Goal: Task Accomplishment & Management: Use online tool/utility

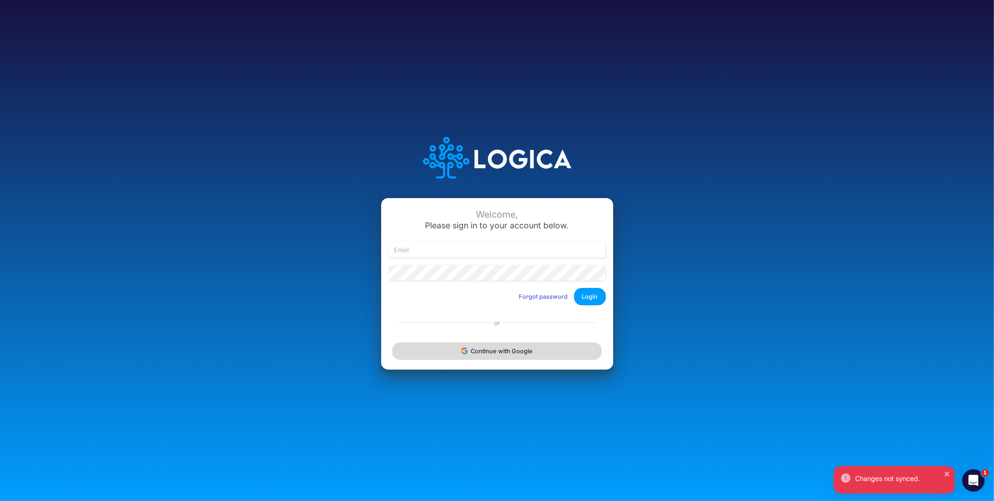
click at [490, 353] on button "Continue with Google" at bounding box center [496, 350] width 209 height 17
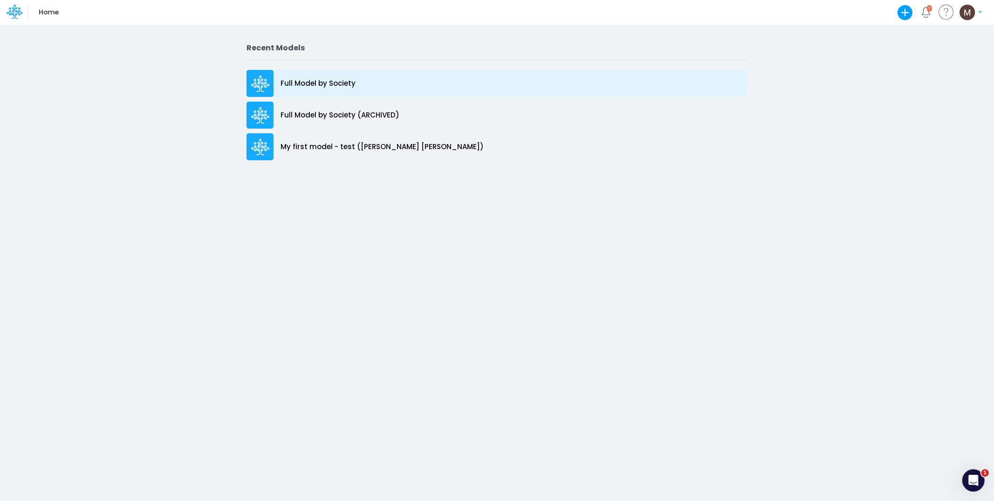
click at [317, 87] on p "Full Model by Society" at bounding box center [317, 83] width 75 height 11
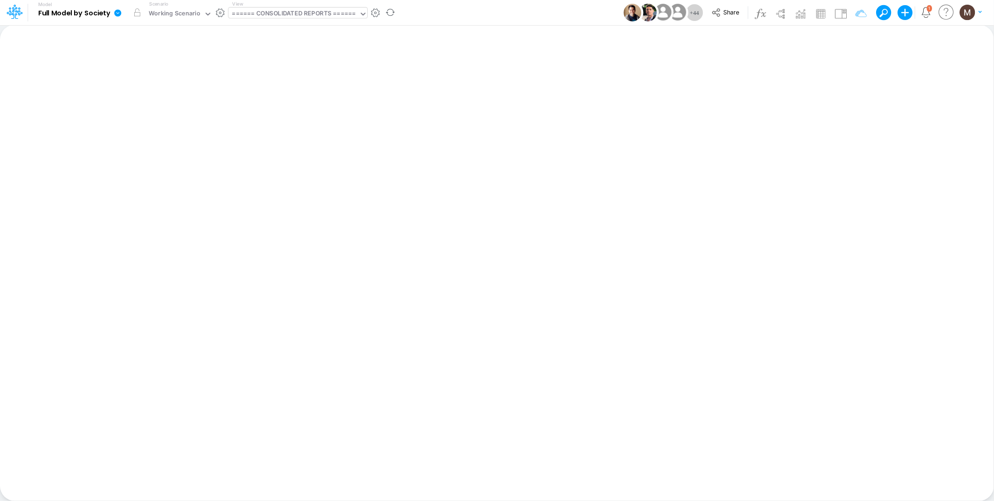
click at [318, 13] on div "====== CONSOLIDATED REPORTS ======" at bounding box center [293, 14] width 123 height 11
type input "dc by"
click at [322, 37] on div "DC by Vertical" at bounding box center [291, 30] width 126 height 15
type input "DC by Vertical"
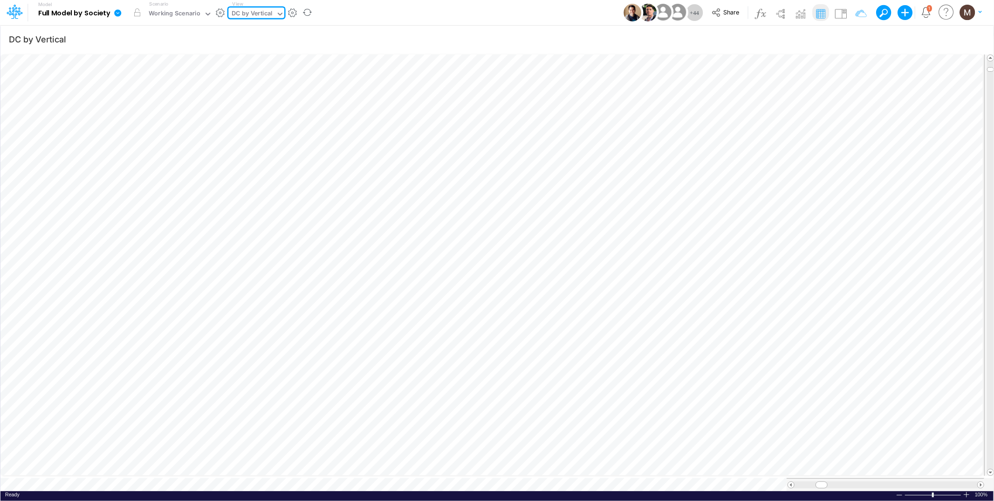
click at [272, 14] on div "DC by Vertical" at bounding box center [252, 14] width 48 height 14
type input "unit"
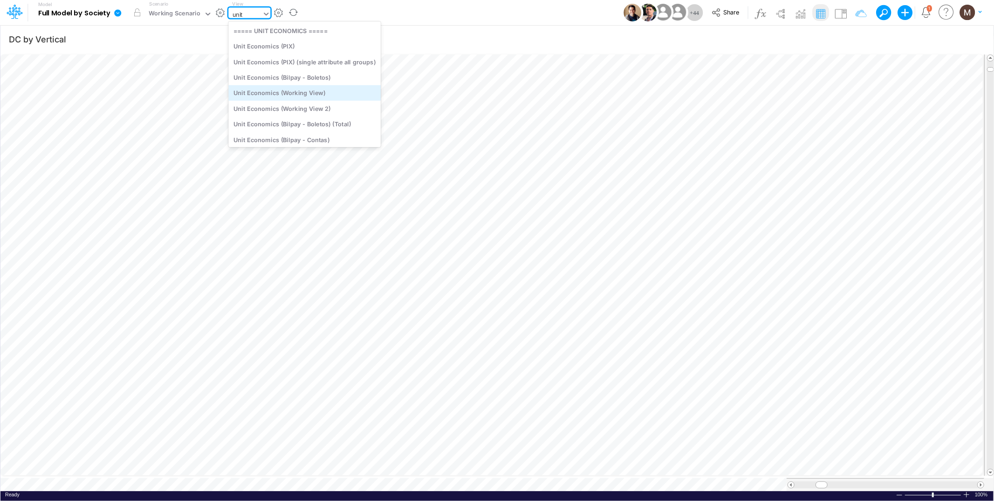
click at [290, 93] on div "Unit Economics (Working View)" at bounding box center [304, 92] width 152 height 15
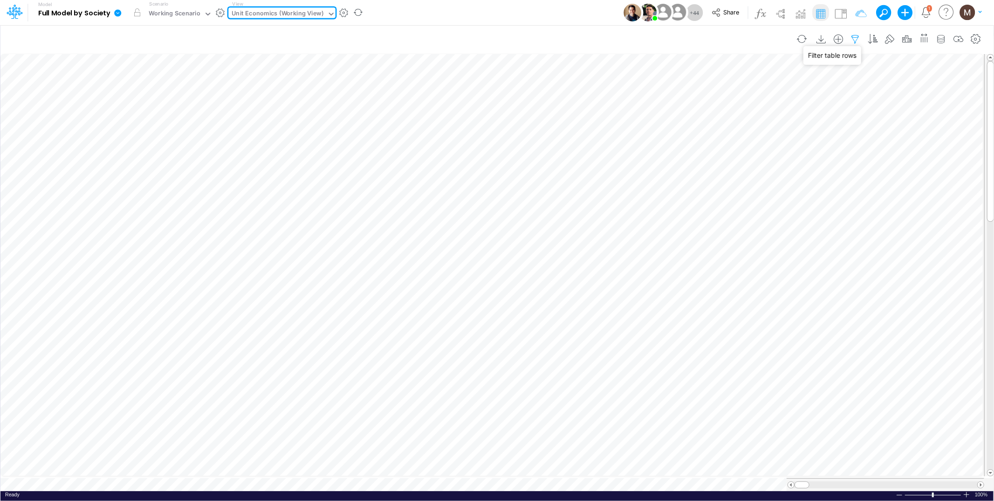
click at [857, 39] on icon "button" at bounding box center [855, 39] width 14 height 10
select select "contains"
select select "tableSearchOR"
select select "contains"
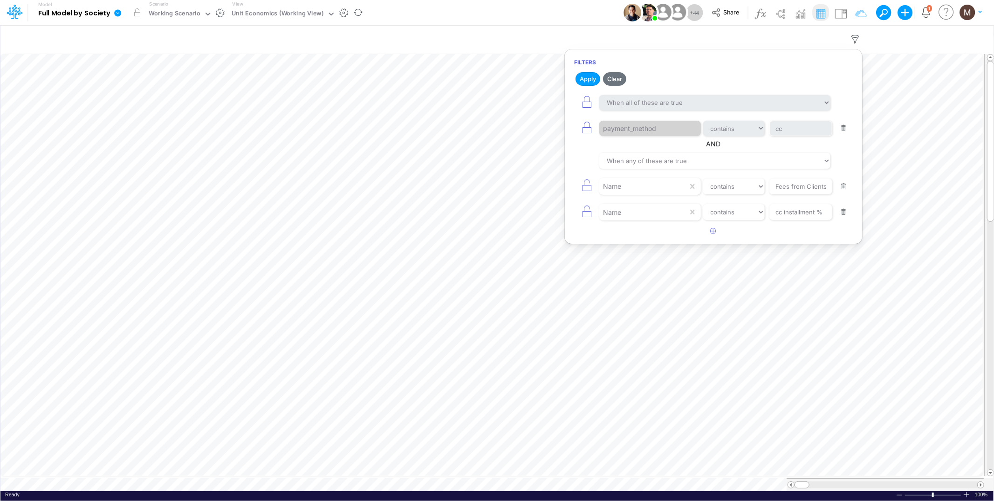
click at [844, 127] on button "button" at bounding box center [843, 128] width 18 height 13
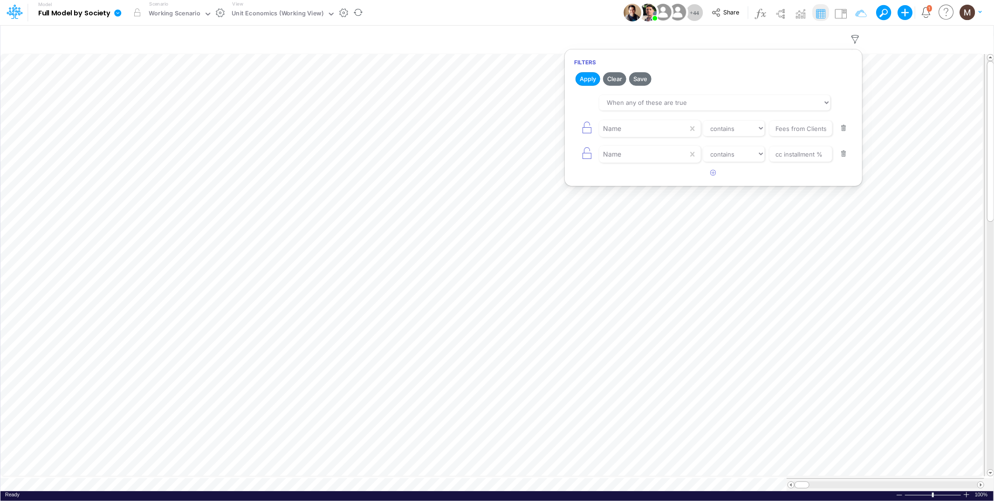
click at [845, 129] on button "button" at bounding box center [843, 128] width 18 height 13
type input "cc installment %"
click at [845, 129] on button "button" at bounding box center [843, 128] width 18 height 13
click at [711, 100] on icon "button" at bounding box center [713, 99] width 6 height 6
select select "tableSearchOR"
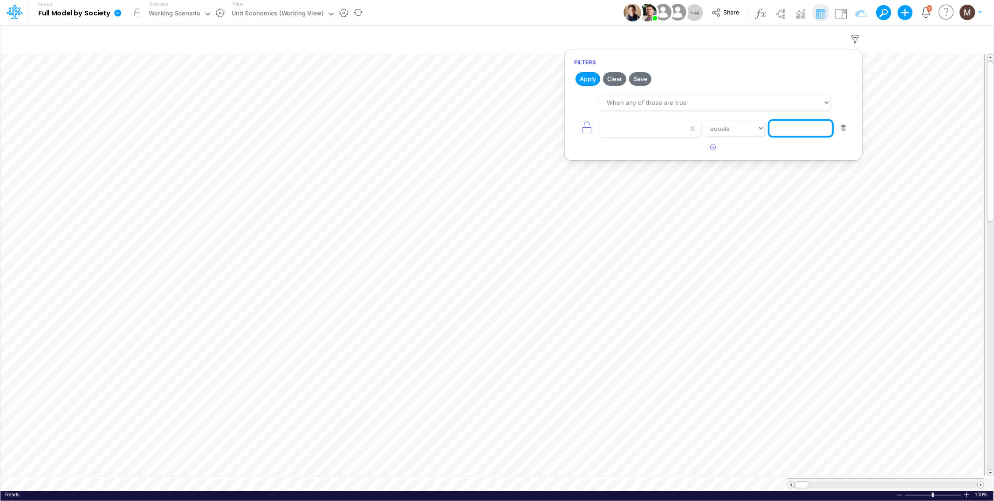
click at [801, 128] on input "text" at bounding box center [800, 129] width 63 height 16
click at [664, 126] on div at bounding box center [643, 129] width 88 height 16
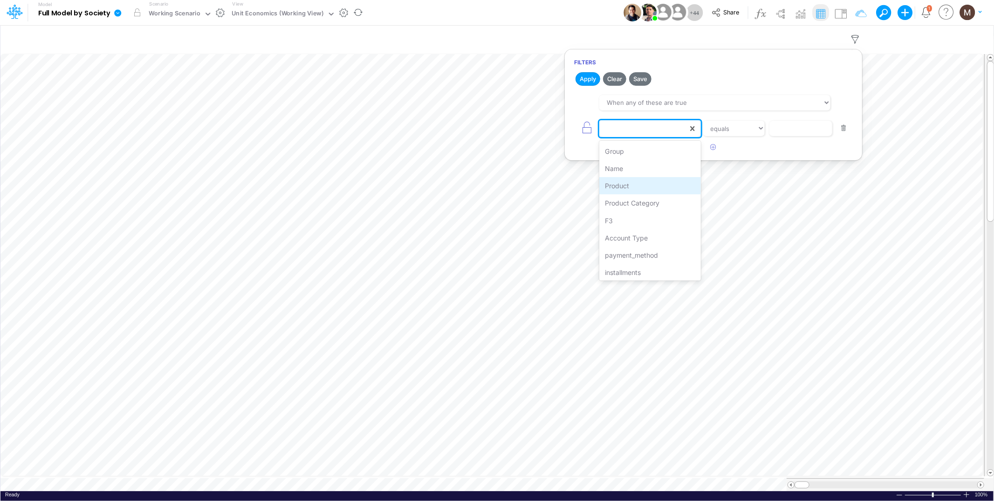
click at [646, 184] on div "Product" at bounding box center [649, 185] width 101 height 17
click at [781, 133] on input "text" at bounding box center [800, 129] width 63 height 16
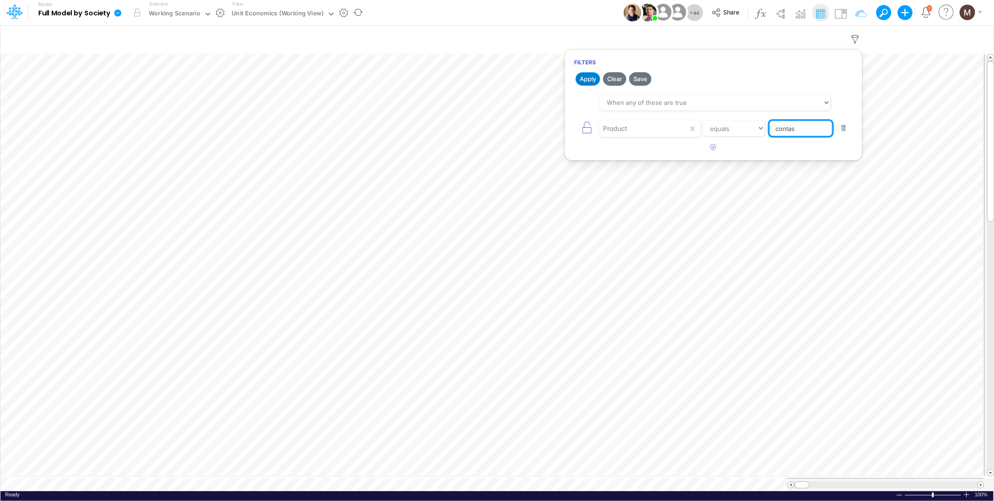
type input "contas"
drag, startPoint x: 586, startPoint y: 83, endPoint x: 647, endPoint y: 96, distance: 61.8
click at [586, 83] on button "Apply" at bounding box center [587, 79] width 25 height 14
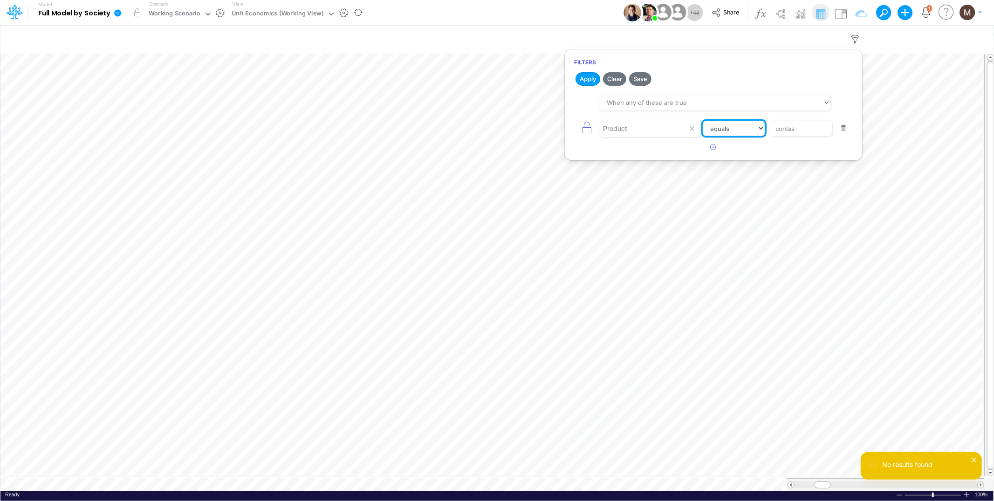
click at [715, 129] on select "equals not equal starts with ends with contains" at bounding box center [733, 129] width 62 height 16
select select "contains"
click at [702, 121] on select "equals not equal starts with ends with contains" at bounding box center [733, 129] width 62 height 16
click at [584, 75] on button "Apply" at bounding box center [587, 79] width 25 height 14
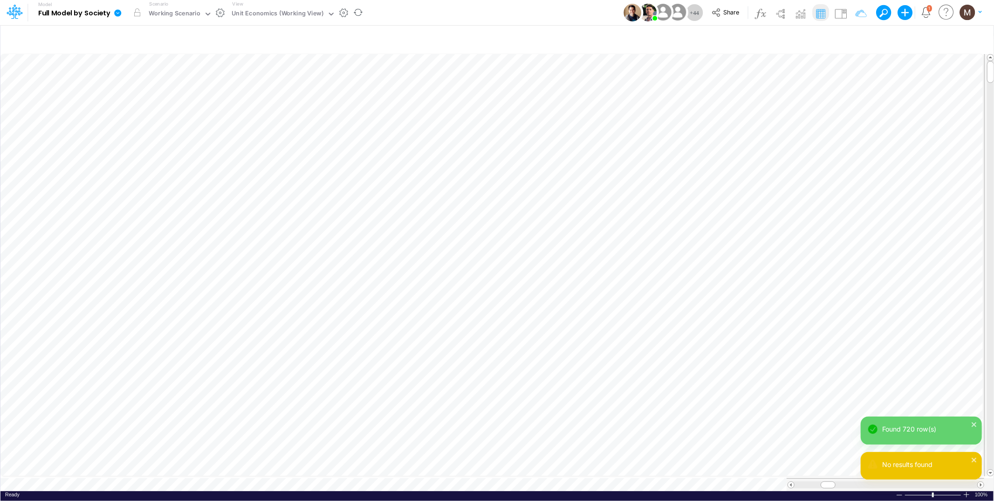
scroll to position [0, 0]
click at [268, 14] on div "Unit Economics (Working View)" at bounding box center [278, 14] width 92 height 11
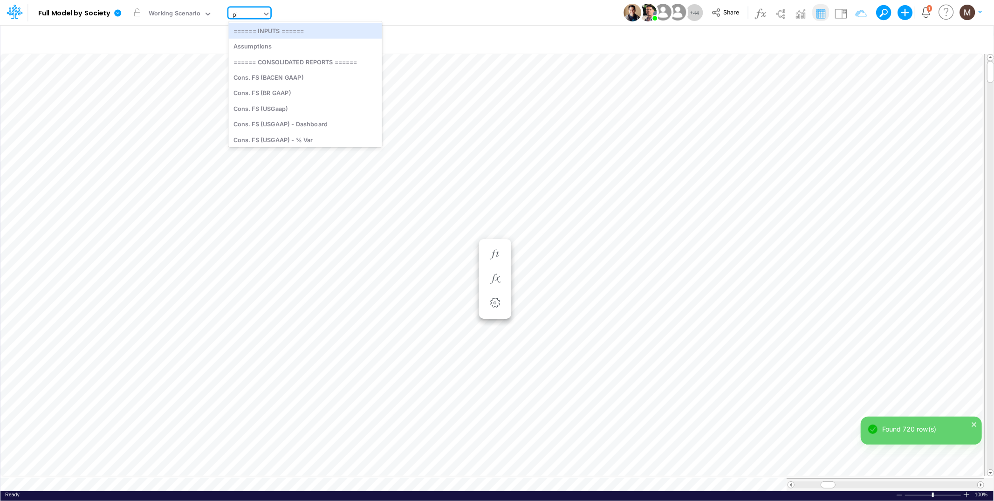
type input "pix"
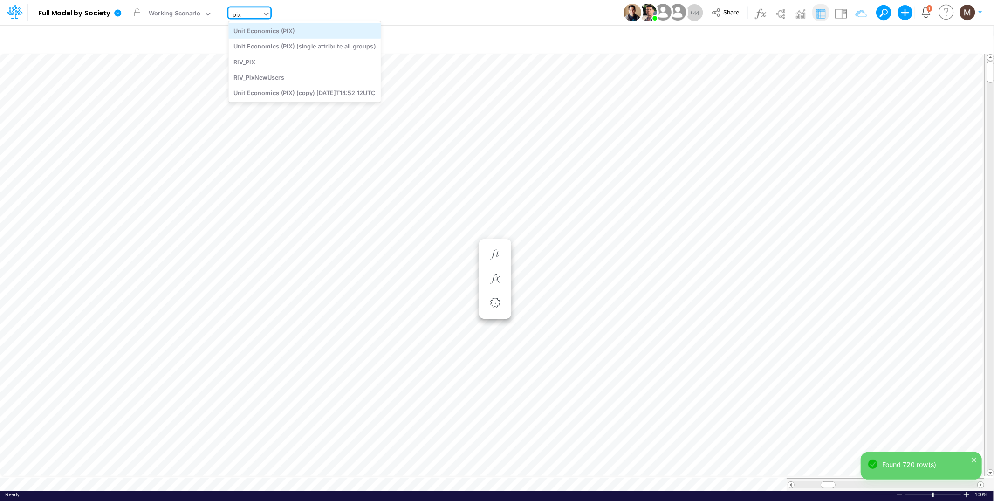
click at [275, 31] on div "Unit Economics (PIX)" at bounding box center [304, 30] width 152 height 15
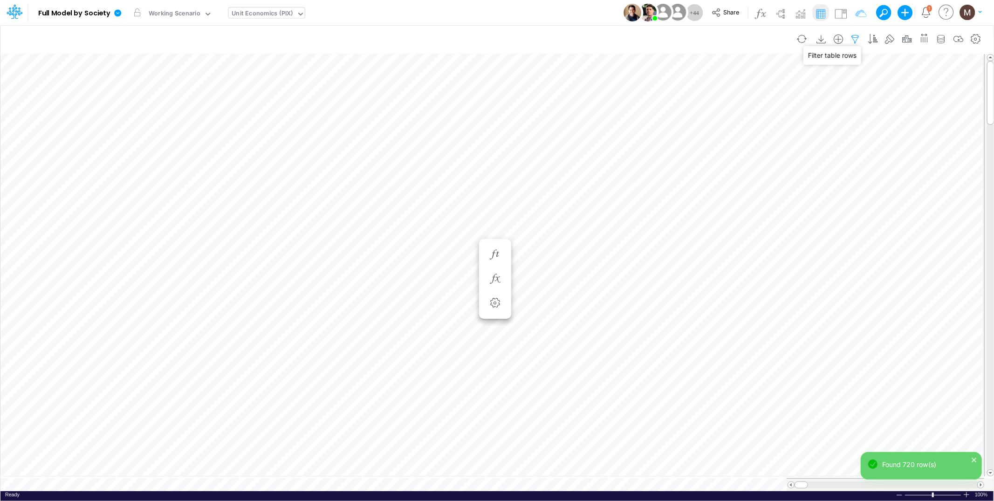
click at [850, 40] on icon "button" at bounding box center [855, 39] width 14 height 10
select select "contains"
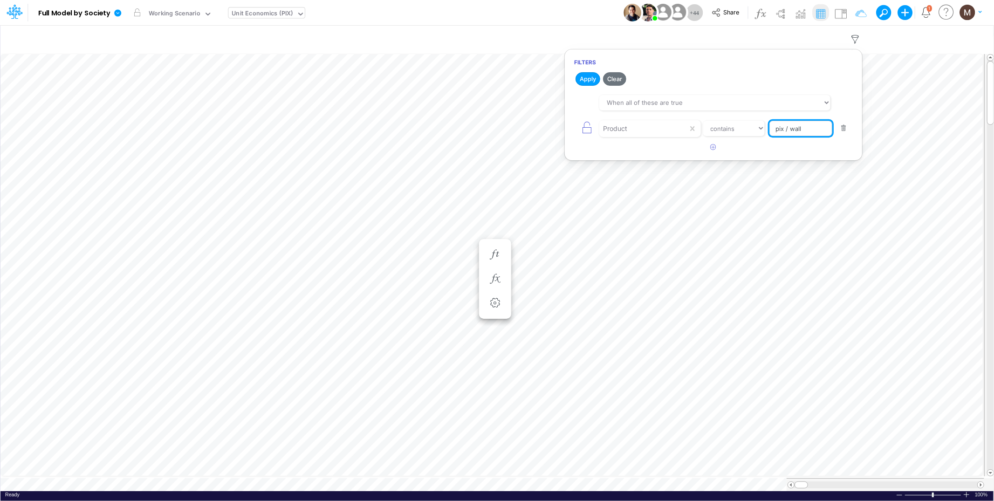
click at [805, 130] on input "pix / wall" at bounding box center [800, 129] width 63 height 16
type input "pix / cc / a vista"
click at [590, 80] on button "Apply" at bounding box center [587, 79] width 25 height 14
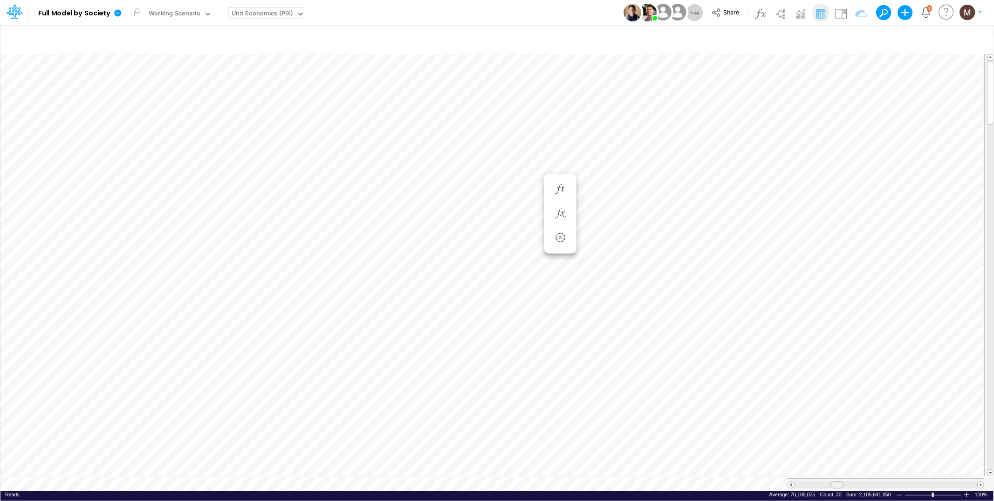
drag, startPoint x: 847, startPoint y: 479, endPoint x: 833, endPoint y: 476, distance: 14.3
click at [833, 478] on div at bounding box center [884, 484] width 197 height 13
click at [771, 108] on icon "button" at bounding box center [769, 106] width 14 height 10
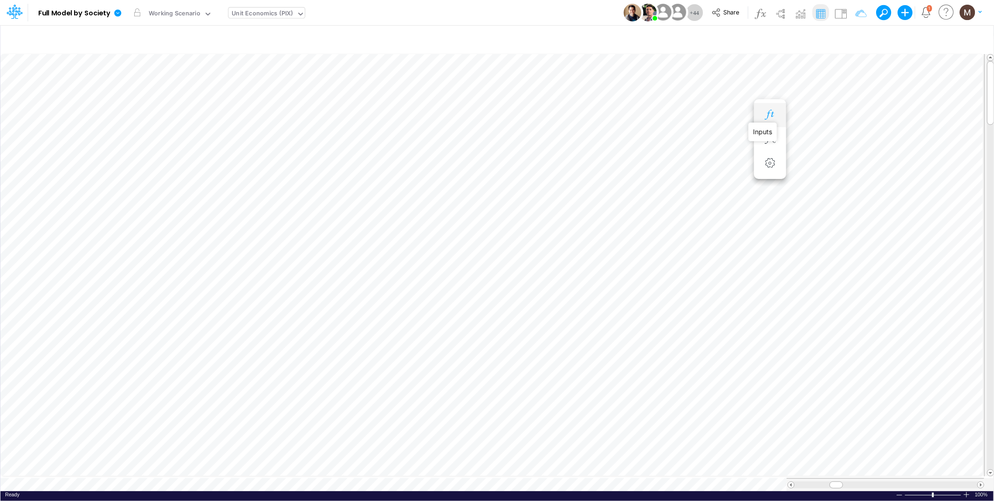
click at [769, 114] on icon "button" at bounding box center [769, 115] width 14 height 10
click at [768, 107] on icon "button" at bounding box center [769, 106] width 14 height 10
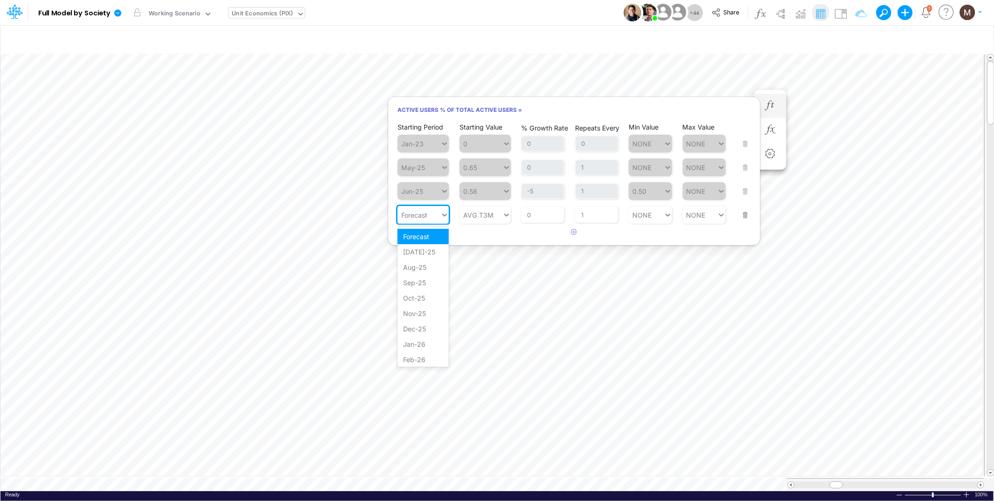
click at [445, 218] on icon at bounding box center [444, 214] width 8 height 9
click at [423, 256] on div "[DATE]-25" at bounding box center [422, 251] width 51 height 15
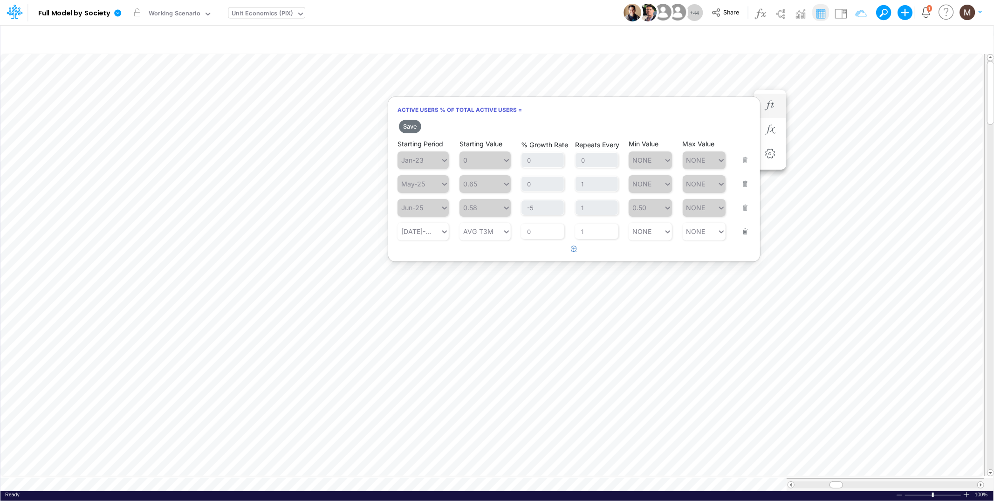
click at [575, 249] on icon "button" at bounding box center [574, 248] width 6 height 6
click at [432, 258] on div "Type to search..." at bounding box center [418, 255] width 43 height 14
click at [433, 302] on div "Aug-25" at bounding box center [422, 306] width 51 height 15
click at [477, 263] on span "0" at bounding box center [484, 255] width 51 height 18
type input "0"
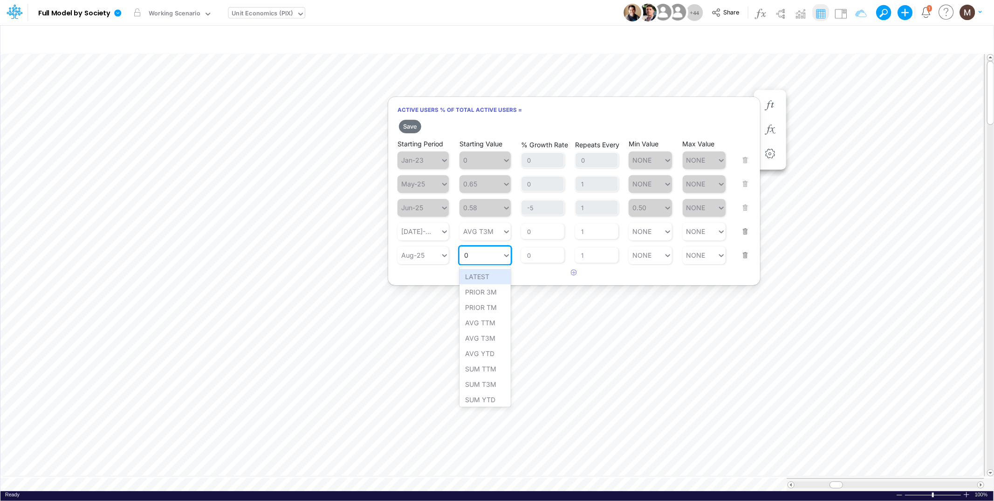
click at [477, 259] on div "0 0" at bounding box center [480, 255] width 43 height 14
click at [486, 279] on div "LATEST" at bounding box center [484, 276] width 51 height 15
click at [409, 130] on button "Save" at bounding box center [410, 127] width 22 height 14
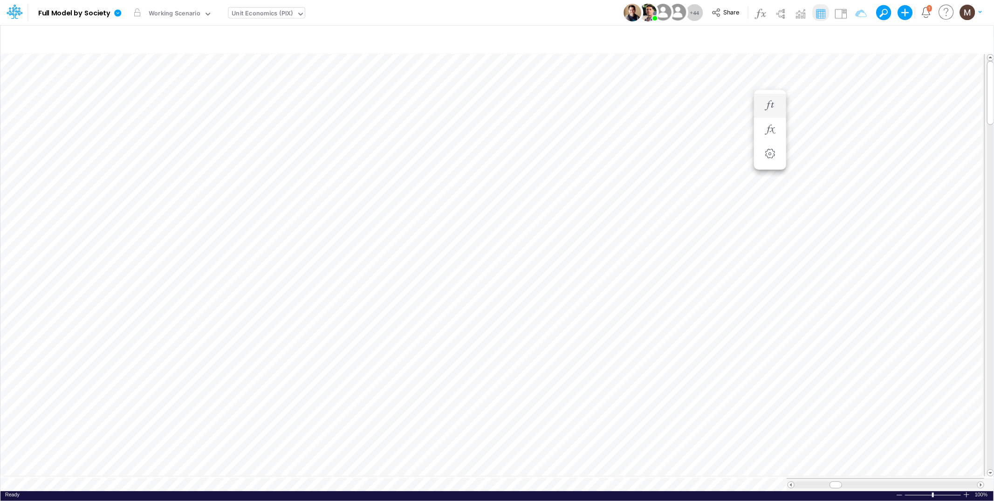
scroll to position [0, 0]
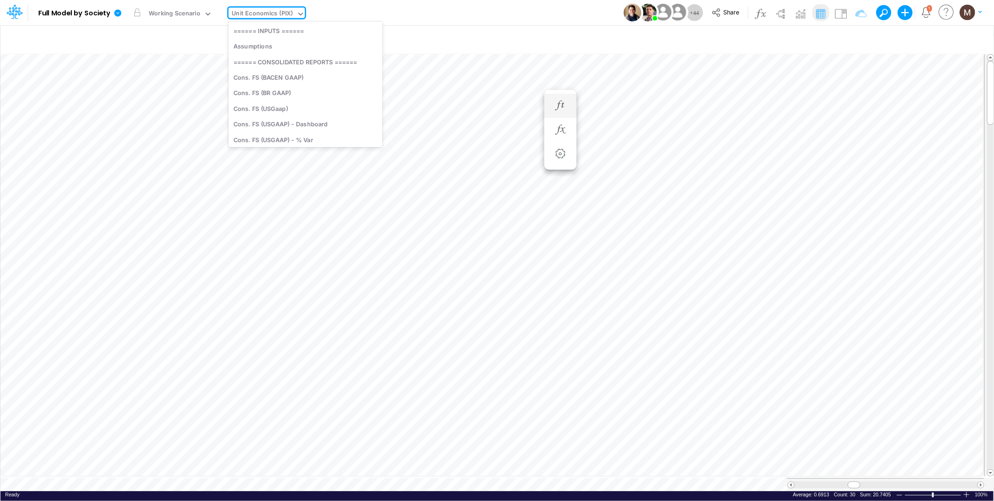
click at [259, 11] on div "Unit Economics (PIX)" at bounding box center [262, 14] width 61 height 11
type input "active"
click at [270, 43] on div "Active Users" at bounding box center [291, 46] width 126 height 15
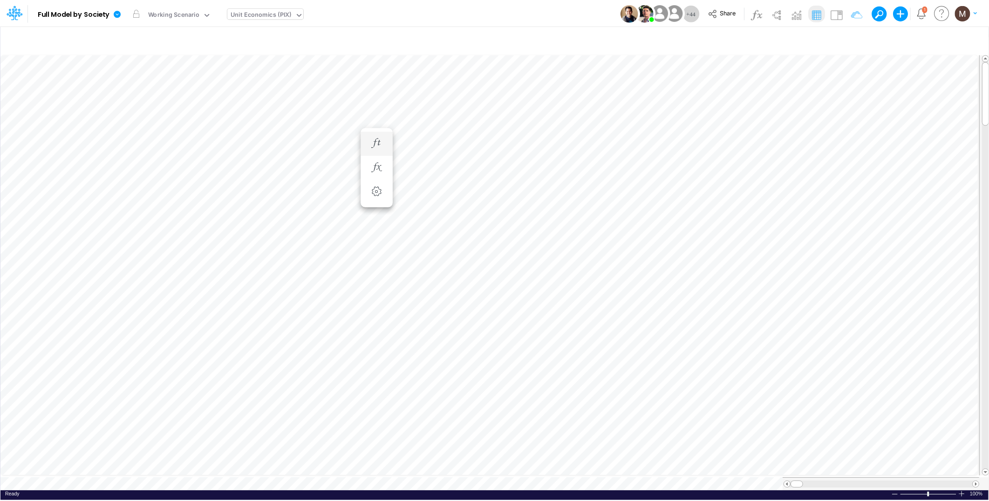
scroll to position [0, 0]
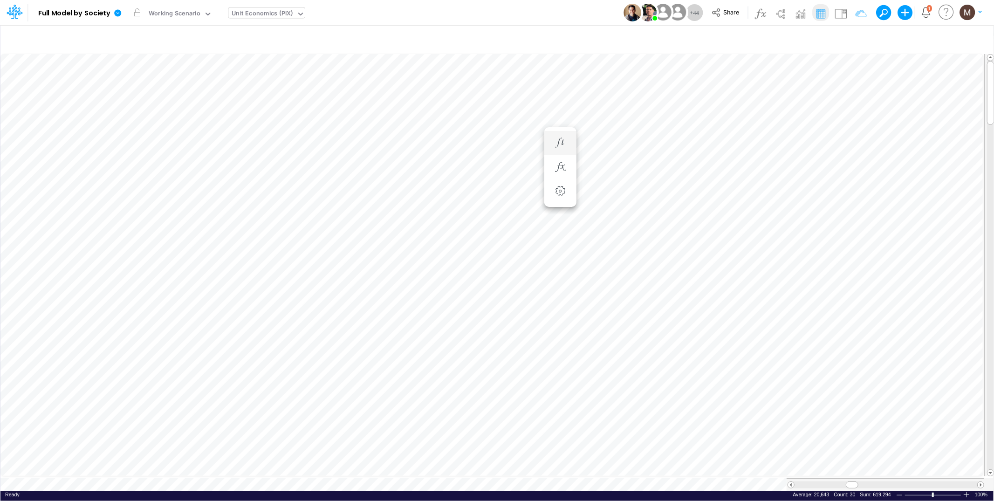
type input "DC by Vertical"
drag, startPoint x: 823, startPoint y: 481, endPoint x: 828, endPoint y: 481, distance: 5.6
click at [828, 482] on span at bounding box center [826, 485] width 6 height 6
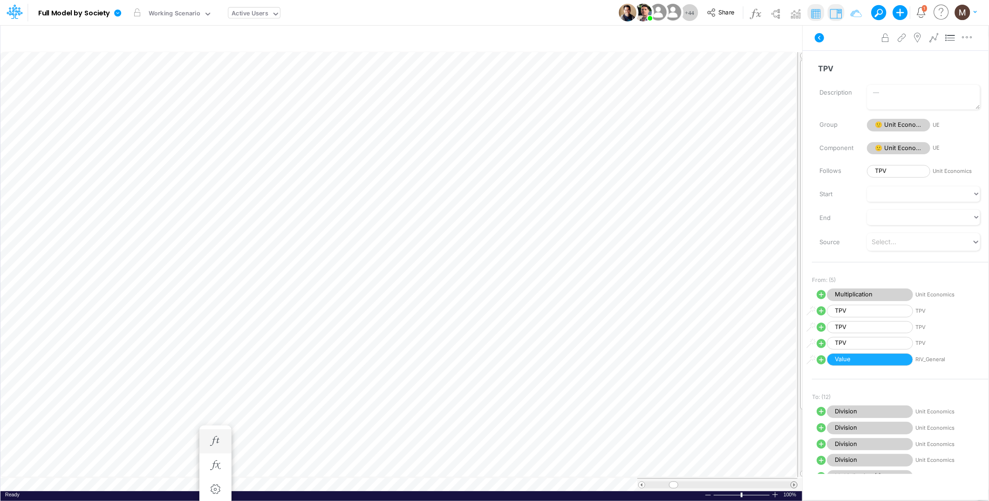
click at [794, 483] on span at bounding box center [794, 485] width 6 height 6
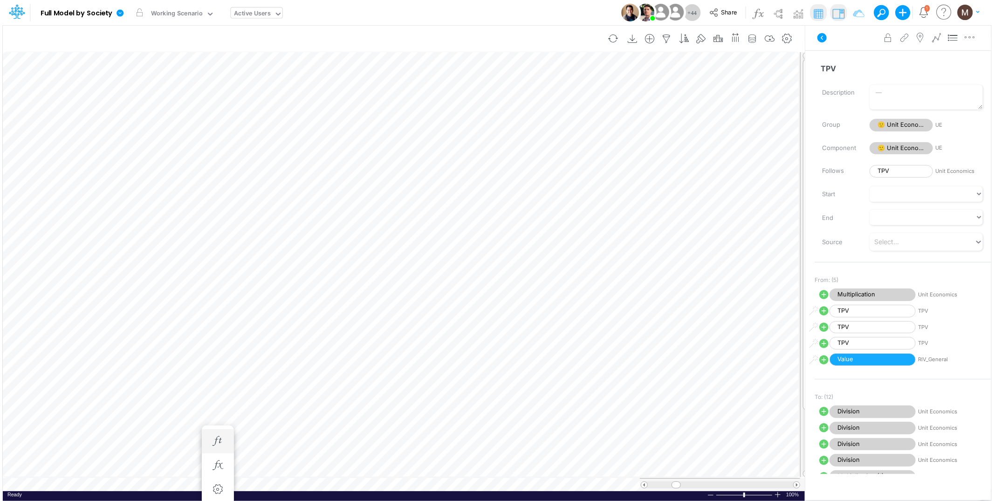
scroll to position [0, 0]
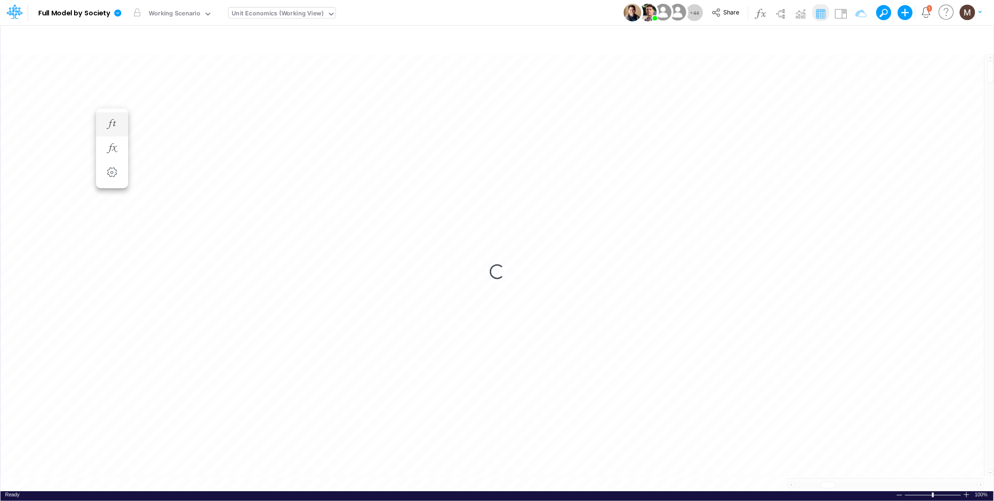
scroll to position [0, 0]
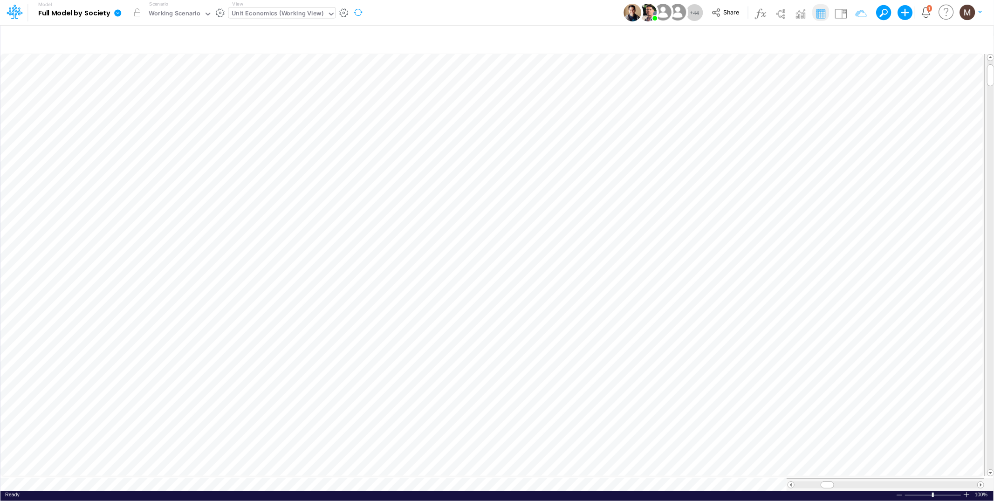
scroll to position [0, 0]
click at [817, 355] on icon "button" at bounding box center [816, 357] width 14 height 10
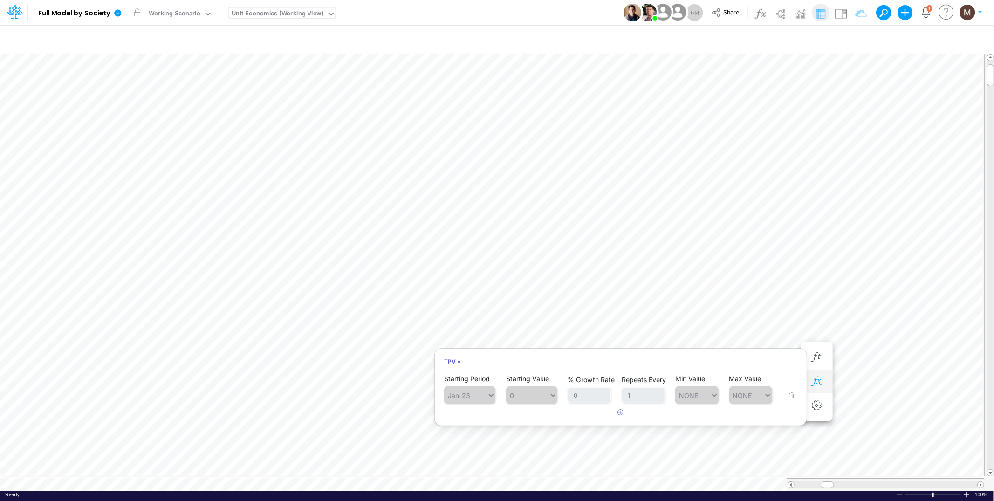
click at [816, 376] on icon "button" at bounding box center [816, 381] width 14 height 10
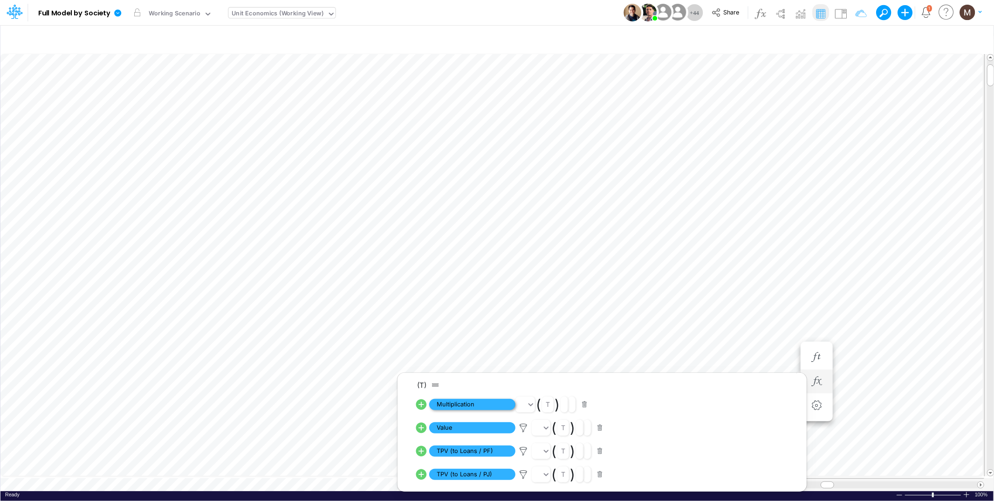
click at [470, 403] on span "Multiplication" at bounding box center [472, 405] width 86 height 12
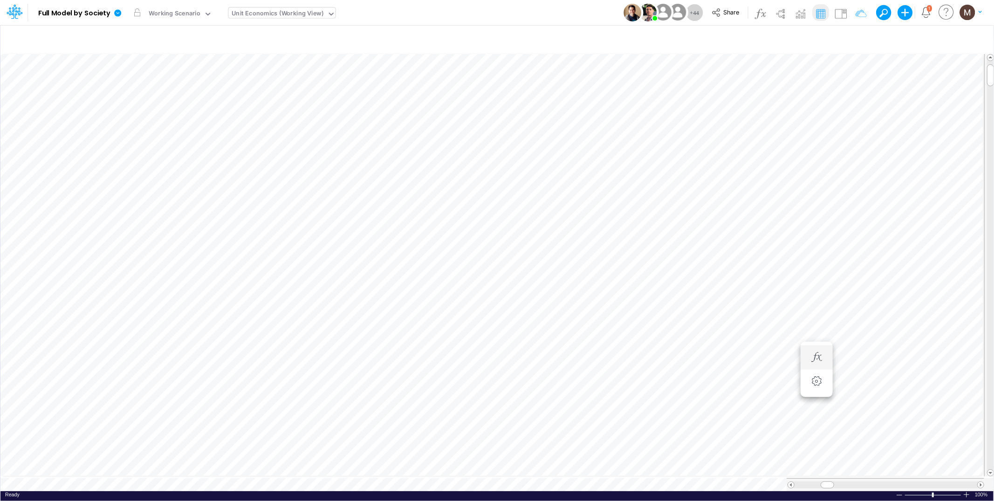
scroll to position [0, 0]
click at [815, 143] on icon "button" at bounding box center [816, 143] width 14 height 10
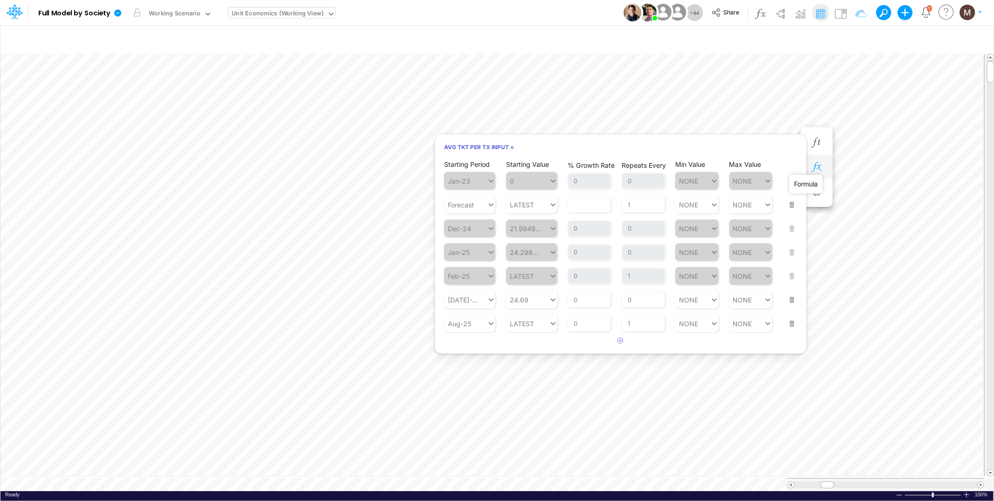
click at [817, 170] on icon "button" at bounding box center [816, 167] width 14 height 10
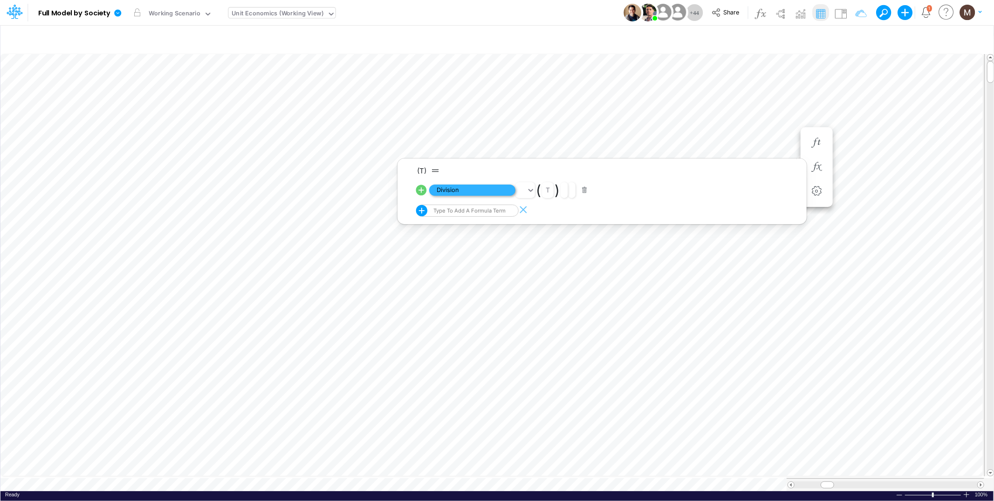
click at [451, 191] on span "Division" at bounding box center [472, 190] width 86 height 12
click at [472, 171] on span "TPV" at bounding box center [472, 168] width 86 height 12
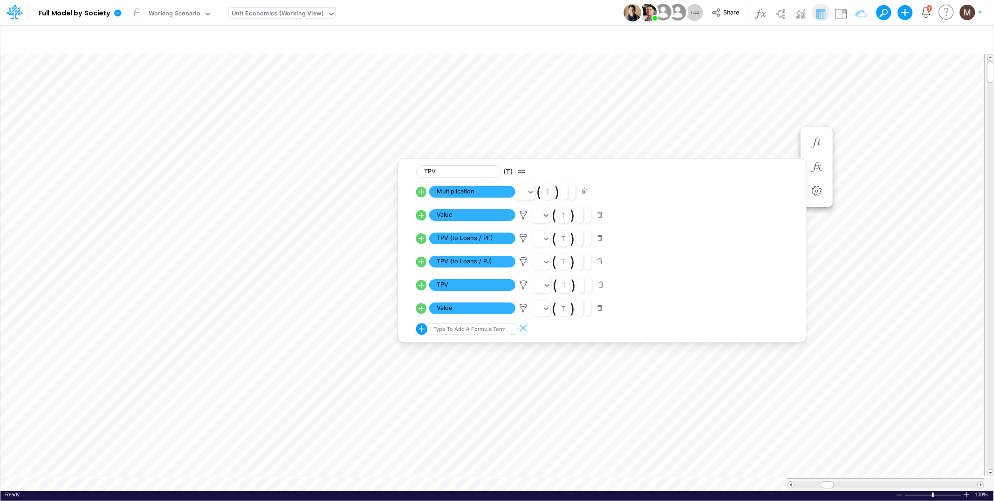
scroll to position [0, 0]
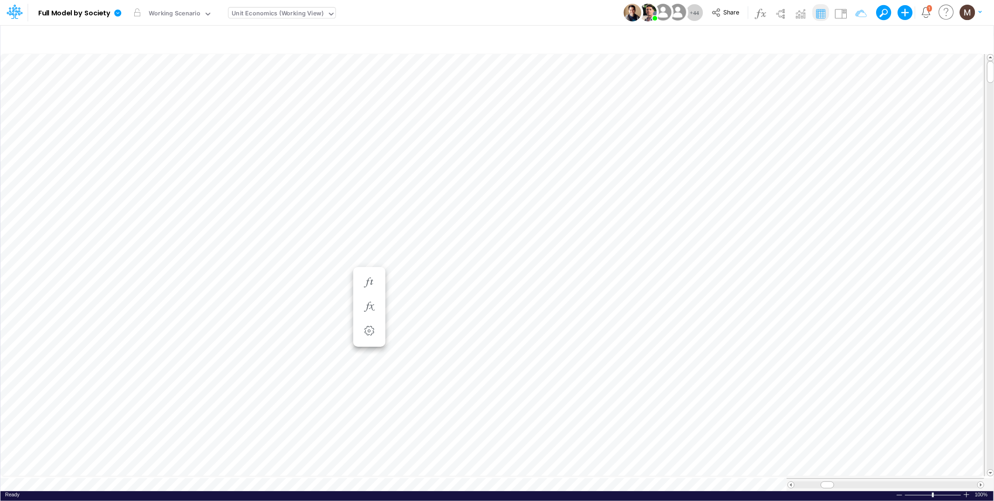
scroll to position [0, 0]
type input "DC by Vertical"
click at [981, 482] on span at bounding box center [980, 485] width 6 height 6
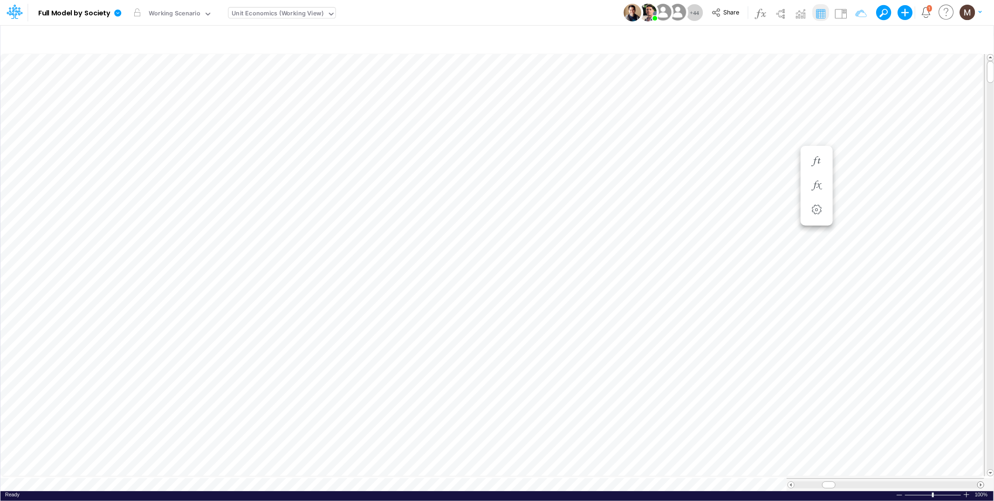
click at [981, 482] on span at bounding box center [980, 485] width 6 height 6
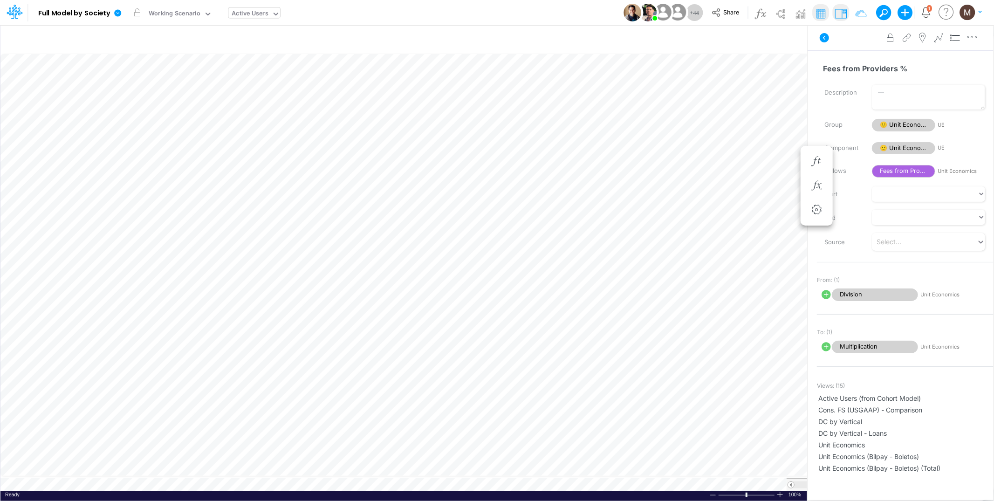
scroll to position [0, 0]
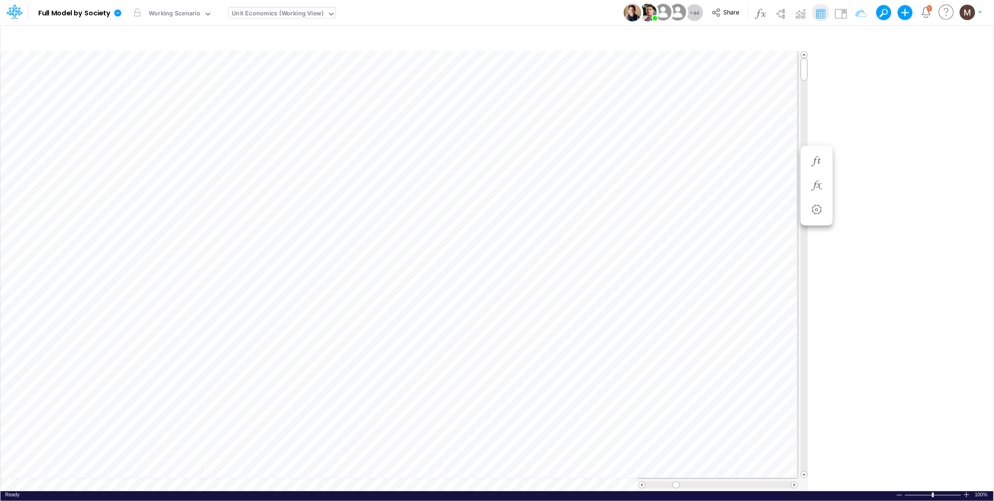
scroll to position [0, 0]
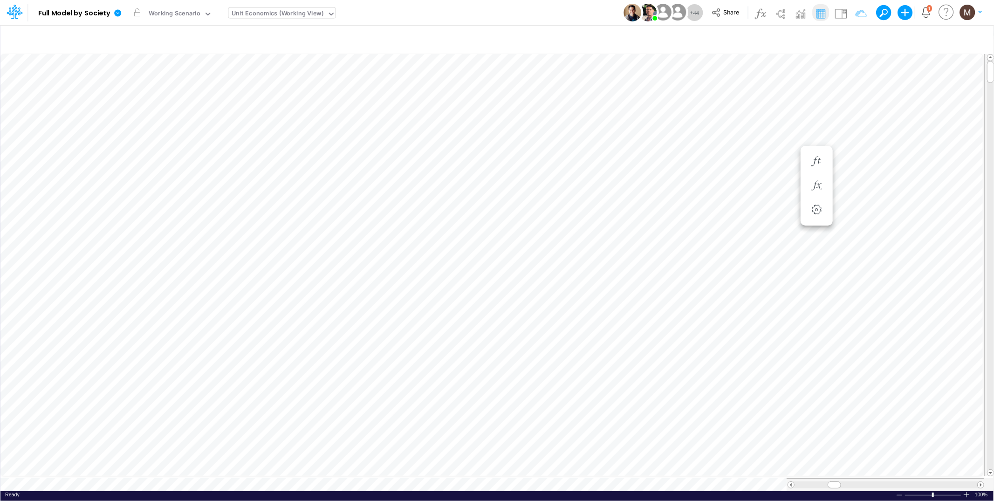
type input "DC by Vertical"
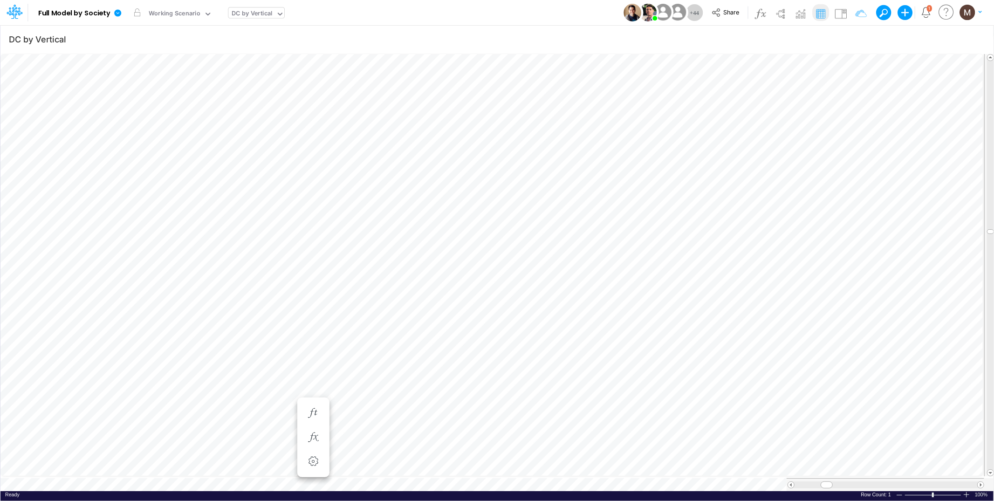
scroll to position [0, 0]
click at [851, 40] on icon "button" at bounding box center [855, 39] width 14 height 10
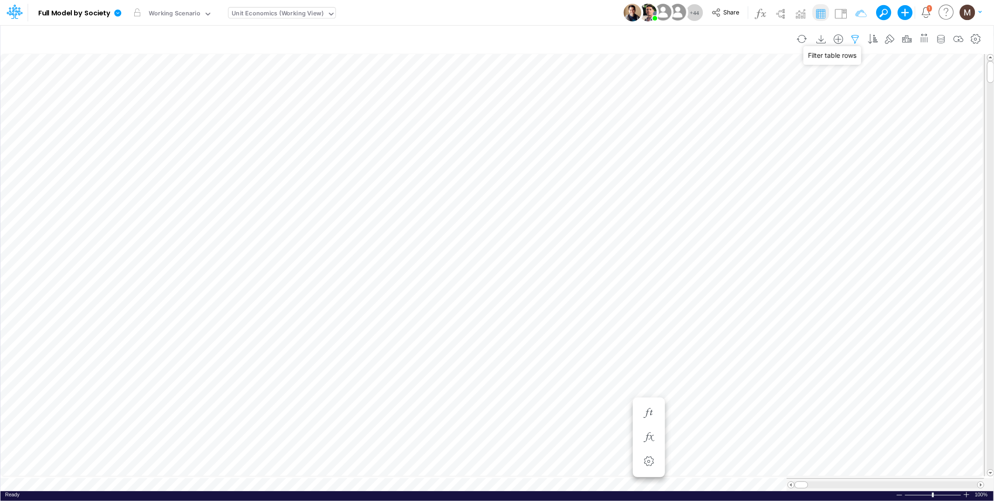
select select "tableSearchOR"
select select "contains"
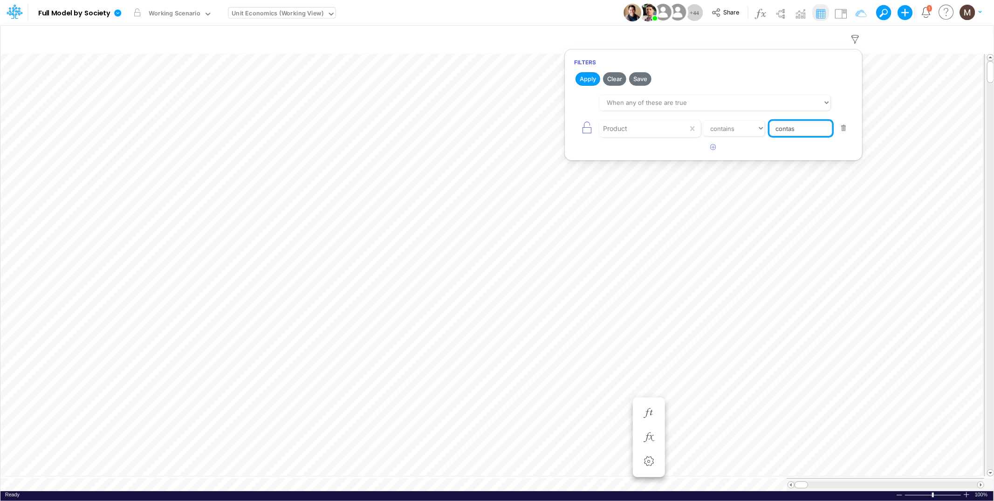
click at [803, 134] on input "contas" at bounding box center [800, 129] width 63 height 16
type input "contas / wallet"
click at [592, 81] on button "Apply" at bounding box center [587, 79] width 25 height 14
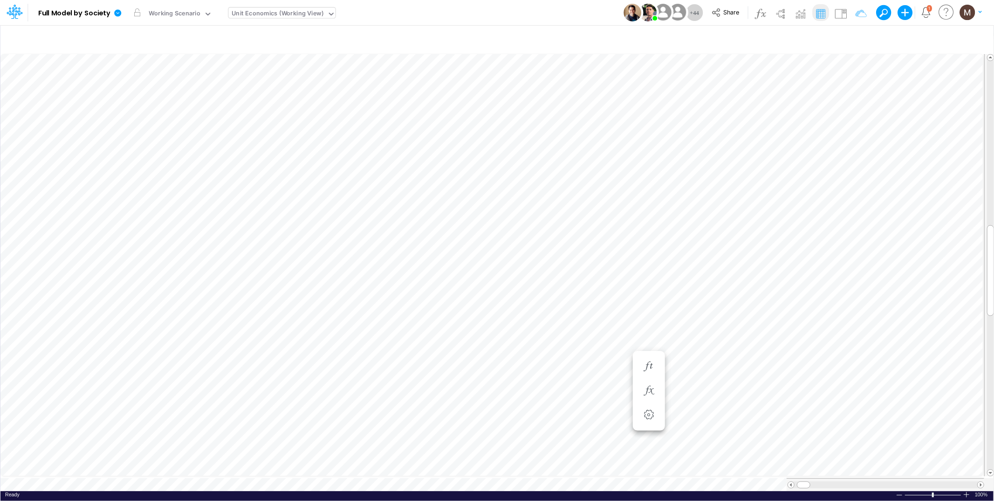
scroll to position [0, 0]
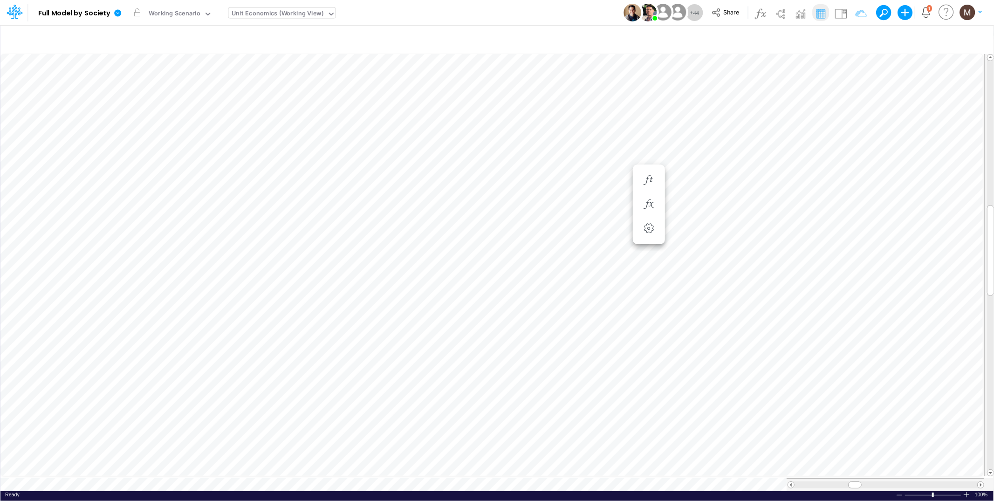
scroll to position [0, 0]
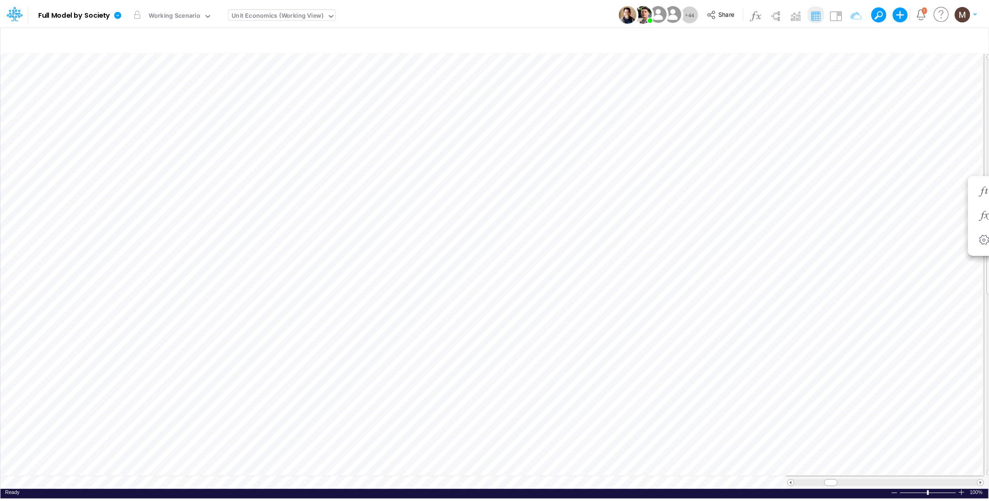
scroll to position [0, 0]
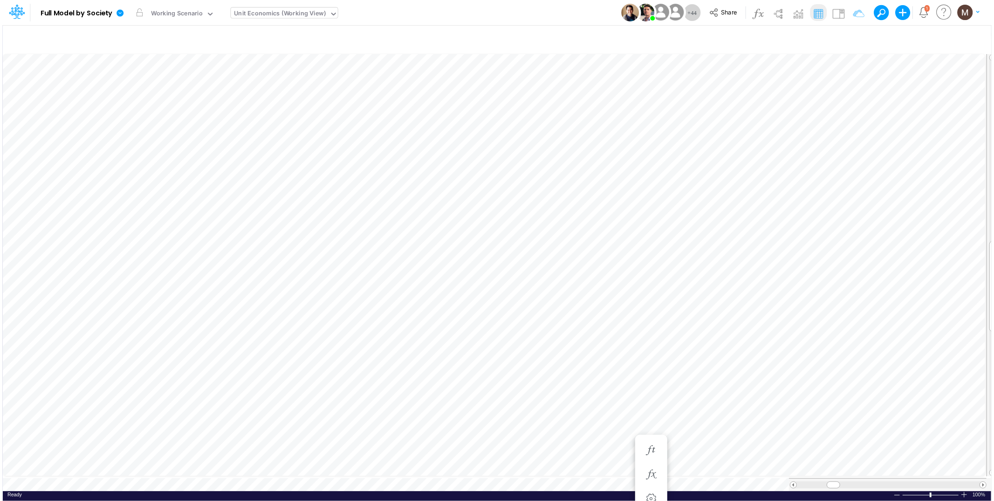
scroll to position [0, 0]
click at [649, 321] on icon "button" at bounding box center [648, 325] width 14 height 10
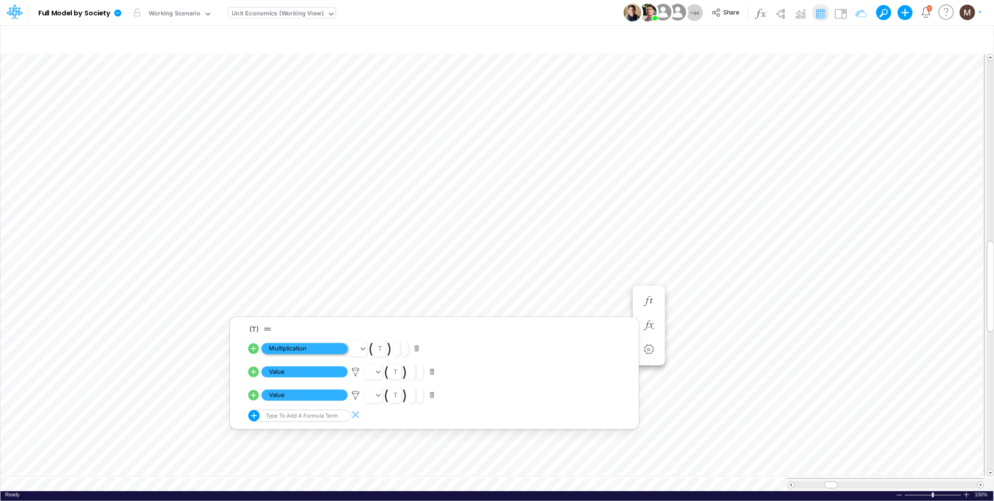
click at [313, 349] on span "Multiplication" at bounding box center [304, 349] width 86 height 12
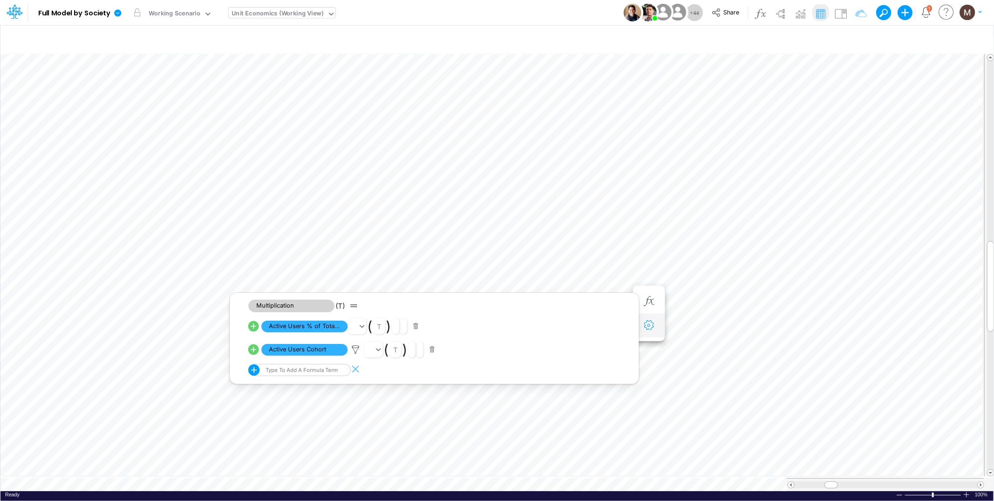
click at [651, 331] on button "button" at bounding box center [648, 325] width 17 height 19
select select "sum"
select select "Number"
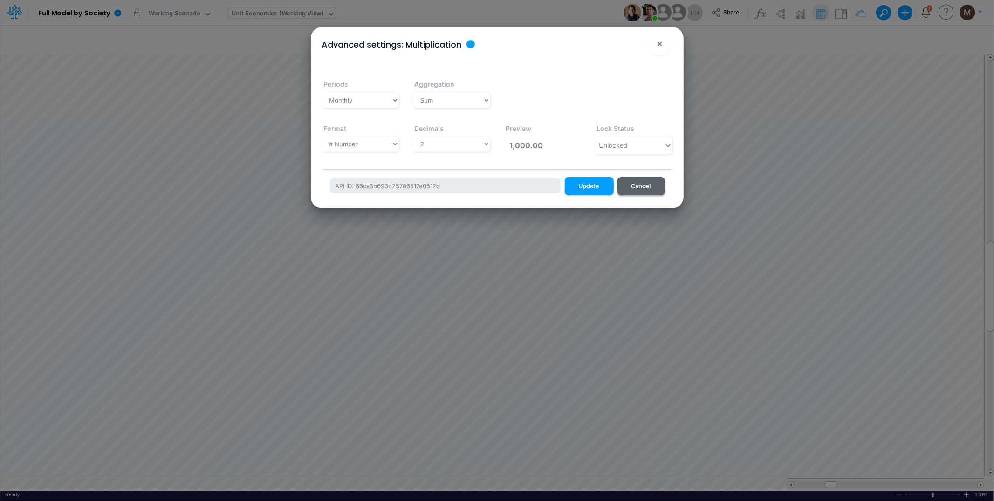
click at [640, 185] on button "Cancel" at bounding box center [641, 186] width 48 height 18
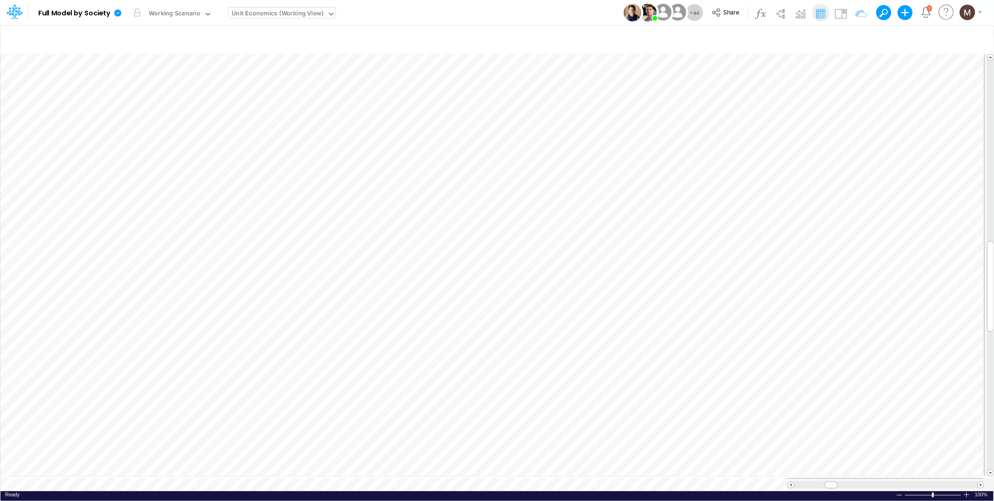
scroll to position [0, 0]
click at [652, 326] on icon "button" at bounding box center [648, 325] width 14 height 10
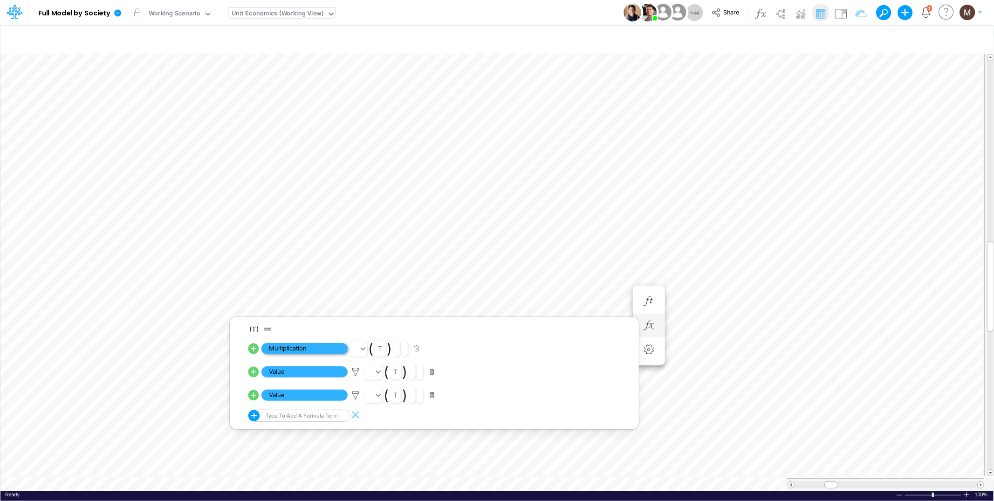
click at [283, 349] on span "Multiplication" at bounding box center [304, 349] width 86 height 12
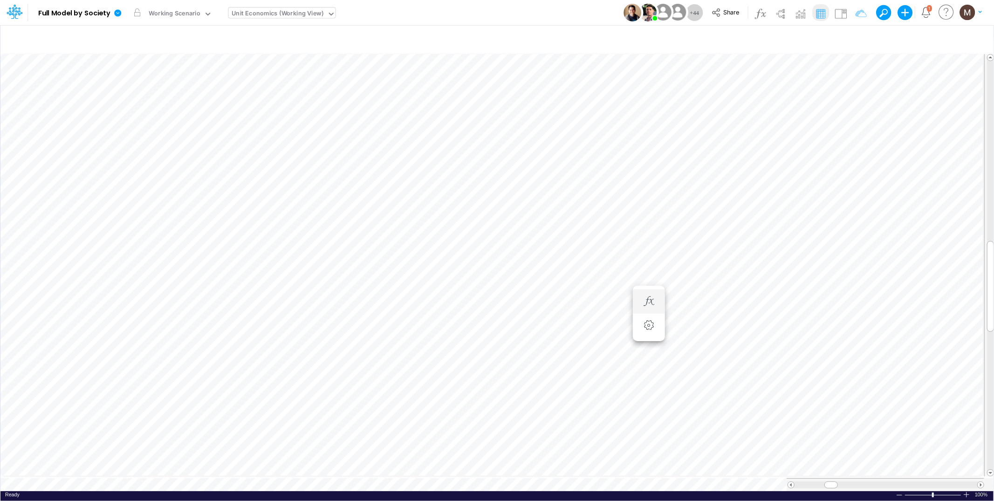
scroll to position [0, 0]
click at [645, 302] on icon "button" at bounding box center [648, 301] width 14 height 10
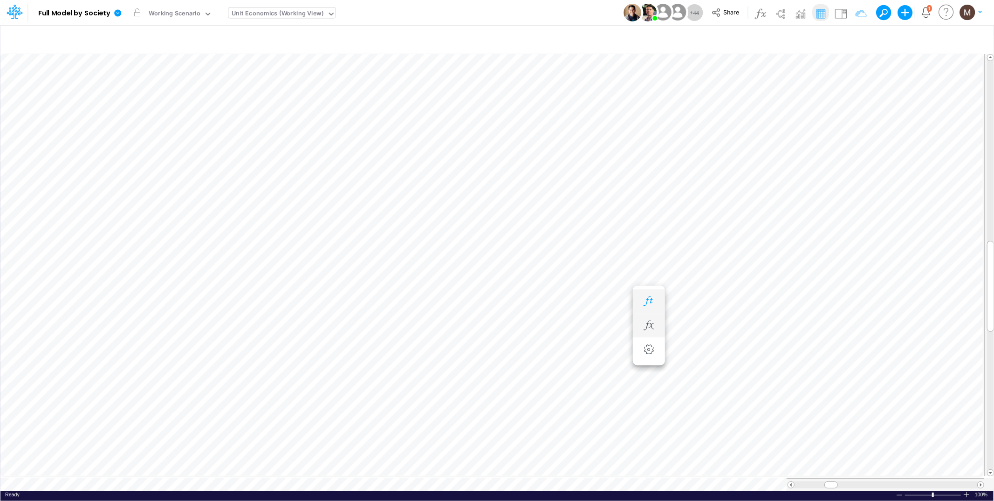
click at [645, 305] on icon "button" at bounding box center [648, 301] width 14 height 10
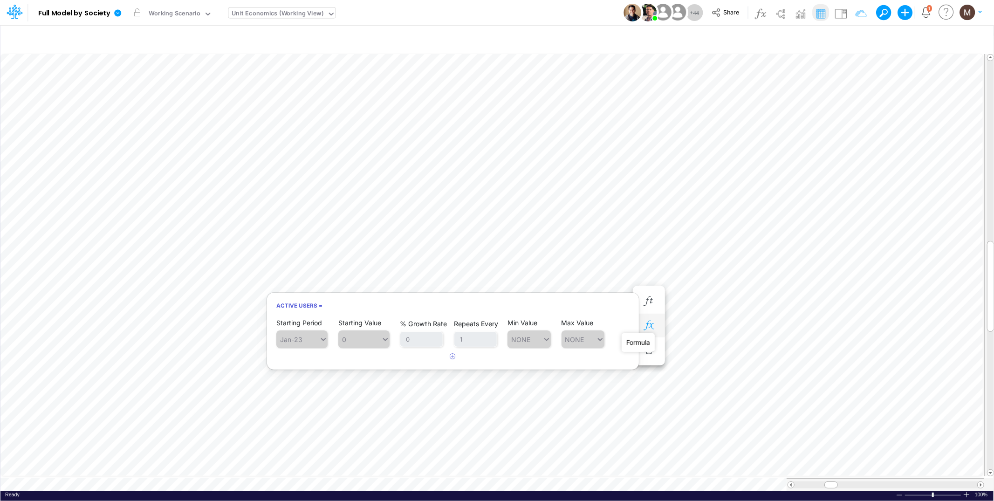
click at [652, 327] on icon "button" at bounding box center [648, 325] width 14 height 10
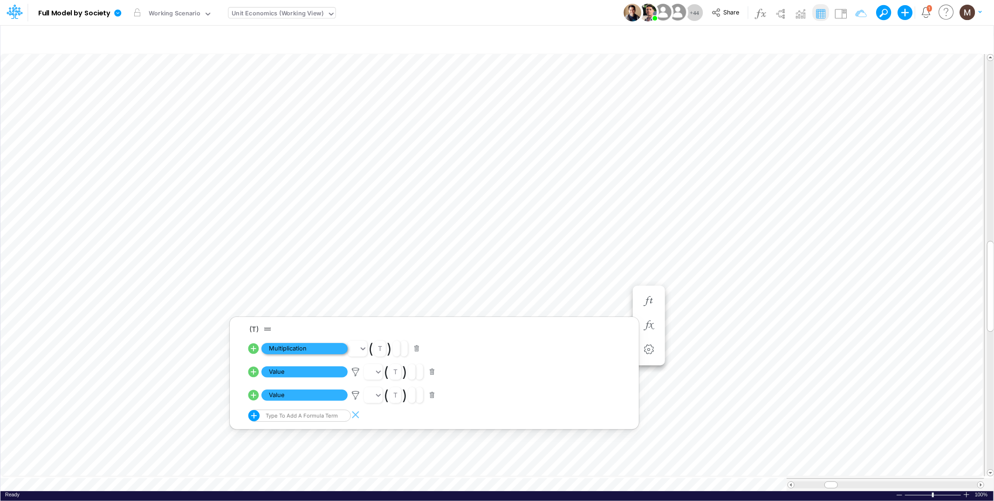
click at [314, 343] on span "Multiplication" at bounding box center [304, 349] width 86 height 12
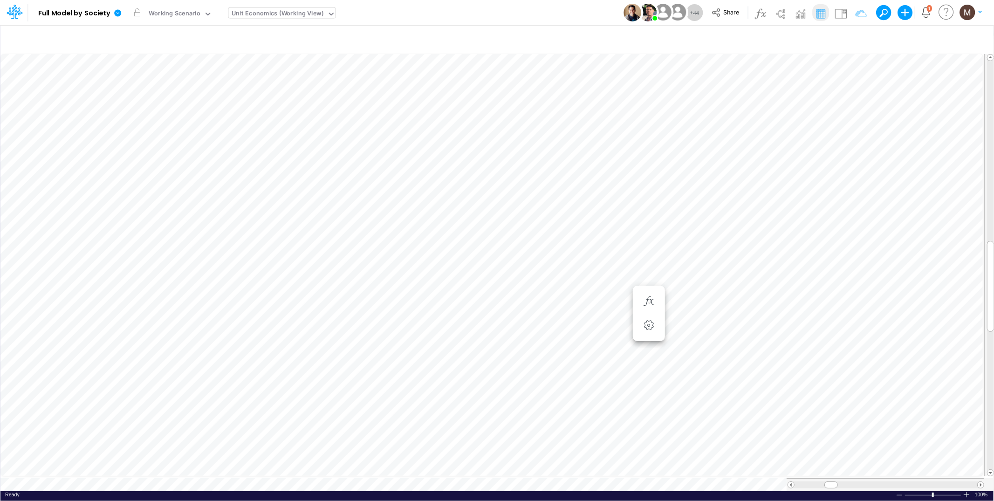
scroll to position [0, 0]
click at [811, 254] on icon "button" at bounding box center [816, 255] width 14 height 10
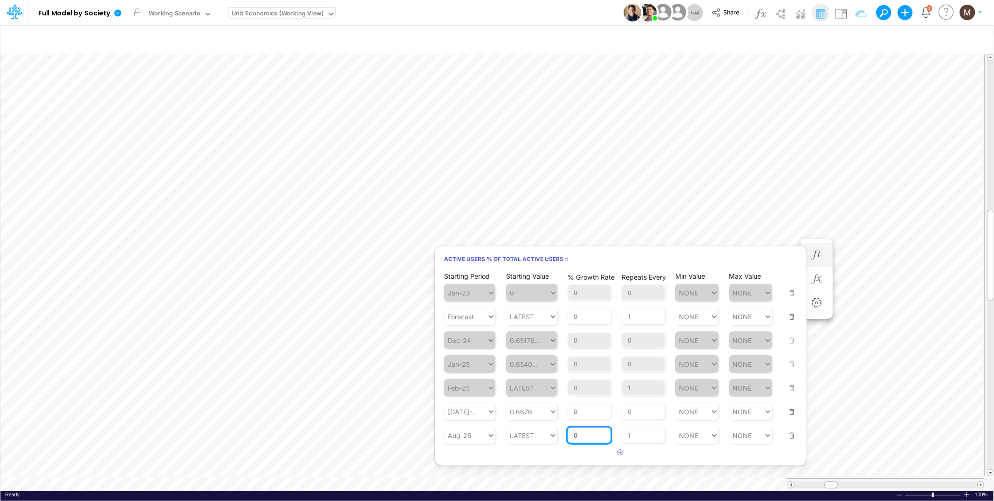
drag, startPoint x: 585, startPoint y: 432, endPoint x: 558, endPoint y: 433, distance: 26.6
click at [558, 433] on div "Starting Period Aug-25 Starting Value LATEST % Growth Rate 0 Repeats Every 1 Mi…" at bounding box center [620, 429] width 353 height 29
type input "-0.7"
click at [700, 439] on div "Min Value NONE NONE" at bounding box center [696, 429] width 43 height 29
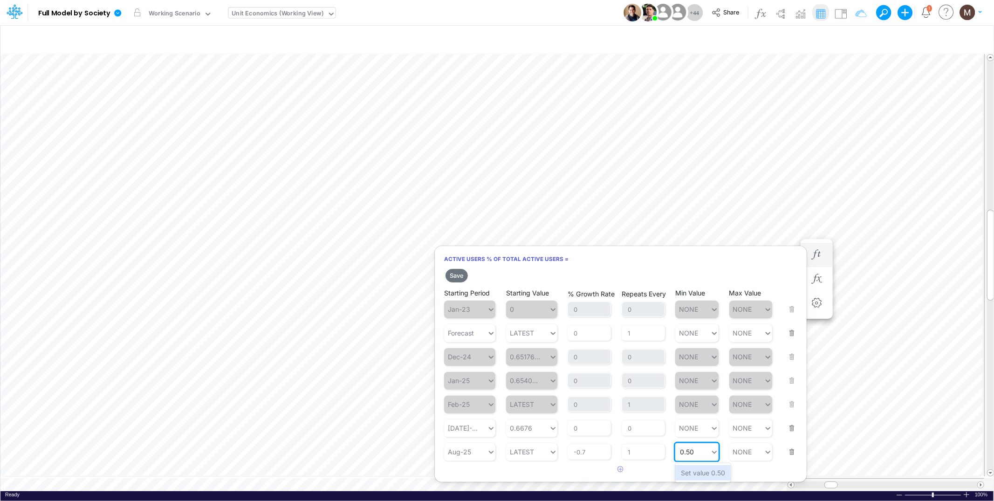
click at [705, 471] on div "Set value 0.50" at bounding box center [702, 472] width 55 height 15
type input "0.50"
click at [455, 277] on button "Save" at bounding box center [456, 276] width 22 height 14
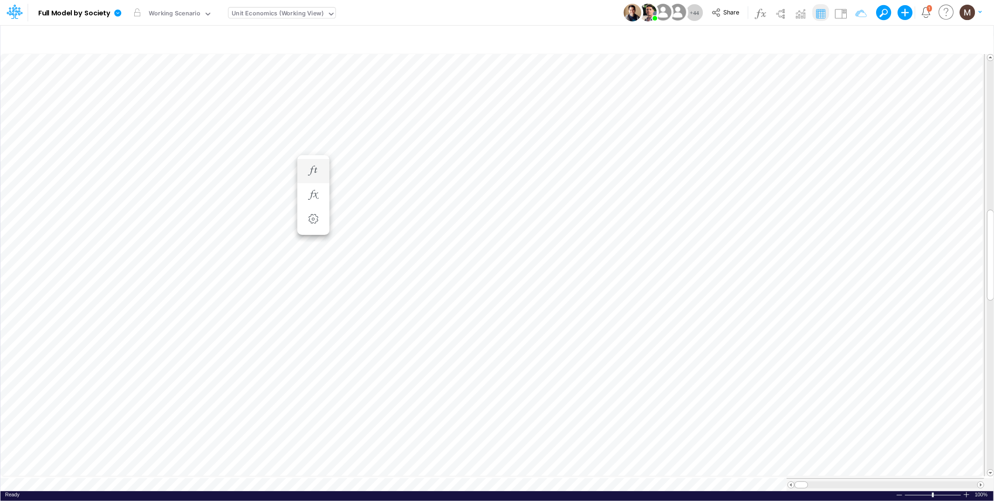
scroll to position [0, 0]
click at [646, 151] on icon "button" at bounding box center [648, 152] width 14 height 10
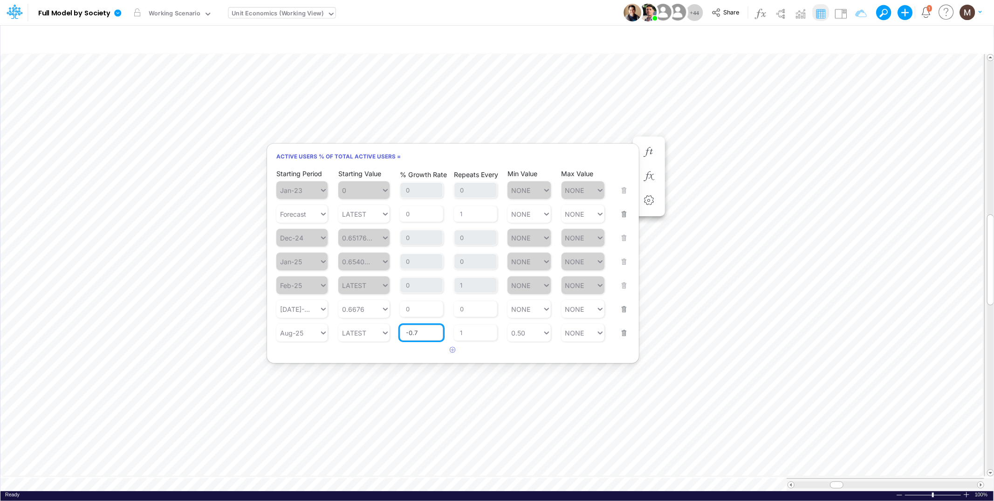
drag, startPoint x: 430, startPoint y: 335, endPoint x: 402, endPoint y: 331, distance: 27.7
click at [400, 334] on input "-0.7" at bounding box center [421, 333] width 43 height 16
type input "-1"
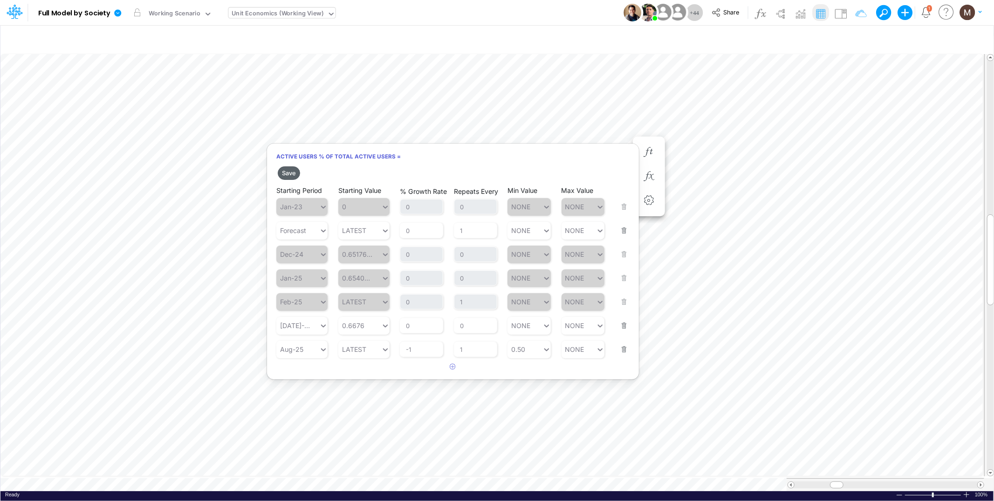
click at [281, 171] on button "Save" at bounding box center [289, 173] width 22 height 14
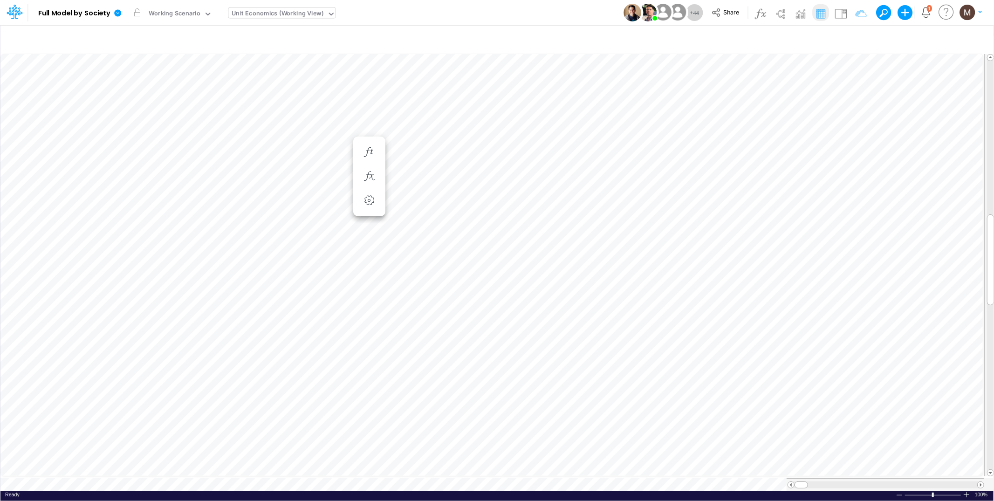
scroll to position [0, 0]
click at [647, 145] on icon "button" at bounding box center [648, 143] width 14 height 10
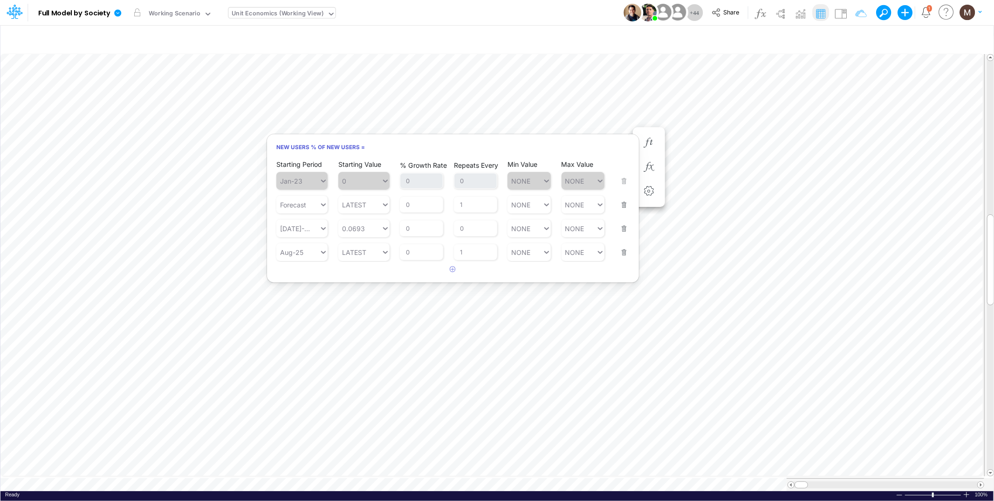
scroll to position [0, 0]
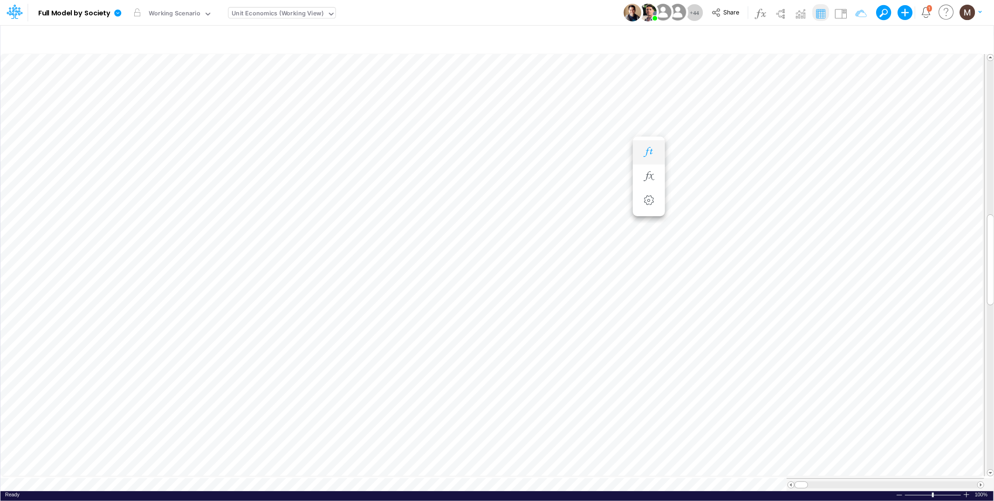
click at [650, 157] on icon "button" at bounding box center [648, 152] width 14 height 10
drag, startPoint x: 844, startPoint y: 479, endPoint x: 829, endPoint y: 480, distance: 14.4
click at [829, 481] on div at bounding box center [833, 484] width 14 height 7
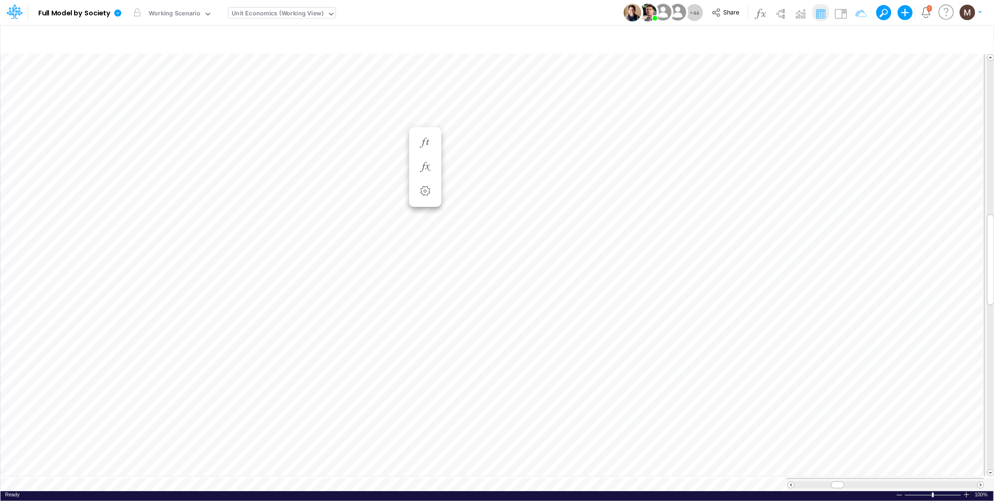
scroll to position [0, 0]
click at [483, 146] on icon "button" at bounding box center [481, 143] width 14 height 10
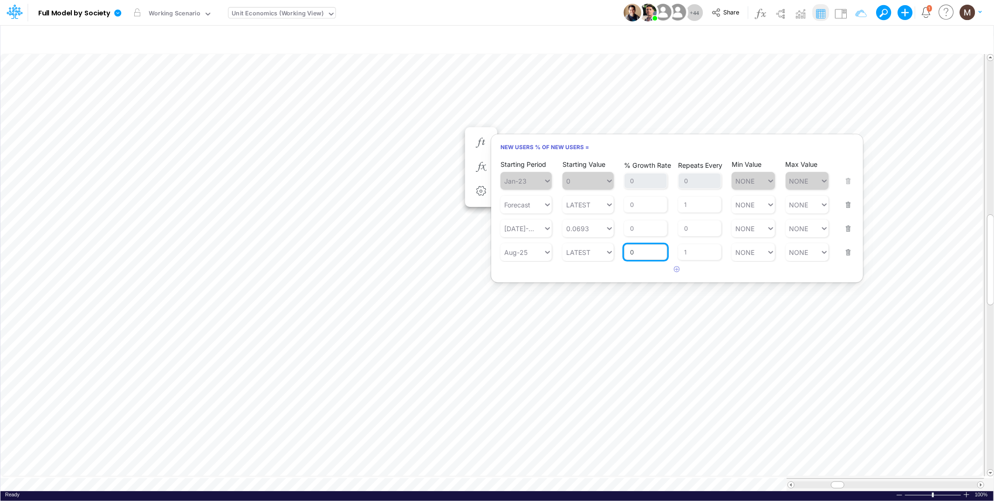
click at [640, 252] on input "0" at bounding box center [645, 252] width 43 height 16
drag, startPoint x: 640, startPoint y: 252, endPoint x: 629, endPoint y: 250, distance: 10.3
click at [629, 250] on input "0" at bounding box center [645, 252] width 43 height 16
type input "-1"
click at [757, 253] on div "Min Value NONE NONE" at bounding box center [752, 245] width 43 height 29
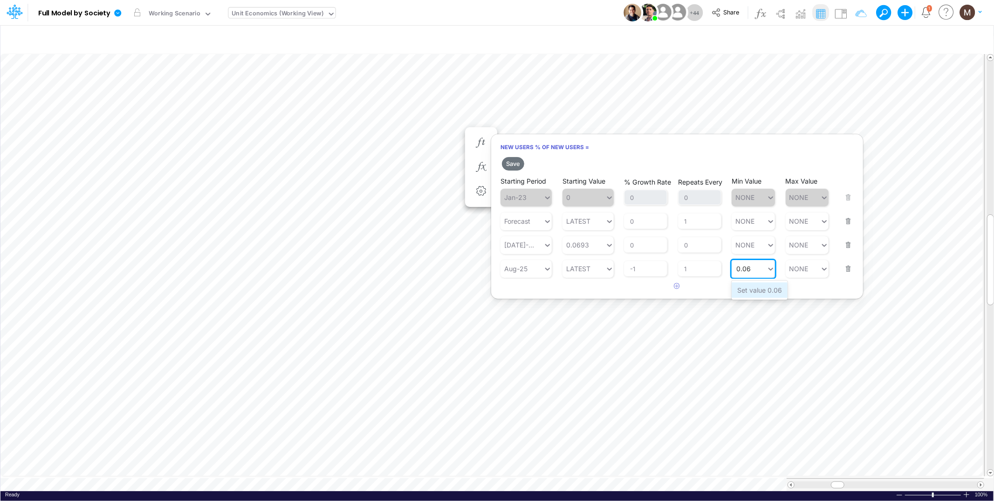
click at [756, 288] on div "Set value 0.06" at bounding box center [759, 289] width 56 height 15
type input "0.06"
click at [517, 166] on button "Save" at bounding box center [513, 164] width 22 height 14
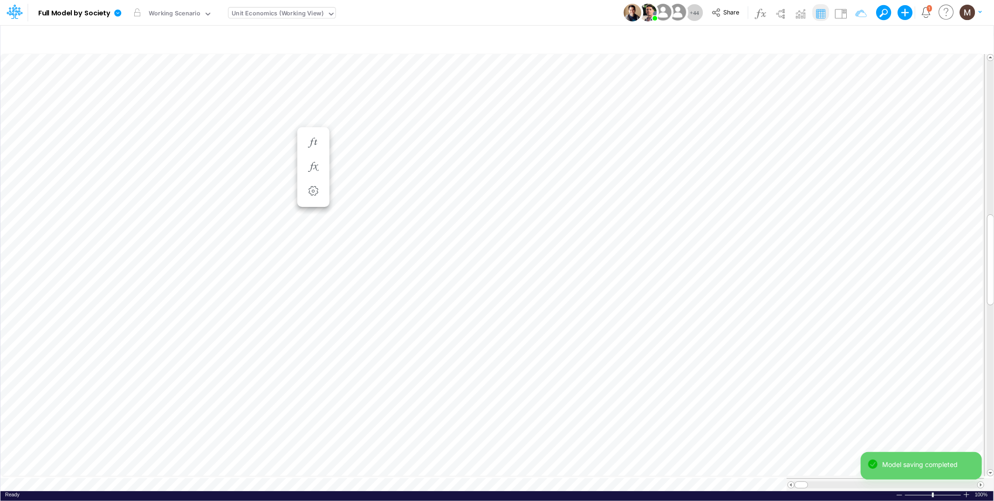
scroll to position [0, 0]
click at [425, 142] on icon "button" at bounding box center [425, 143] width 14 height 10
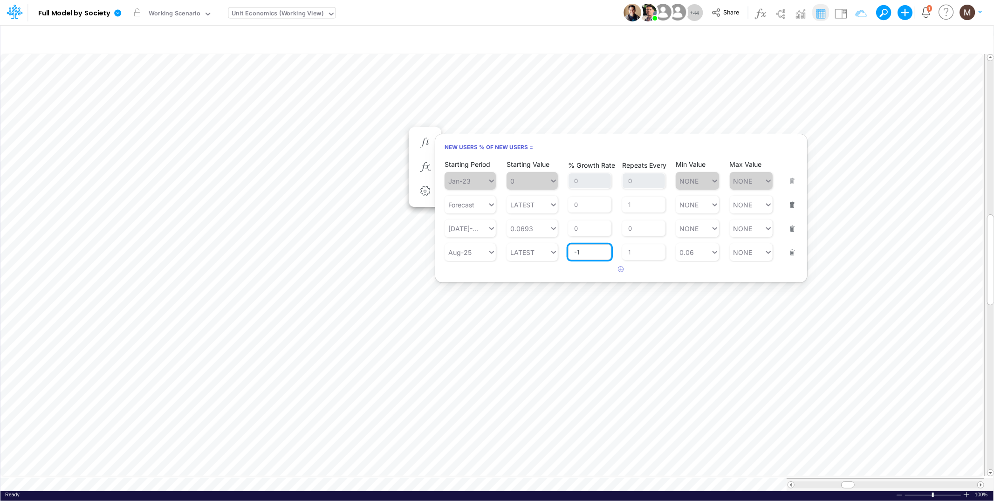
click at [593, 254] on input "-1" at bounding box center [589, 252] width 43 height 16
type input "-2"
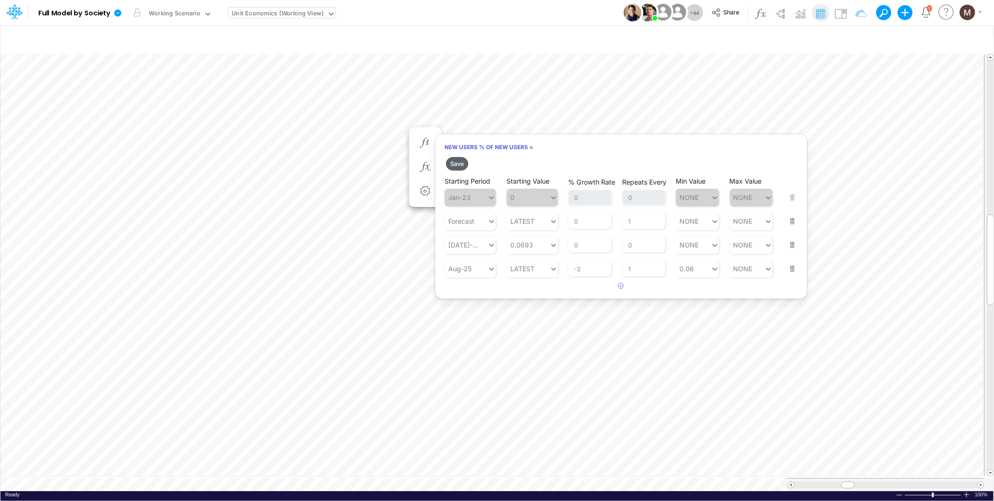
click at [454, 163] on button "Save" at bounding box center [457, 164] width 22 height 14
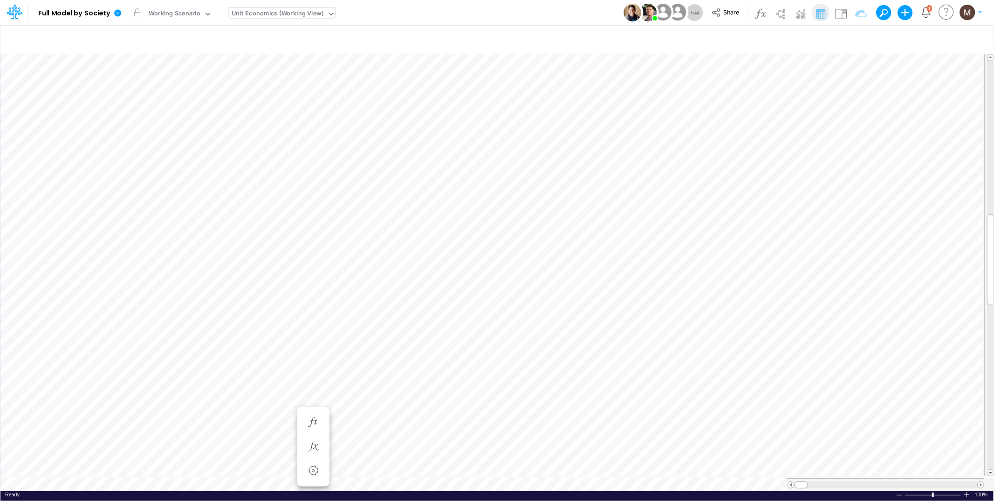
scroll to position [0, 0]
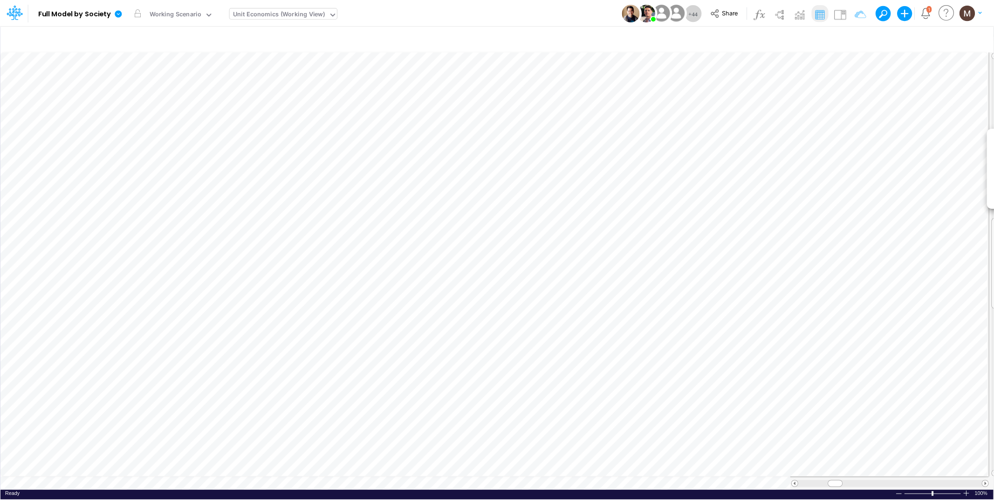
scroll to position [0, 0]
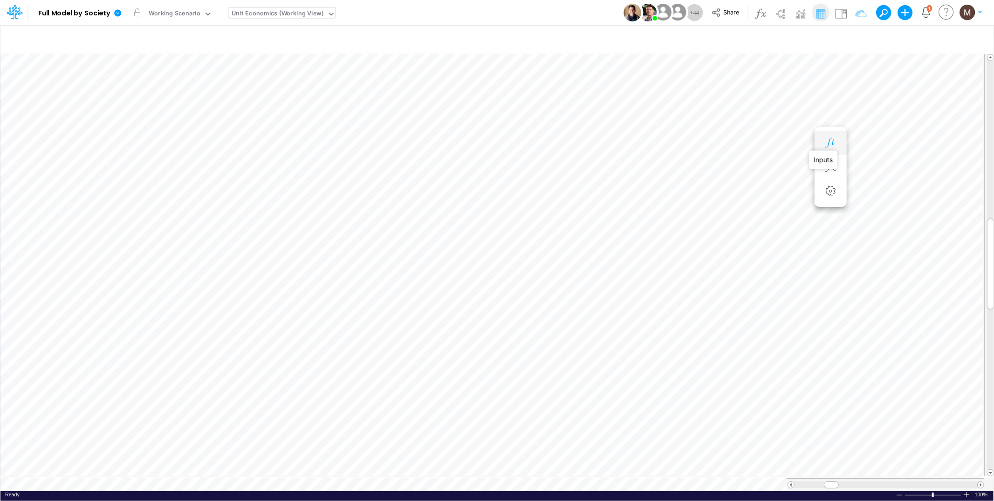
click at [830, 142] on icon "button" at bounding box center [830, 143] width 14 height 10
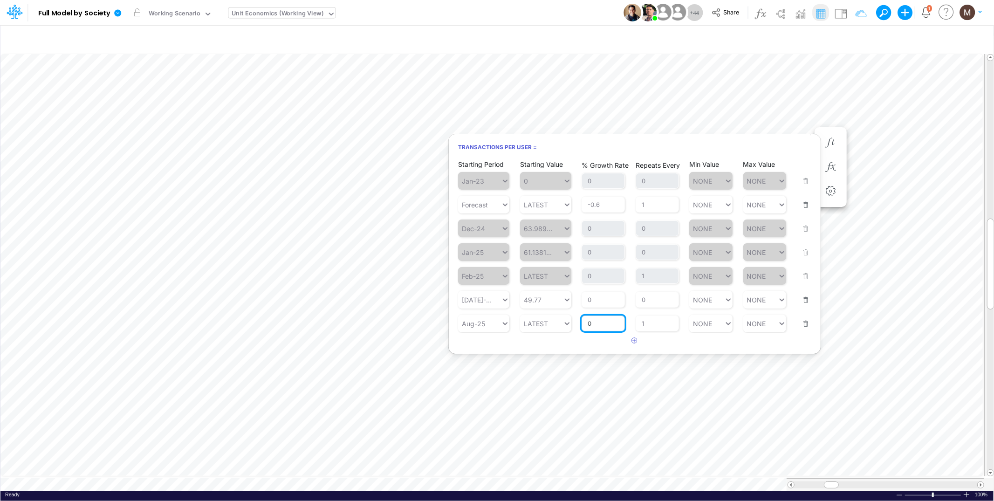
click at [605, 320] on input "0" at bounding box center [602, 323] width 43 height 16
type input "-0.7"
click at [713, 325] on div "Min Value NONE NONE" at bounding box center [710, 317] width 43 height 29
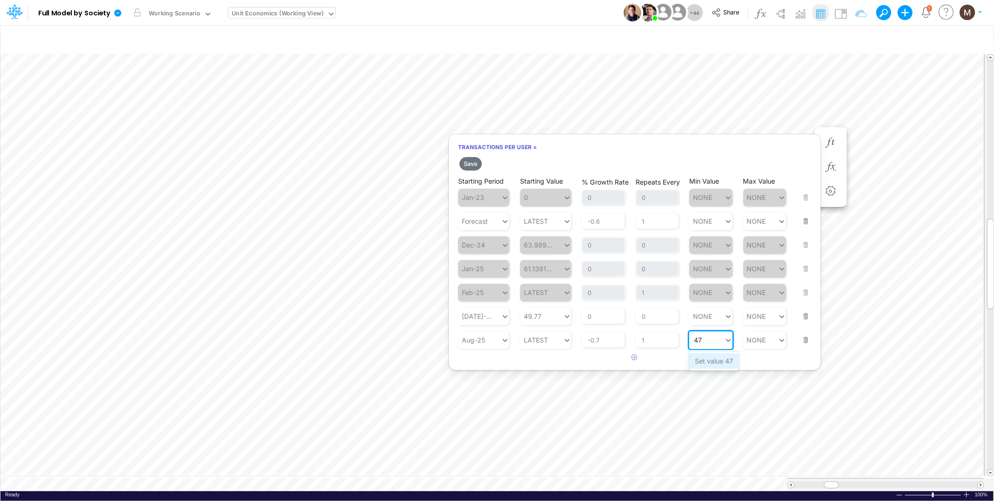
click at [708, 355] on div "Set value 47" at bounding box center [713, 360] width 49 height 15
type input "47"
click at [471, 166] on button "Save" at bounding box center [470, 164] width 22 height 14
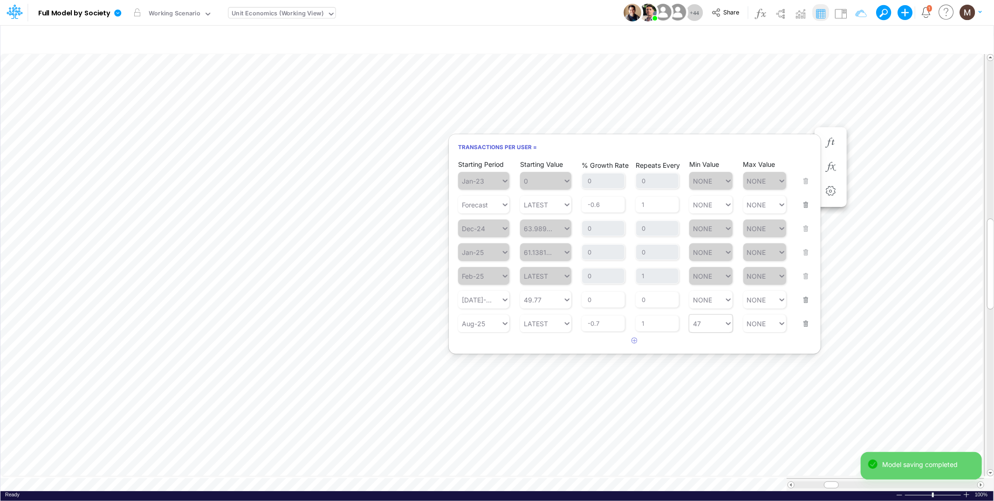
type input "47"
click at [709, 322] on div "47 47" at bounding box center [706, 324] width 35 height 14
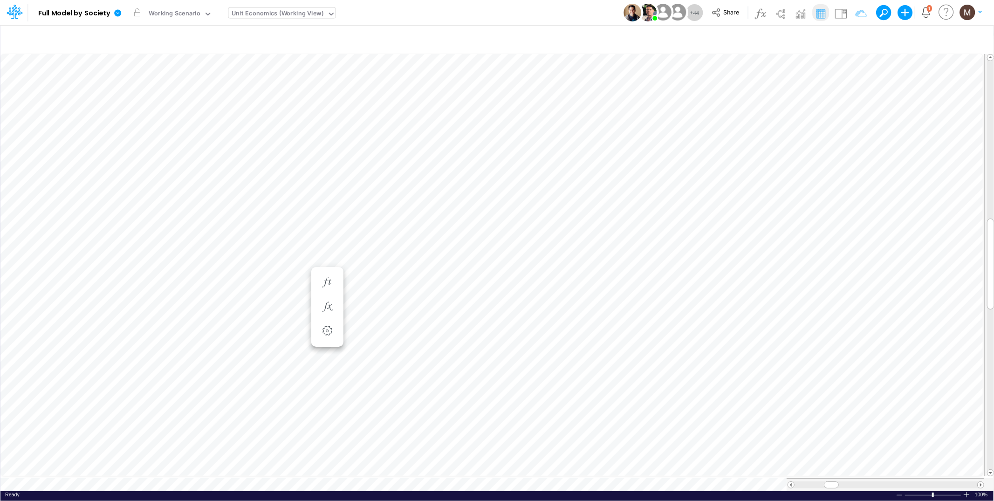
scroll to position [0, 0]
click at [600, 144] on icon "button" at bounding box center [606, 143] width 14 height 10
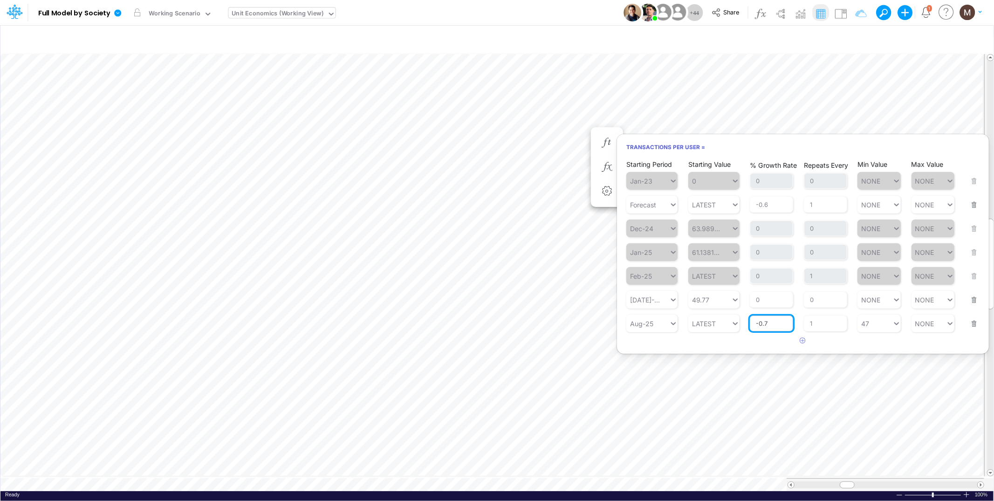
drag, startPoint x: 779, startPoint y: 322, endPoint x: 755, endPoint y: 318, distance: 23.6
click at [755, 318] on input "-0.7" at bounding box center [770, 323] width 43 height 16
type input "-2"
click at [886, 326] on div "Min Value 47 47" at bounding box center [878, 317] width 43 height 29
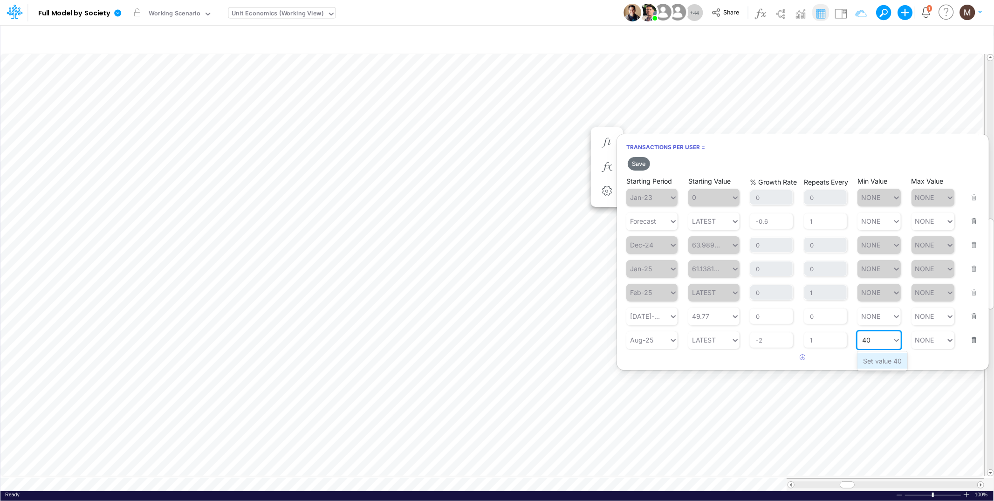
click at [884, 360] on div "Set value 40" at bounding box center [882, 360] width 50 height 15
type input "40"
click at [643, 169] on button "Save" at bounding box center [638, 164] width 22 height 14
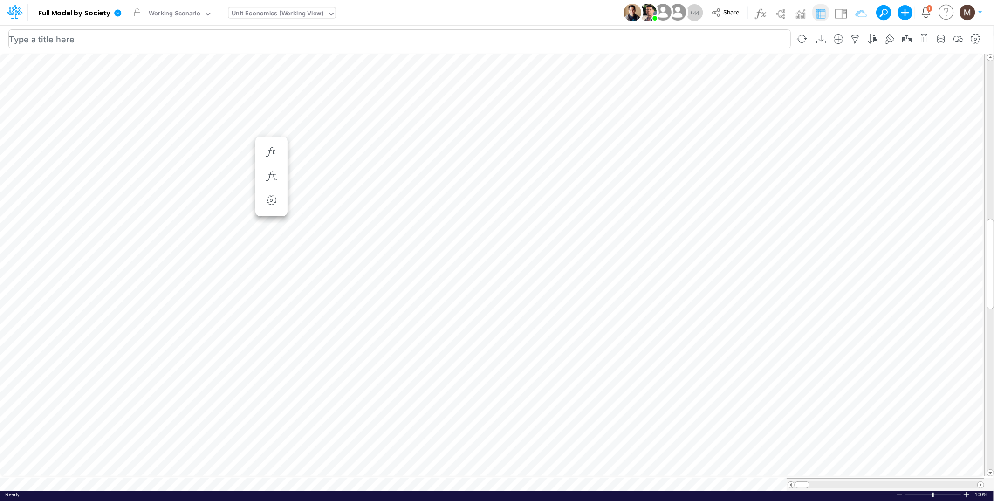
scroll to position [0, 0]
click at [495, 151] on icon "button" at bounding box center [495, 152] width 14 height 10
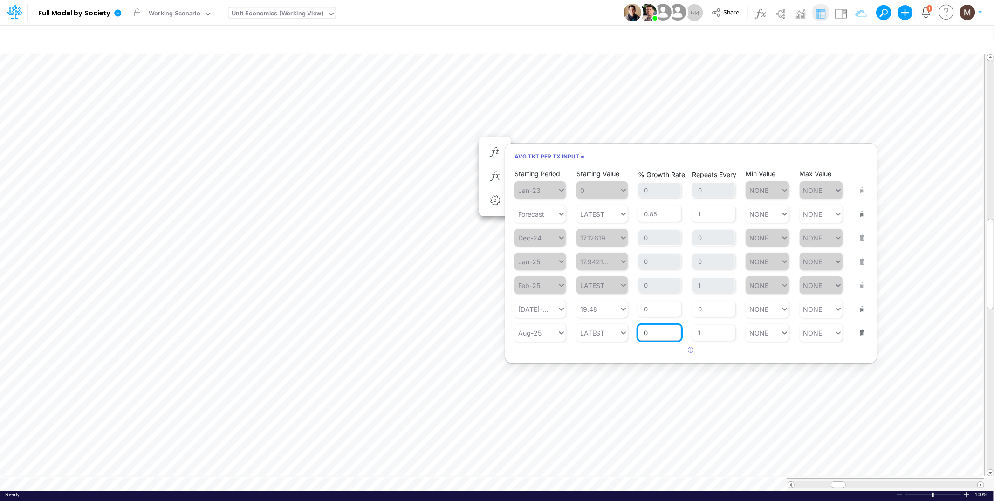
click at [652, 333] on input "0" at bounding box center [659, 333] width 43 height 16
type input "-0.5"
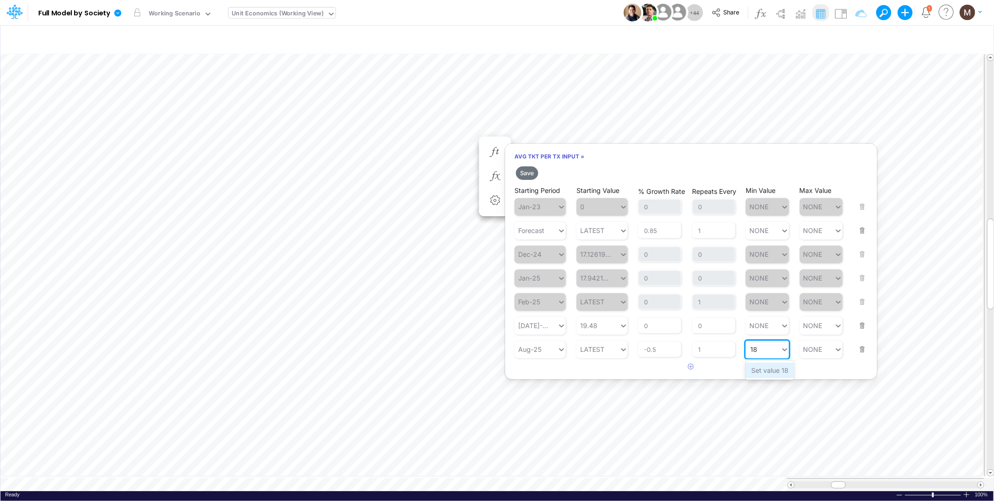
click at [776, 367] on div "Set value 18" at bounding box center [769, 369] width 48 height 15
type input "18"
click at [520, 174] on button "Save" at bounding box center [527, 173] width 22 height 14
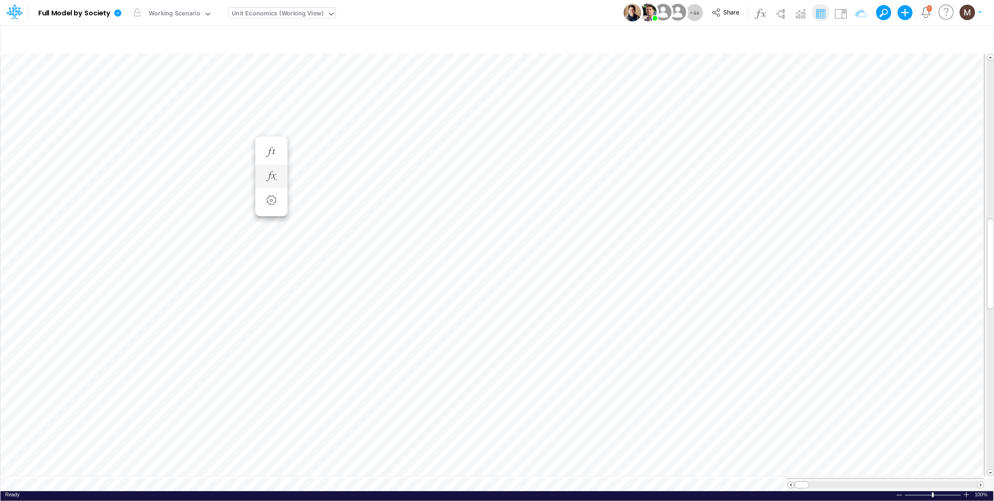
scroll to position [0, 0]
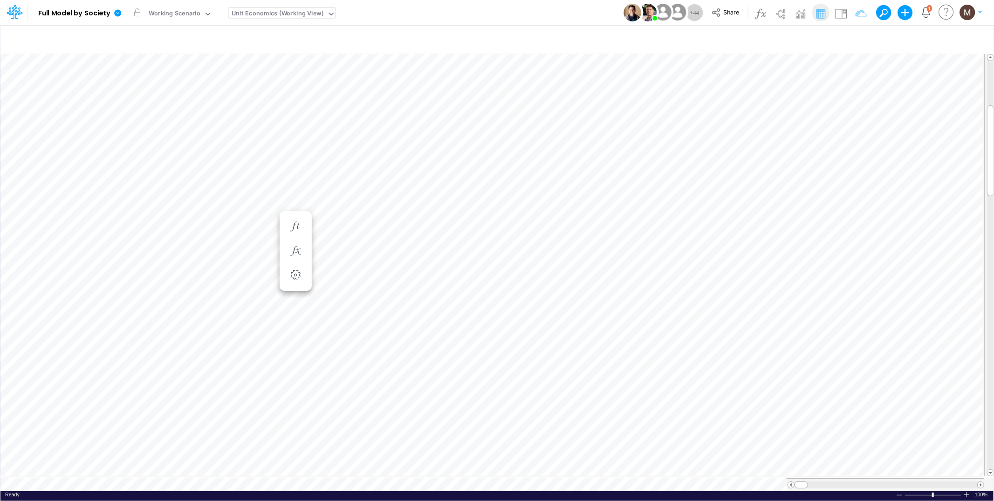
scroll to position [0, 0]
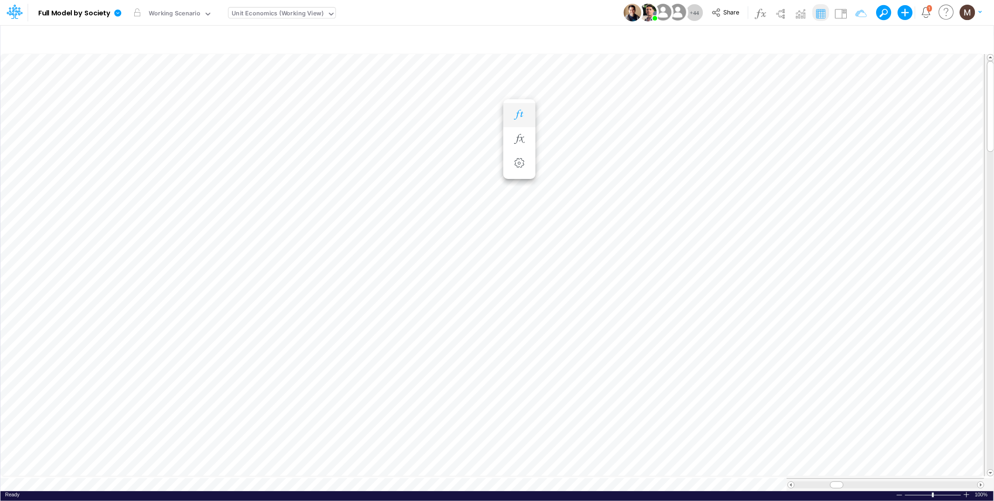
click at [516, 111] on icon "button" at bounding box center [519, 115] width 14 height 10
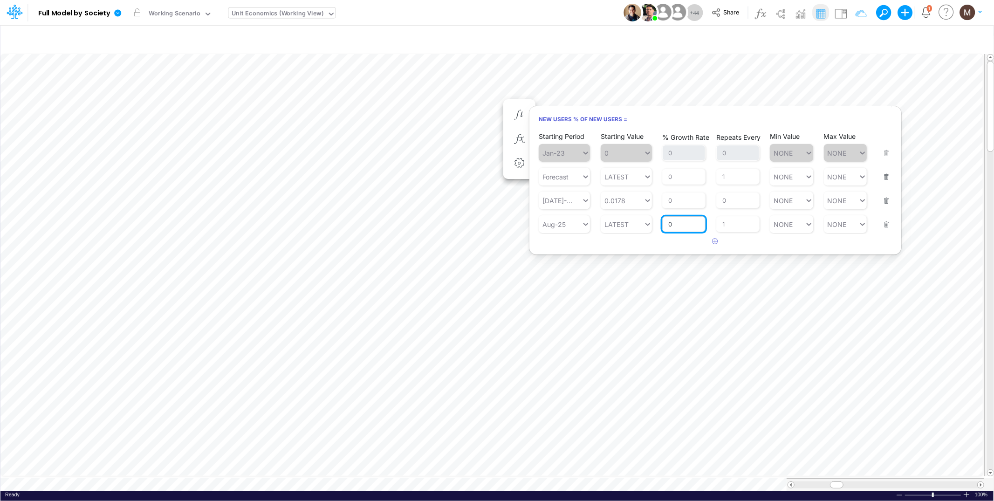
click at [675, 225] on input "0" at bounding box center [683, 224] width 43 height 16
type input "-1"
click at [789, 219] on article "Starting Period Jan-23 Starting Value 0 % Growth Rate 0 Repeats Every 0 Min Val…" at bounding box center [715, 182] width 372 height 103
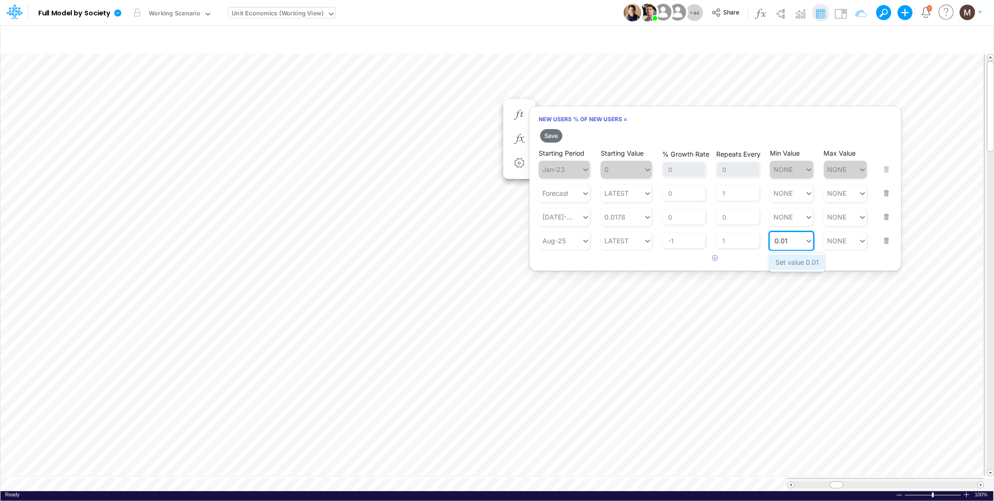
click at [790, 261] on div "Set value 0.01" at bounding box center [796, 261] width 54 height 15
type input "0.01"
click at [545, 135] on button "Save" at bounding box center [551, 136] width 22 height 14
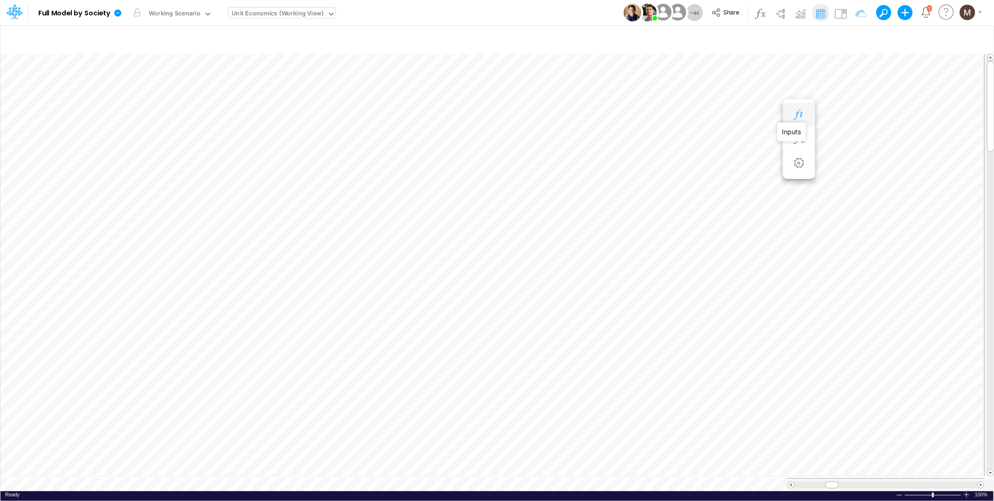
click at [793, 116] on icon "button" at bounding box center [798, 115] width 14 height 10
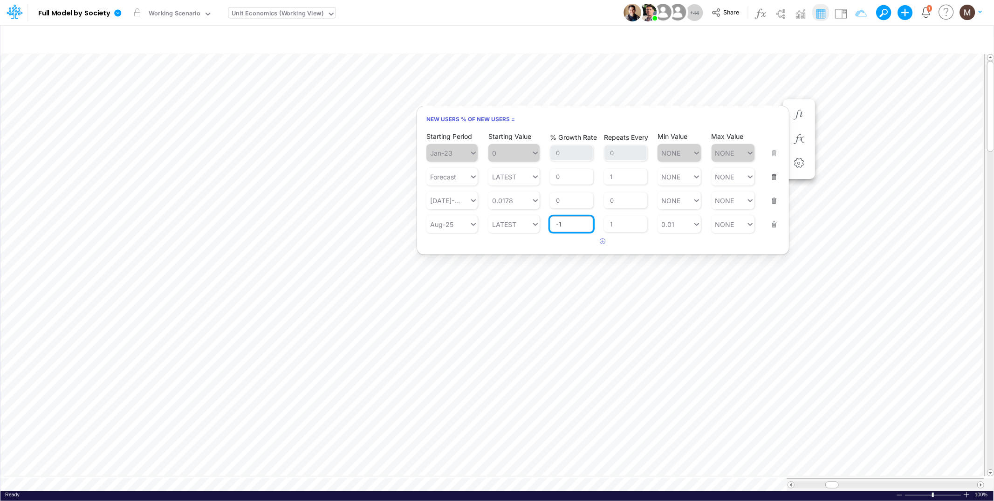
click at [574, 225] on input "-1" at bounding box center [571, 224] width 43 height 16
type input "-3"
type input "0.01"
click at [675, 222] on div "Min Value 0.01 0.01" at bounding box center [678, 218] width 43 height 29
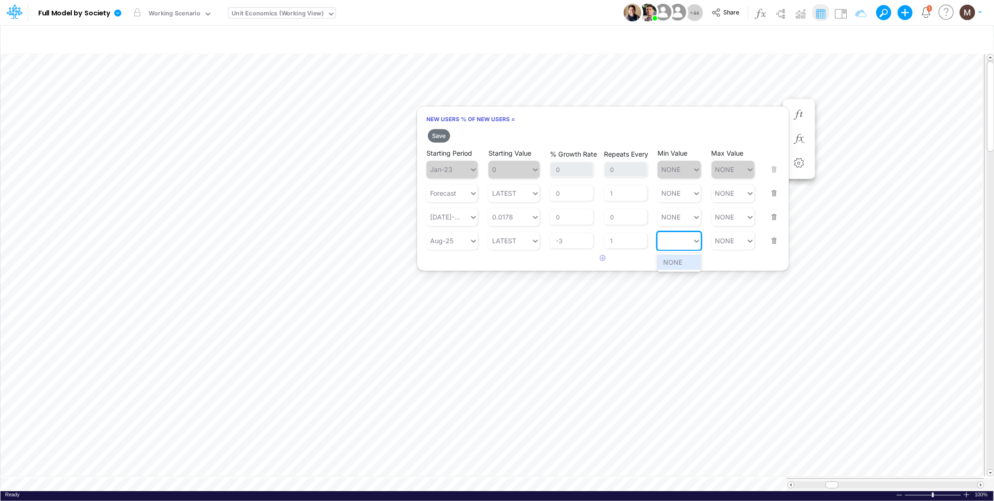
click at [677, 239] on div "0.01" at bounding box center [674, 241] width 35 height 14
click at [671, 239] on div at bounding box center [674, 241] width 35 height 14
click at [694, 265] on div "Set value 0.013" at bounding box center [686, 261] width 59 height 15
type input "0.013"
click at [442, 133] on button "Save" at bounding box center [439, 136] width 22 height 14
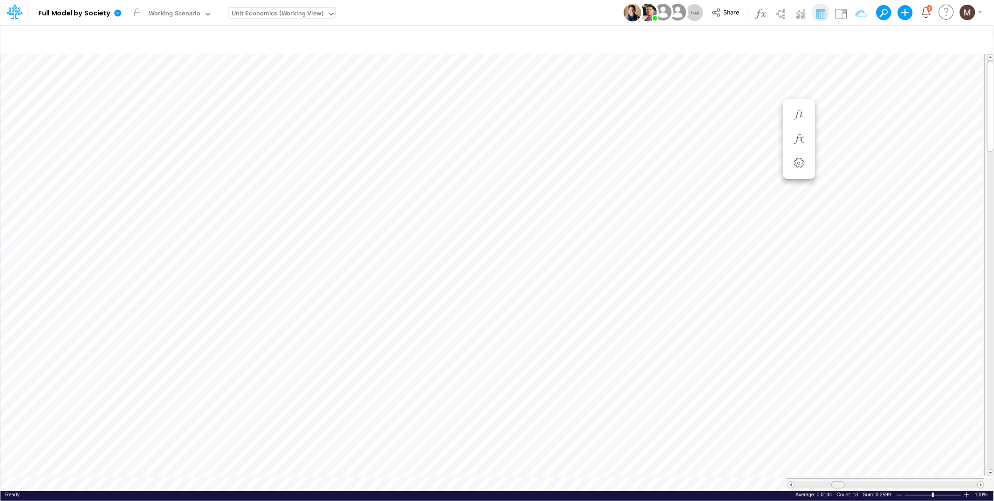
drag, startPoint x: 845, startPoint y: 480, endPoint x: 836, endPoint y: 473, distance: 11.6
click at [834, 481] on div at bounding box center [838, 484] width 14 height 7
click at [798, 113] on icon "button" at bounding box center [798, 115] width 14 height 10
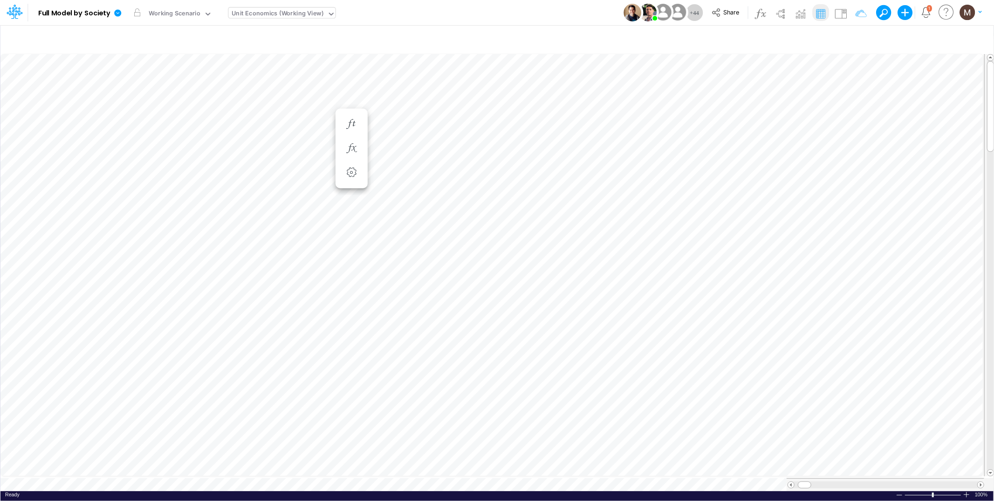
scroll to position [0, 0]
drag, startPoint x: 846, startPoint y: 481, endPoint x: 833, endPoint y: 477, distance: 13.7
click at [833, 482] on span at bounding box center [836, 485] width 6 height 6
click at [571, 134] on icon "button" at bounding box center [575, 134] width 14 height 10
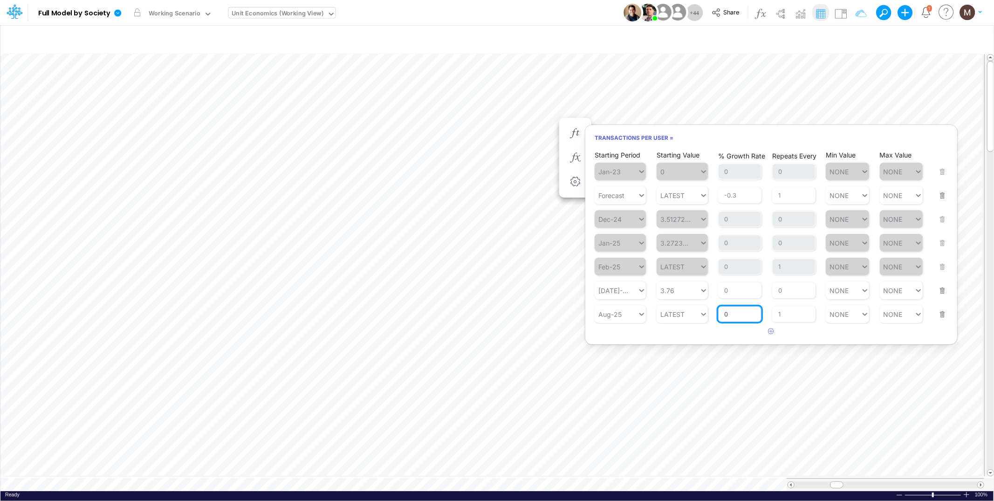
drag, startPoint x: 730, startPoint y: 313, endPoint x: 717, endPoint y: 311, distance: 13.3
click at [717, 311] on div "Starting Period Aug-25 Starting Value LATEST % Growth Rate 0 Repeats Every 1 Mi…" at bounding box center [770, 307] width 353 height 29
type input "-0.7"
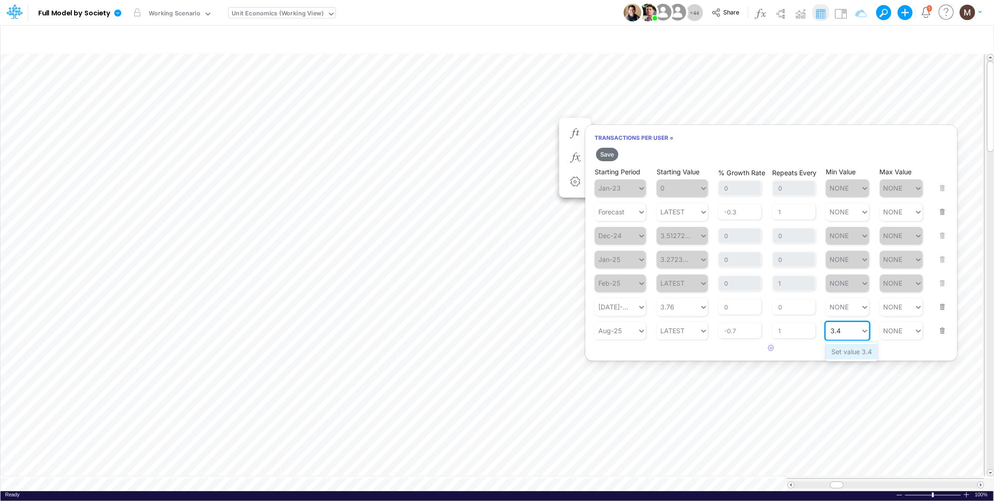
click at [850, 348] on div "Set value 3.4" at bounding box center [851, 351] width 52 height 15
type input "3.4"
click at [603, 155] on button "Save" at bounding box center [607, 155] width 22 height 14
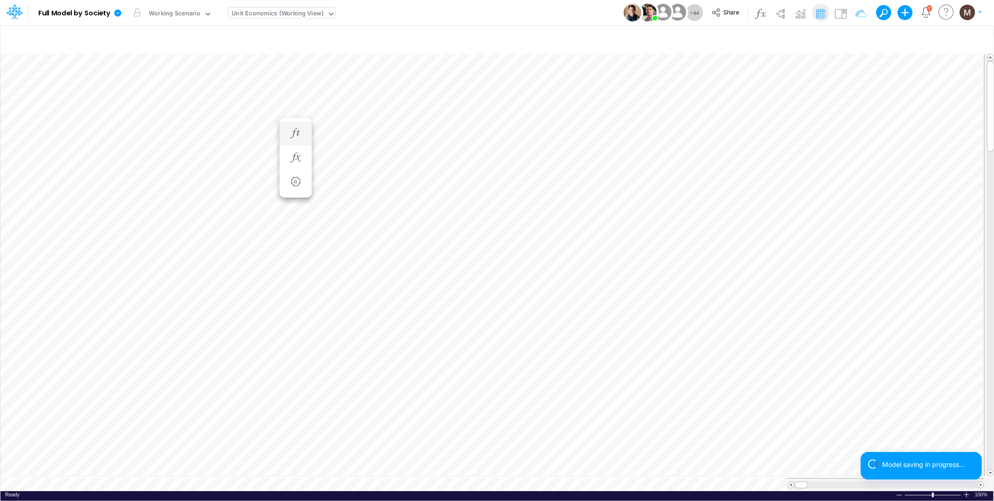
scroll to position [0, 0]
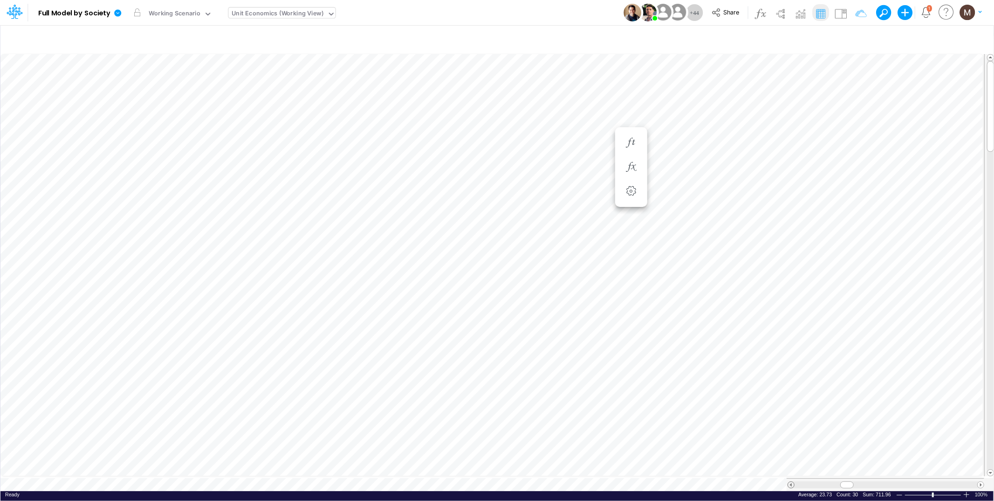
click at [790, 482] on span at bounding box center [791, 485] width 6 height 6
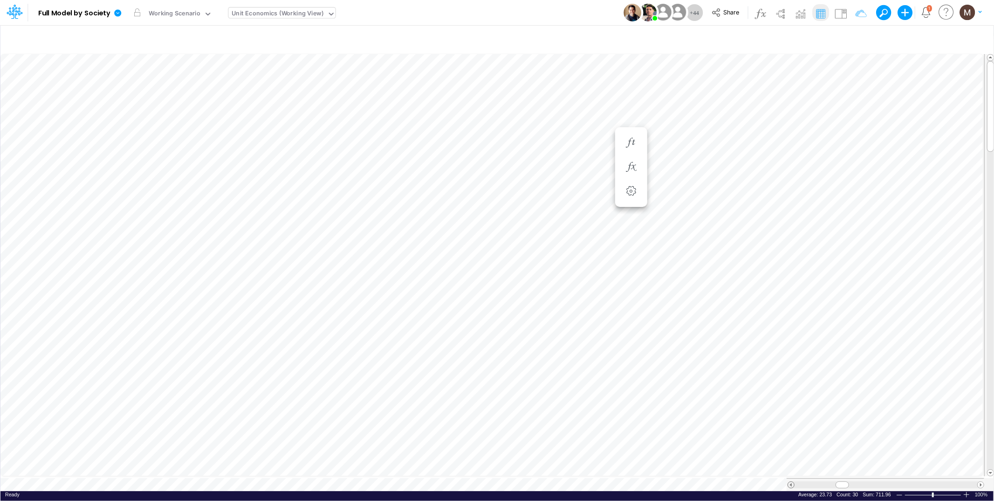
click at [790, 482] on span at bounding box center [791, 485] width 6 height 6
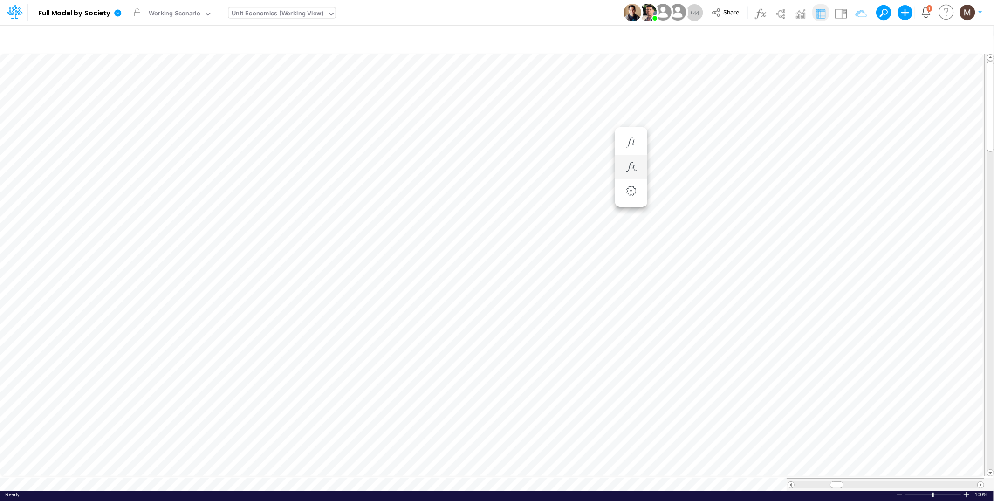
scroll to position [0, 0]
click at [578, 134] on icon "button" at bounding box center [575, 134] width 14 height 10
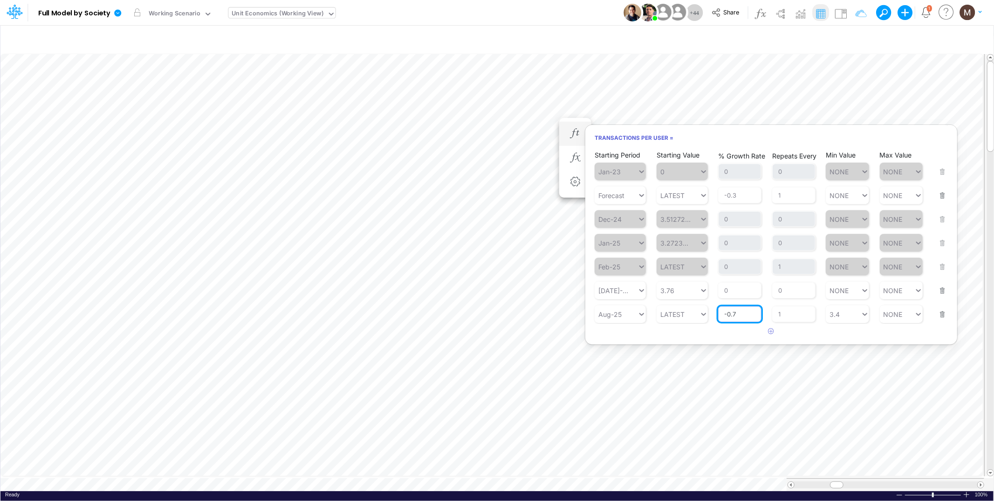
drag, startPoint x: 743, startPoint y: 315, endPoint x: 714, endPoint y: 314, distance: 29.8
click at [714, 314] on div "Starting Period Aug-25 Starting Value LATEST % Growth Rate -0.7 Repeats Every 1…" at bounding box center [770, 307] width 353 height 29
type input "-1"
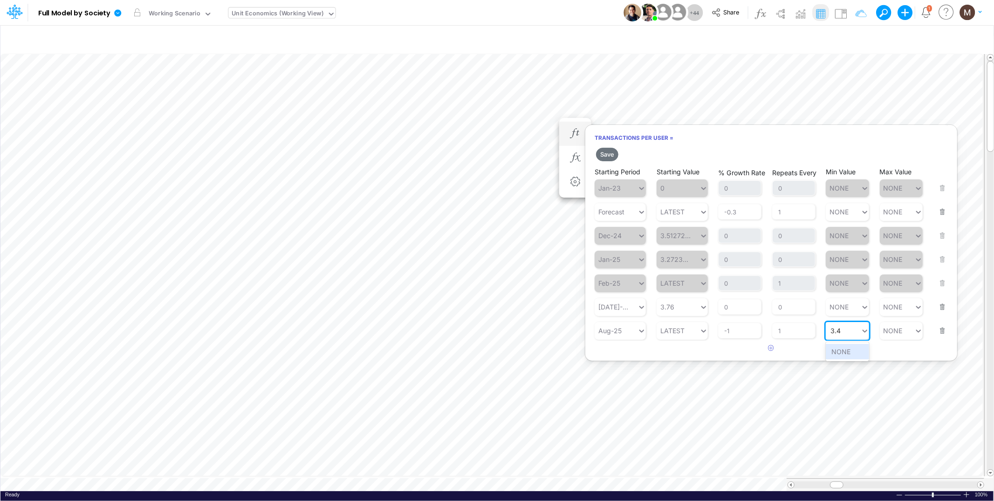
click at [841, 328] on input "3.4" at bounding box center [835, 331] width 11 height 8
click at [847, 352] on div "Set value 3.3" at bounding box center [851, 351] width 52 height 15
type input "3.3"
click at [608, 158] on button "Save" at bounding box center [607, 155] width 22 height 14
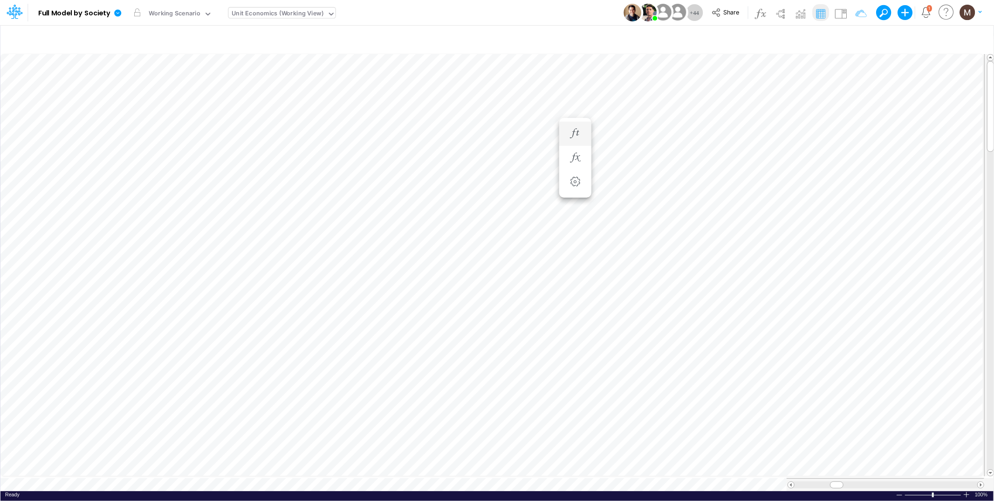
scroll to position [0, 0]
click at [576, 122] on icon "button" at bounding box center [575, 124] width 14 height 10
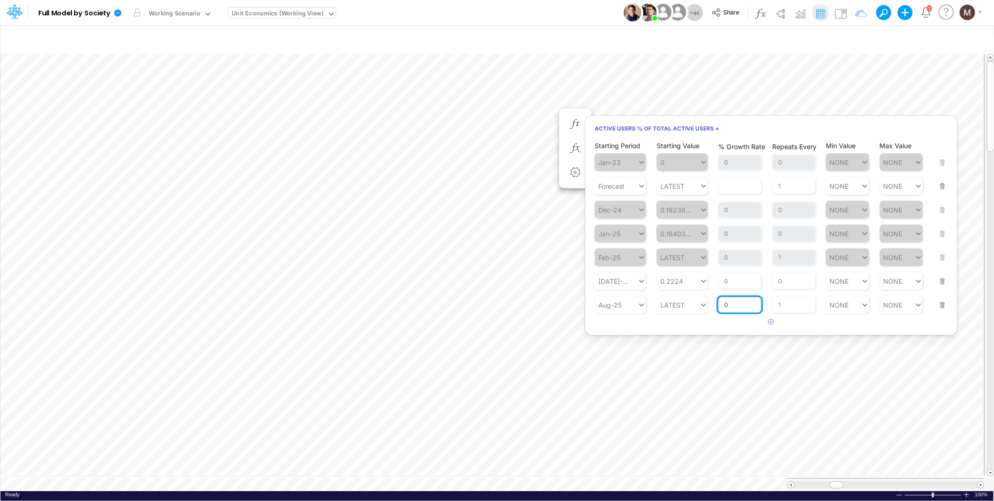
drag, startPoint x: 744, startPoint y: 305, endPoint x: 723, endPoint y: 303, distance: 21.1
click at [726, 304] on input "0" at bounding box center [739, 305] width 43 height 16
type input "-1"
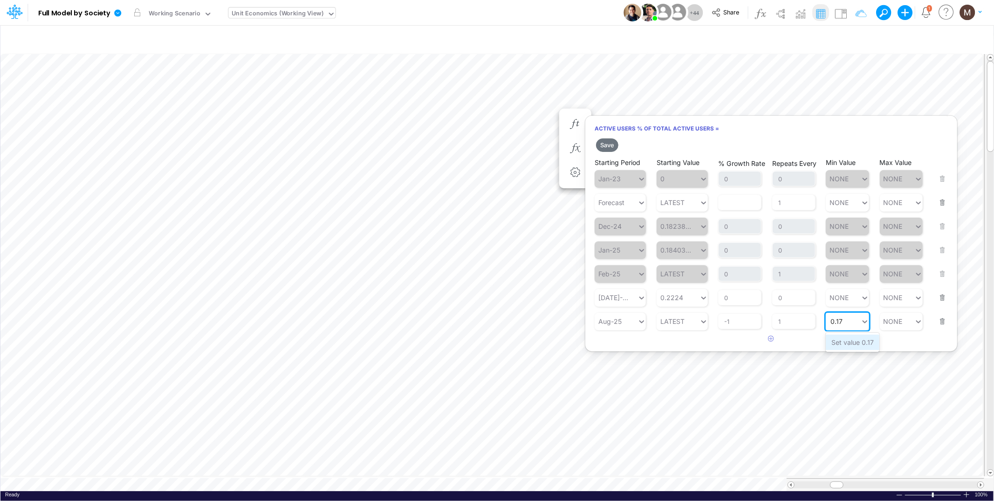
click at [857, 343] on div "Set value 0.17" at bounding box center [852, 341] width 54 height 15
type input "0.17"
click at [604, 147] on button "Save" at bounding box center [607, 145] width 22 height 14
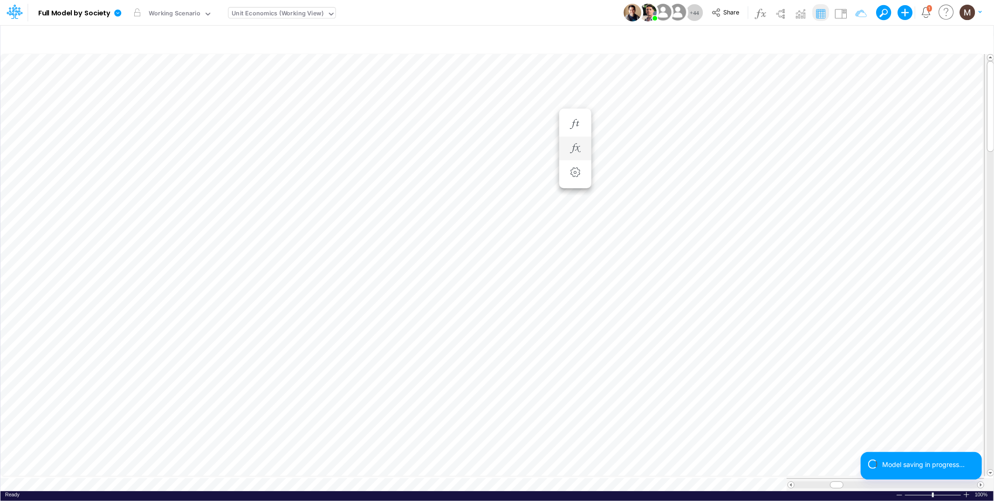
scroll to position [0, 0]
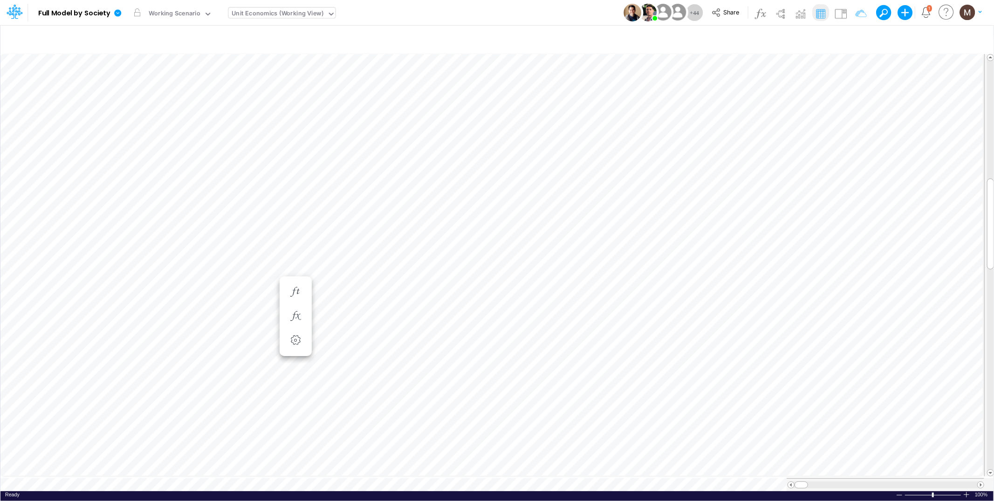
scroll to position [0, 0]
click at [631, 287] on icon "button" at bounding box center [631, 292] width 14 height 10
click at [629, 299] on icon "button" at bounding box center [631, 301] width 14 height 10
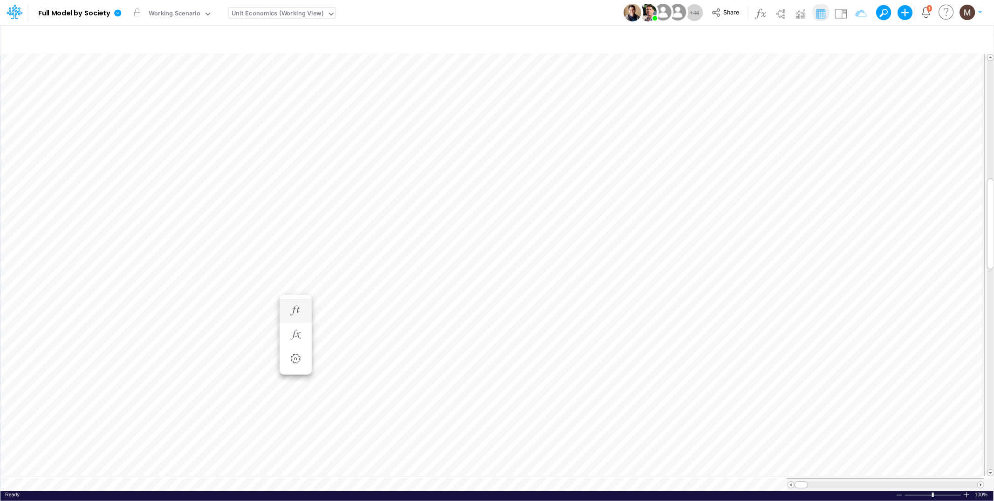
scroll to position [0, 0]
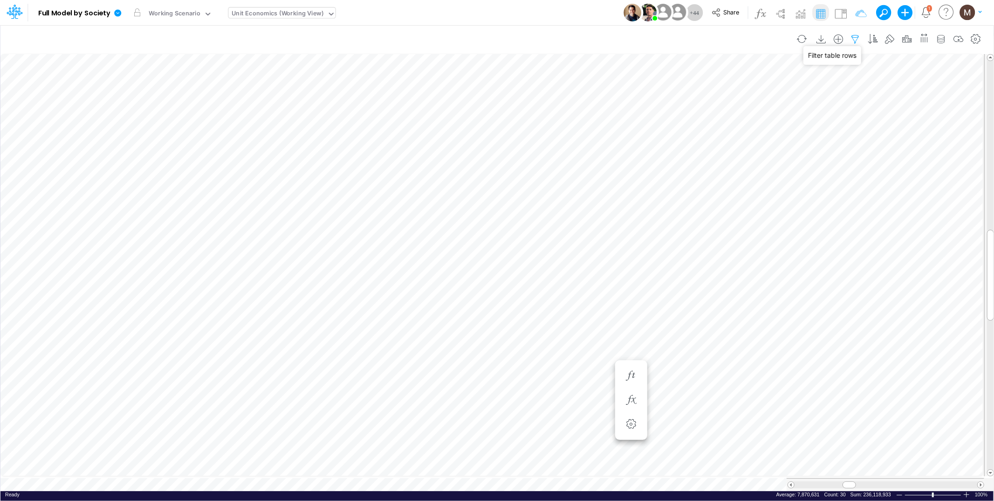
click at [857, 37] on icon "button" at bounding box center [855, 39] width 14 height 10
select select "tableSearchOR"
select select "contains"
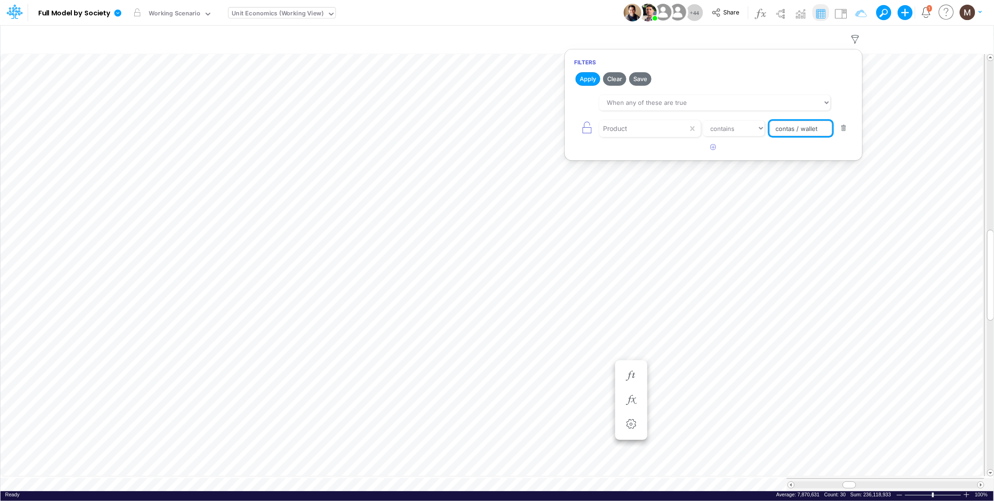
click at [811, 131] on input "contas / wallet" at bounding box center [800, 129] width 63 height 16
click at [810, 131] on input "contas / wallet" at bounding box center [800, 129] width 63 height 16
click at [810, 130] on input "contas / wallet" at bounding box center [800, 129] width 63 height 16
type input "contas / cc / a vista"
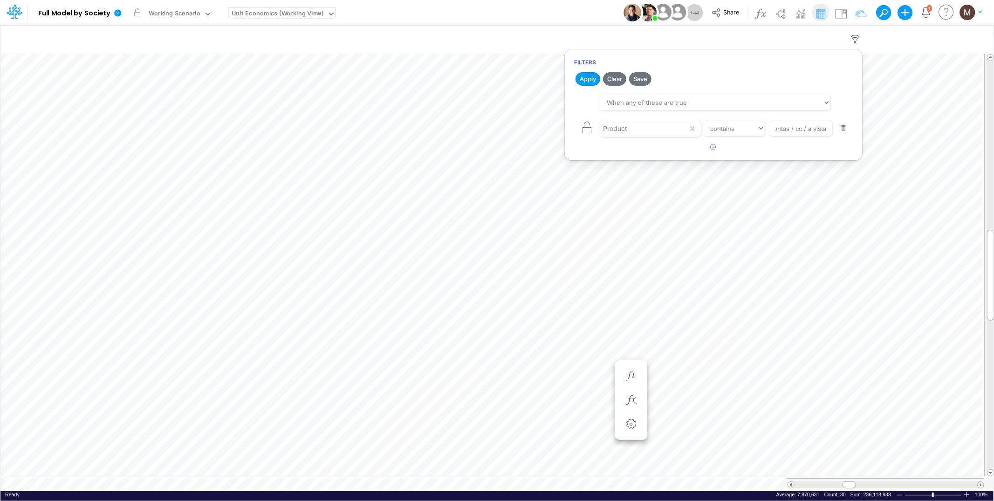
drag, startPoint x: 579, startPoint y: 80, endPoint x: 588, endPoint y: 94, distance: 16.1
click at [579, 80] on button "Apply" at bounding box center [587, 79] width 25 height 14
drag, startPoint x: 846, startPoint y: 480, endPoint x: 834, endPoint y: 475, distance: 13.1
click at [834, 478] on div at bounding box center [884, 484] width 197 height 13
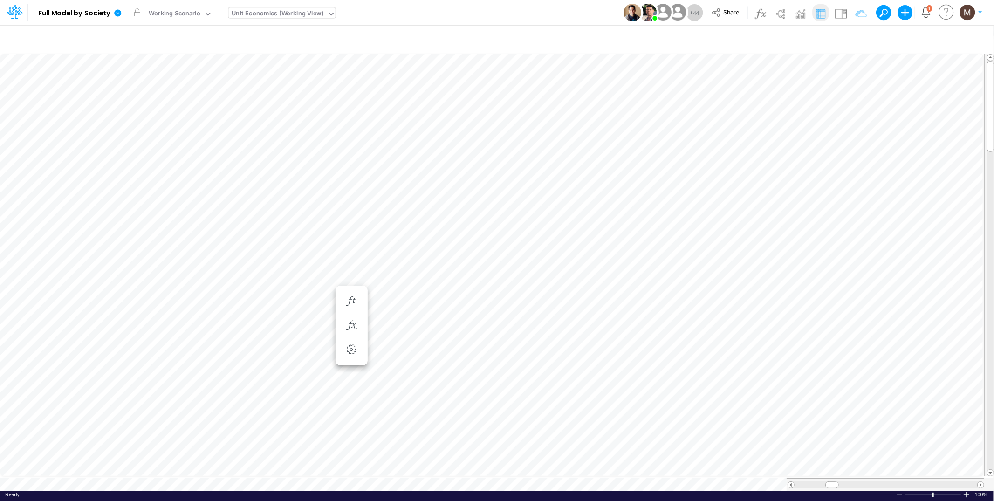
scroll to position [0, 0]
click at [520, 113] on icon "button" at bounding box center [519, 115] width 14 height 10
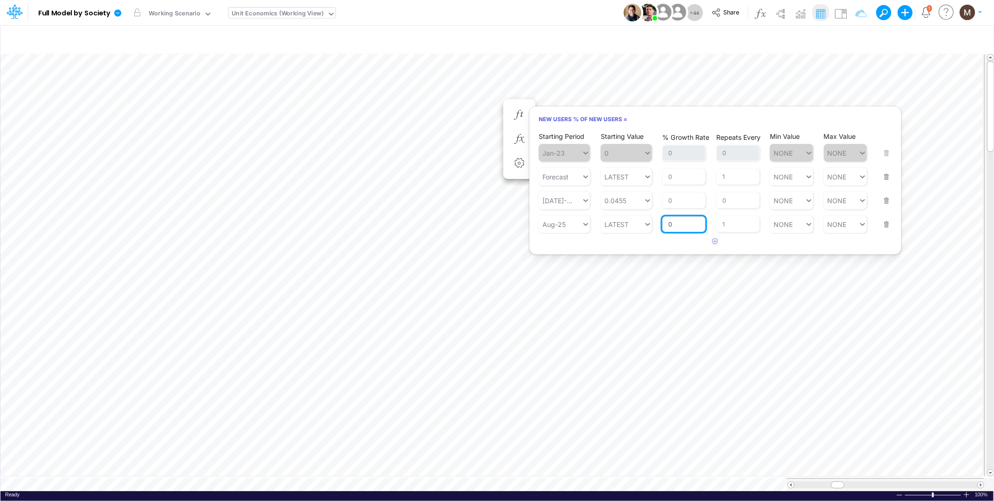
click at [689, 227] on input "0" at bounding box center [683, 224] width 43 height 16
type input "0"
type input "-2"
click at [788, 228] on div "Min Value NONE NONE" at bounding box center [790, 218] width 43 height 29
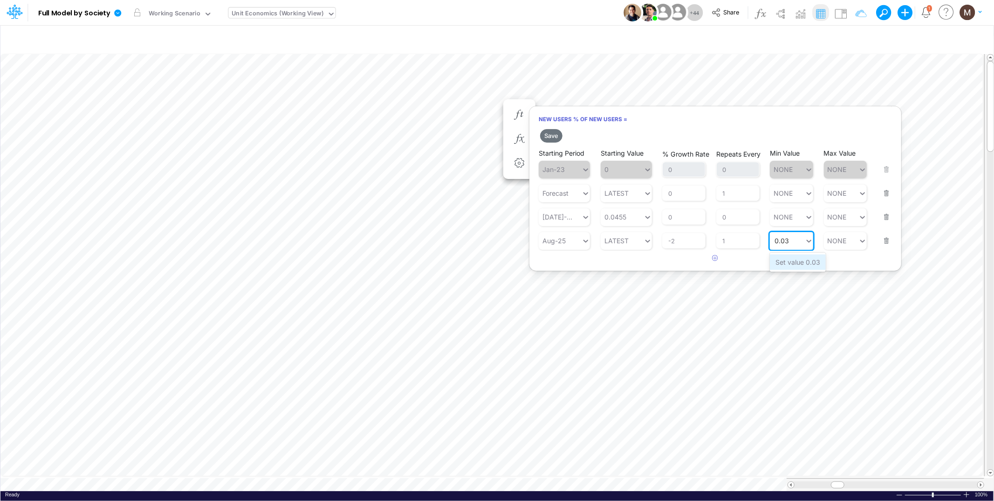
click at [789, 265] on div "Set value 0.03" at bounding box center [797, 261] width 56 height 15
type input "0.03"
click at [544, 131] on button "Save" at bounding box center [551, 136] width 22 height 14
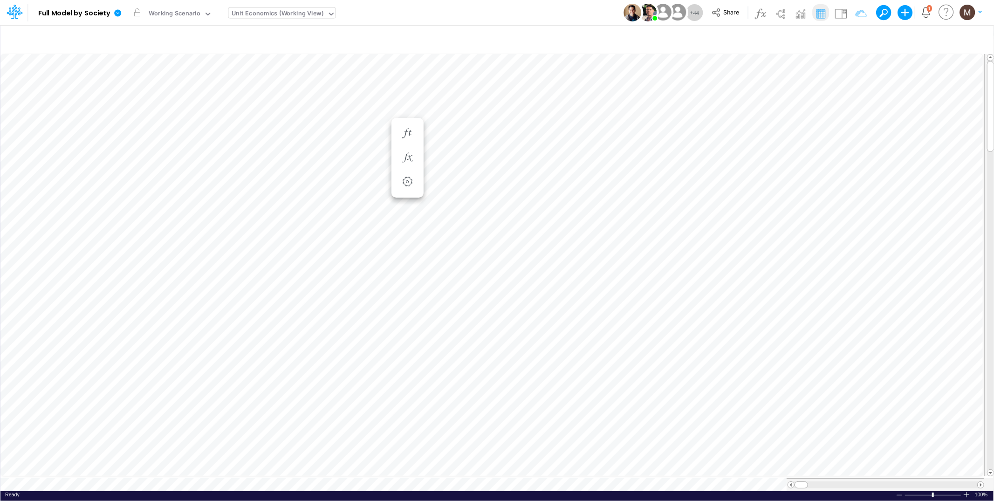
scroll to position [0, 0]
click at [572, 123] on icon "button" at bounding box center [575, 124] width 14 height 10
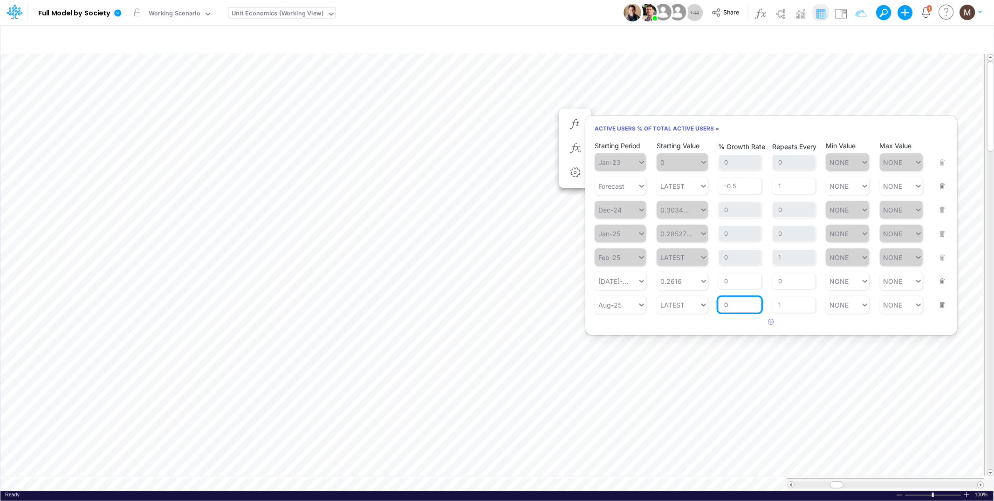
click at [743, 305] on input "0" at bounding box center [739, 305] width 43 height 16
type input "-2"
click at [849, 305] on div "Min Value NONE NONE" at bounding box center [846, 298] width 43 height 29
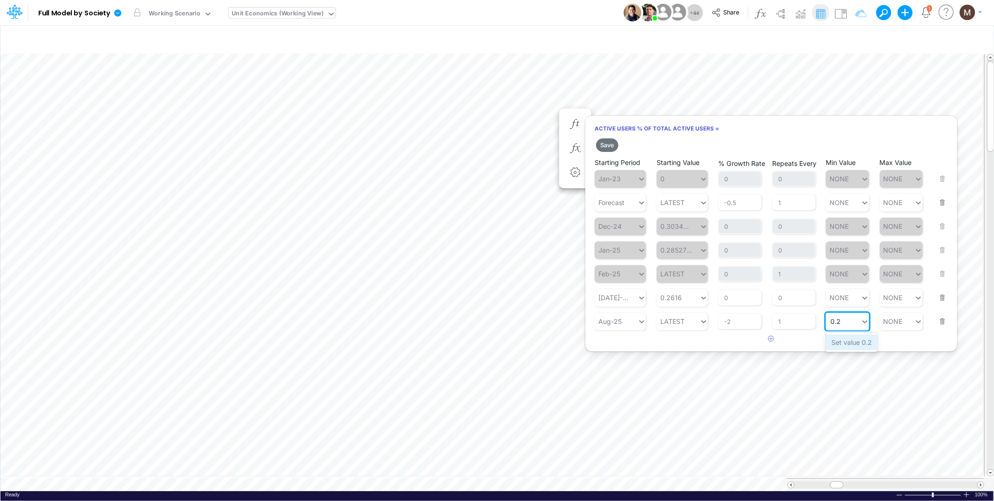
click at [842, 342] on div "Set value 0.2" at bounding box center [851, 341] width 52 height 15
type input "0.2"
click at [608, 150] on button "Save" at bounding box center [607, 145] width 22 height 14
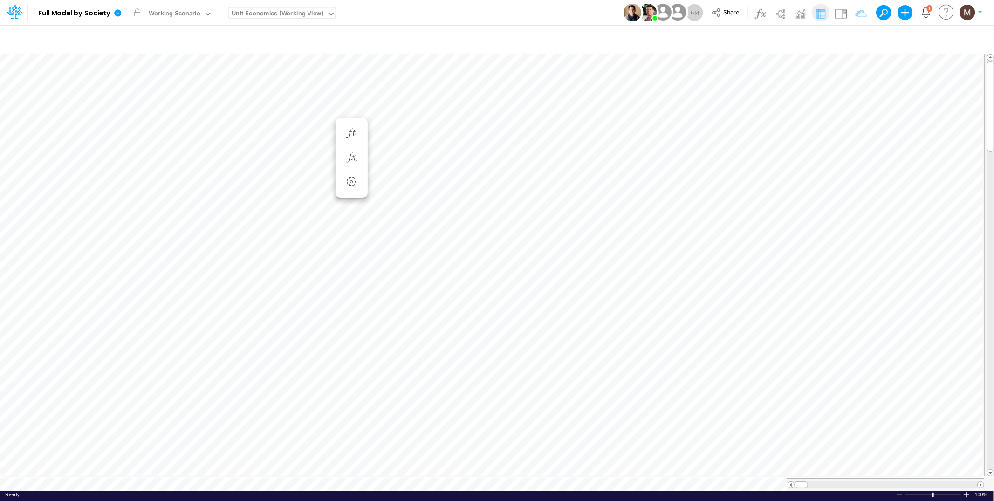
scroll to position [0, 0]
click at [789, 482] on span at bounding box center [791, 485] width 6 height 6
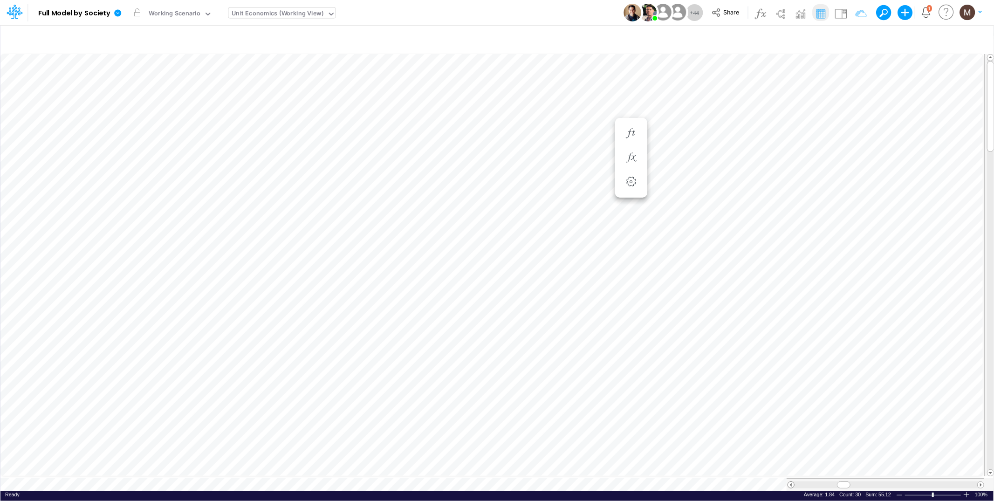
click at [789, 482] on span at bounding box center [791, 485] width 6 height 6
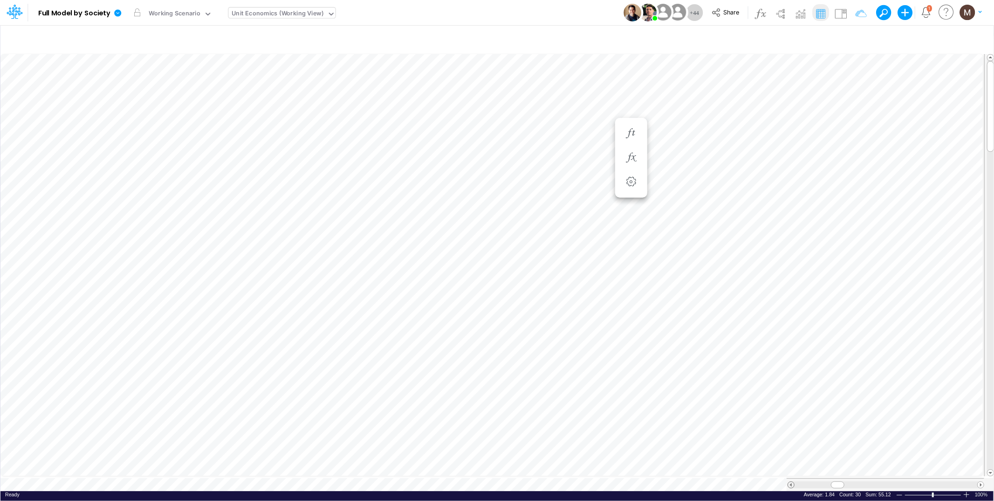
click at [789, 482] on span at bounding box center [791, 485] width 6 height 6
click at [627, 136] on icon "button" at bounding box center [631, 134] width 14 height 10
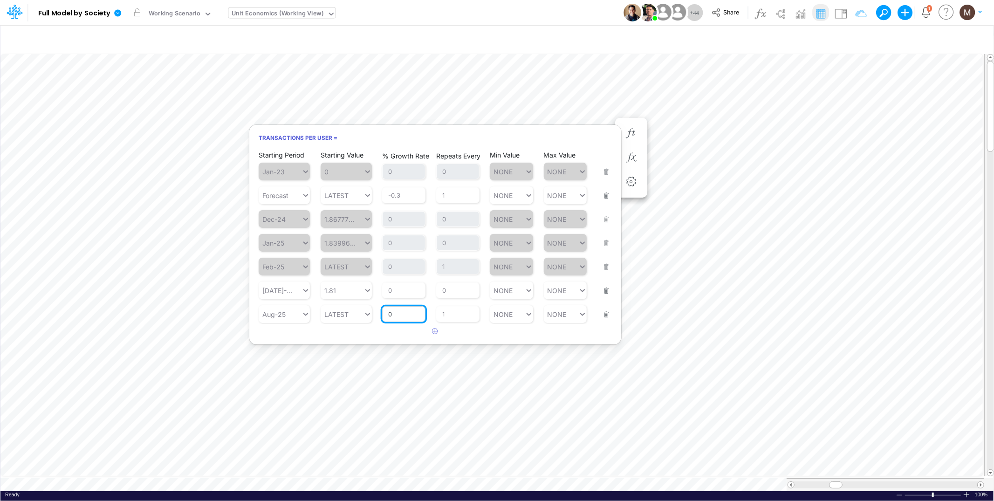
click at [399, 314] on input "0" at bounding box center [403, 314] width 43 height 16
type input "-1"
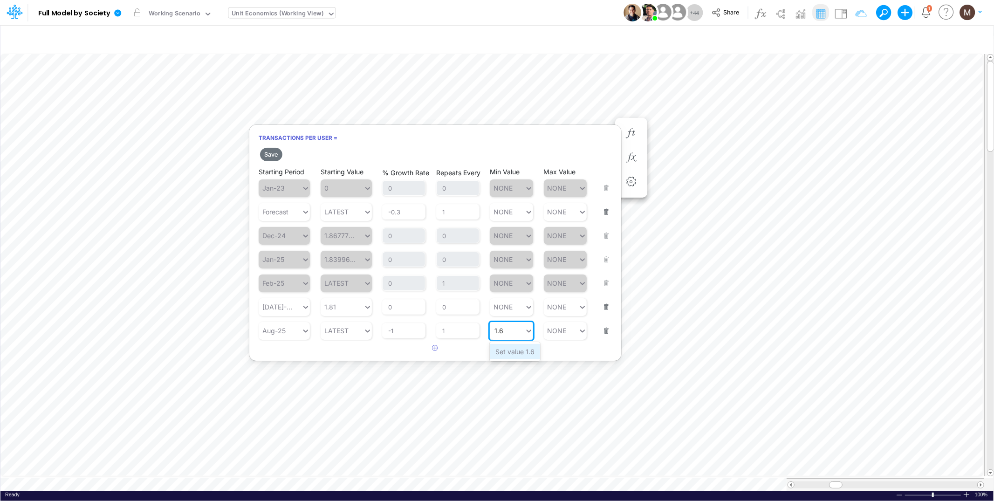
click at [499, 352] on div "Set value 1.6" at bounding box center [515, 351] width 50 height 15
type input "1.6"
click at [268, 155] on button "Save" at bounding box center [271, 155] width 22 height 14
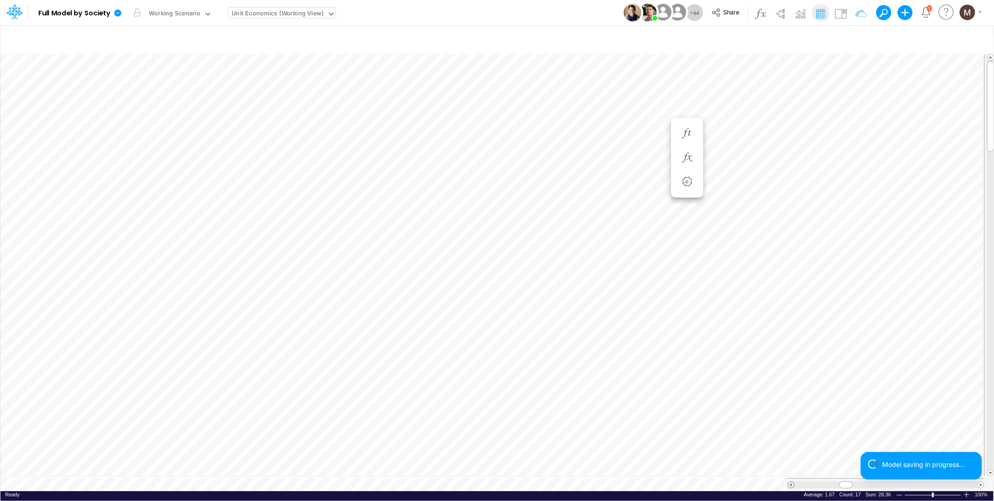
click at [791, 482] on span at bounding box center [791, 485] width 6 height 6
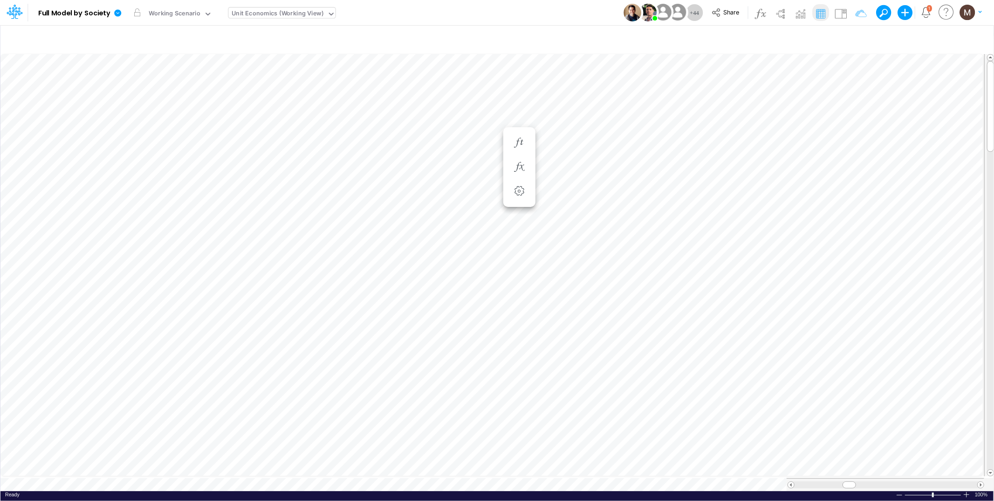
scroll to position [0, 0]
click at [791, 482] on span at bounding box center [791, 485] width 6 height 6
click at [790, 482] on span at bounding box center [791, 485] width 6 height 6
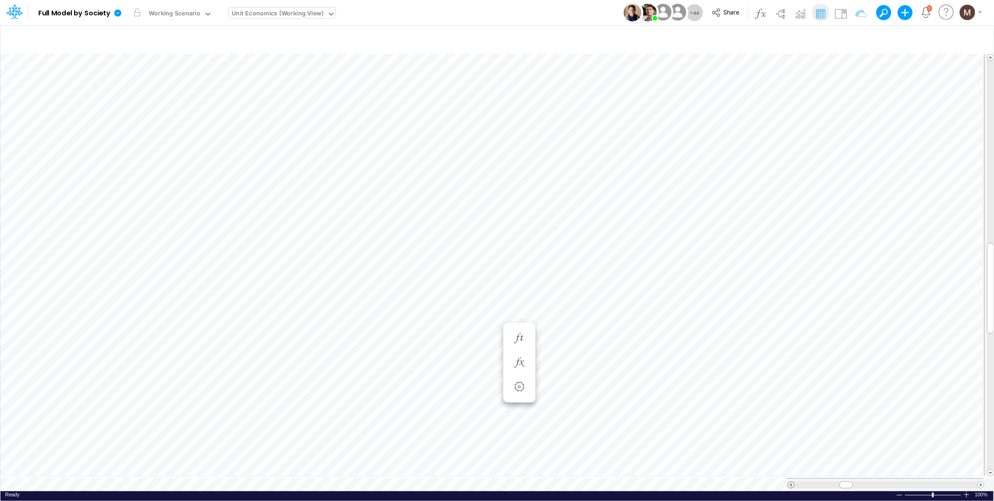
click at [790, 482] on span at bounding box center [791, 485] width 6 height 6
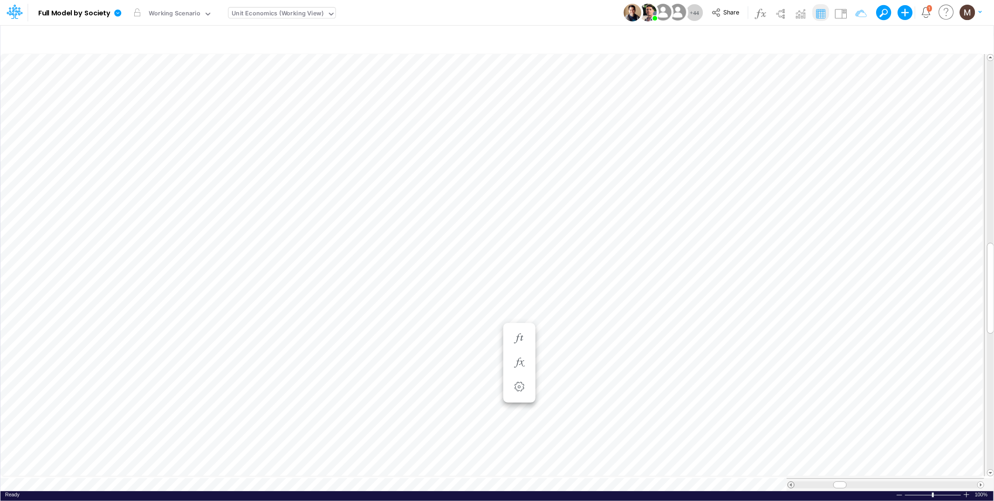
click at [790, 482] on span at bounding box center [791, 485] width 6 height 6
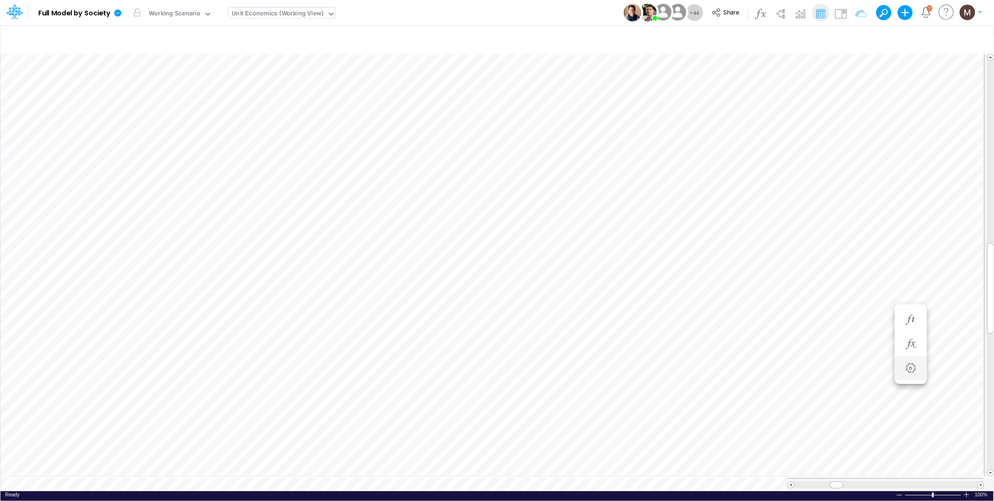
scroll to position [0, 0]
click at [792, 482] on span at bounding box center [791, 485] width 6 height 6
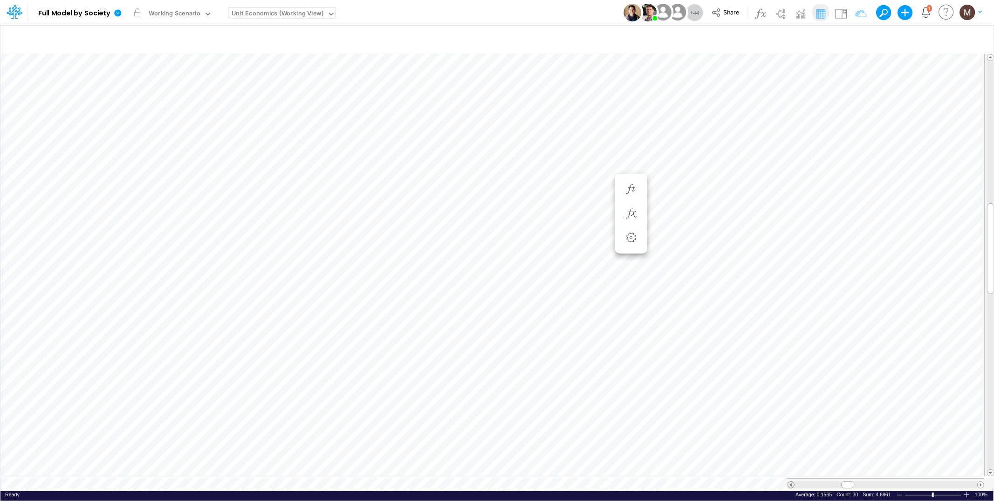
click at [792, 482] on span at bounding box center [791, 485] width 6 height 6
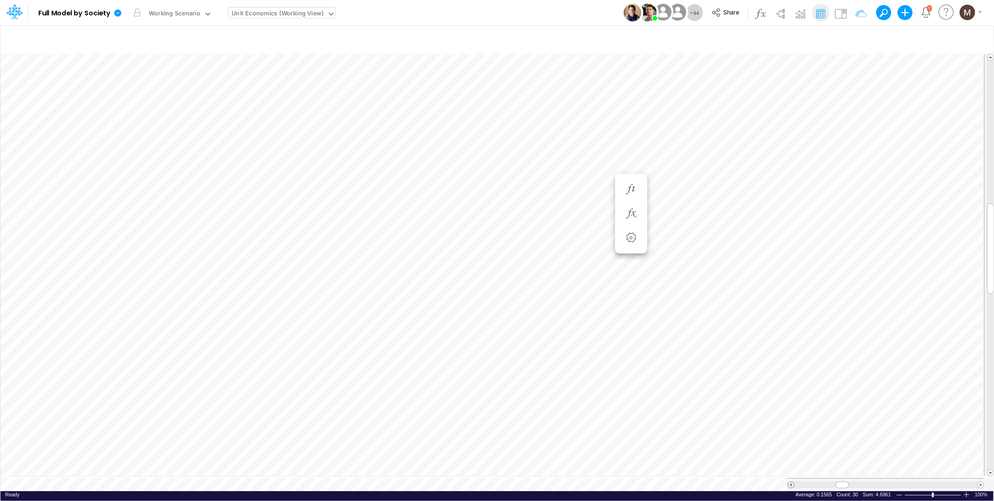
click at [792, 482] on span at bounding box center [791, 485] width 6 height 6
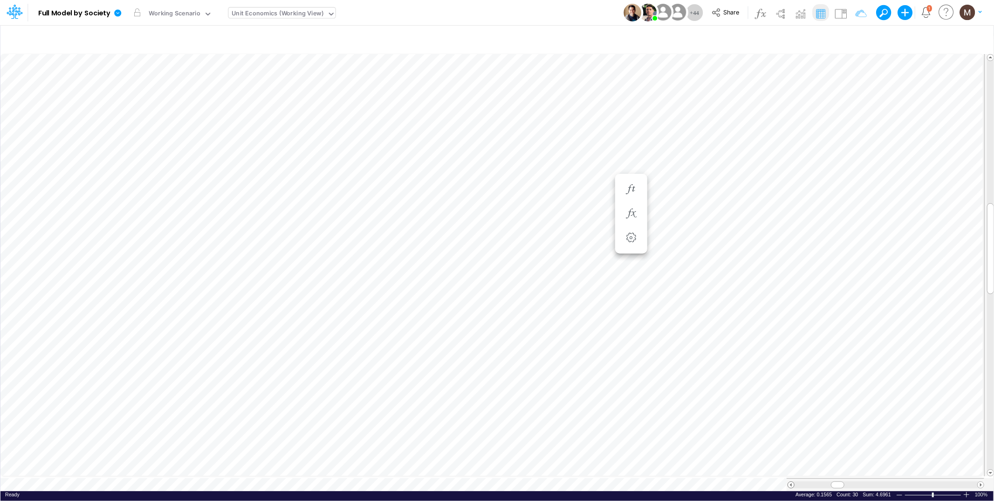
click at [792, 482] on span at bounding box center [791, 485] width 6 height 6
click at [628, 193] on icon "button" at bounding box center [631, 189] width 14 height 10
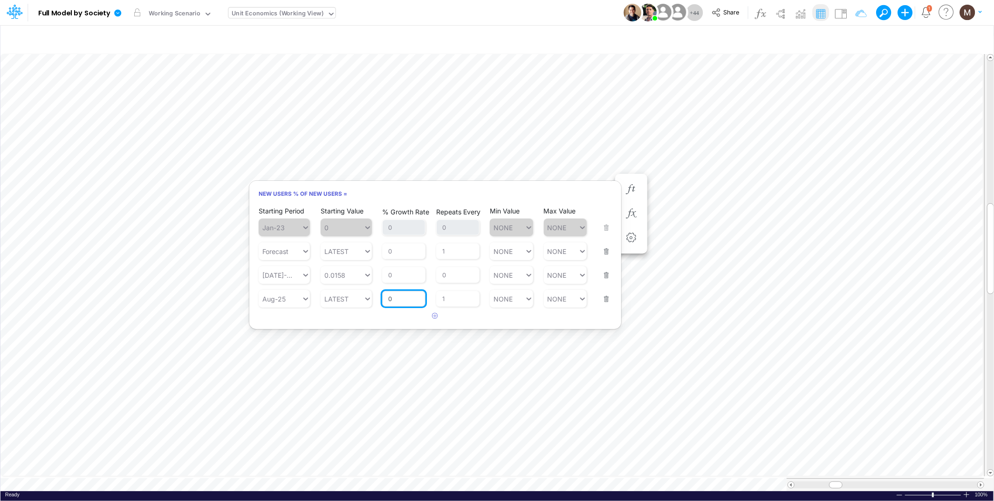
click at [413, 299] on input "0" at bounding box center [403, 299] width 43 height 16
type input "-1"
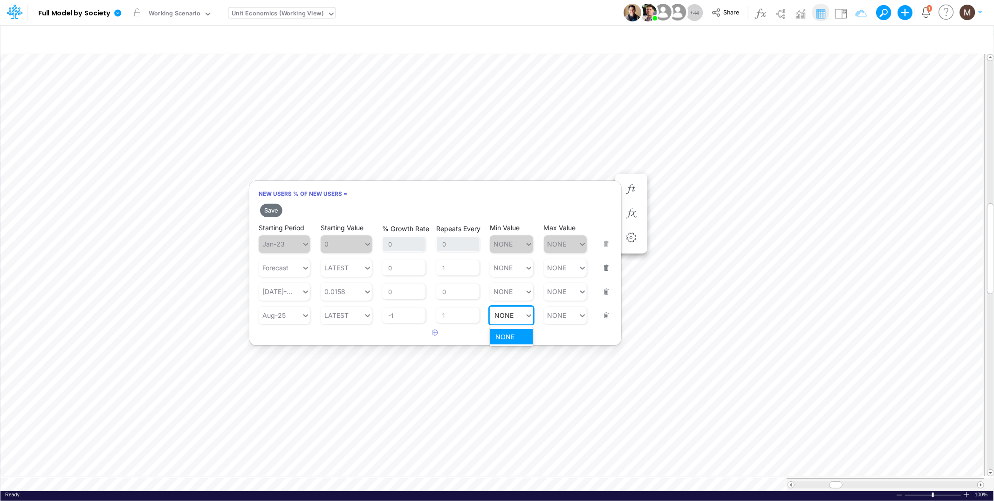
click at [514, 299] on div "Min Value option NONE focused, 1 of 1. 1 result available for search term NONE.…" at bounding box center [511, 309] width 43 height 29
type input "0.013"
click at [269, 212] on button "Save" at bounding box center [271, 211] width 22 height 14
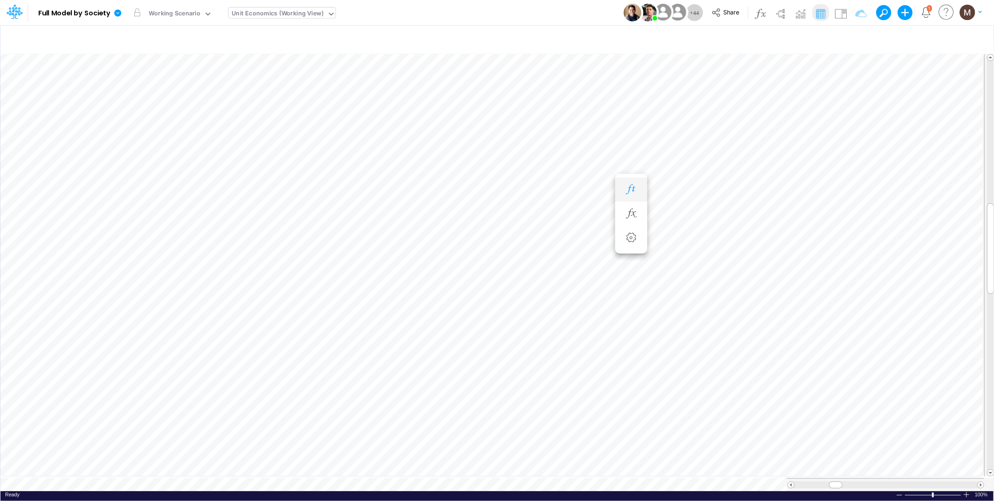
click at [629, 187] on icon "button" at bounding box center [631, 189] width 14 height 10
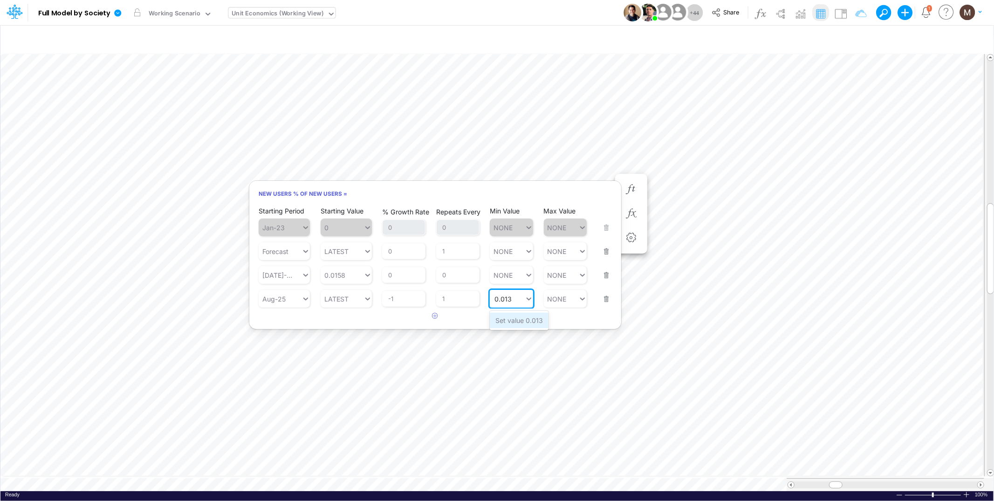
click at [514, 318] on div "Set value 0.013" at bounding box center [519, 320] width 59 height 15
type input "0.013"
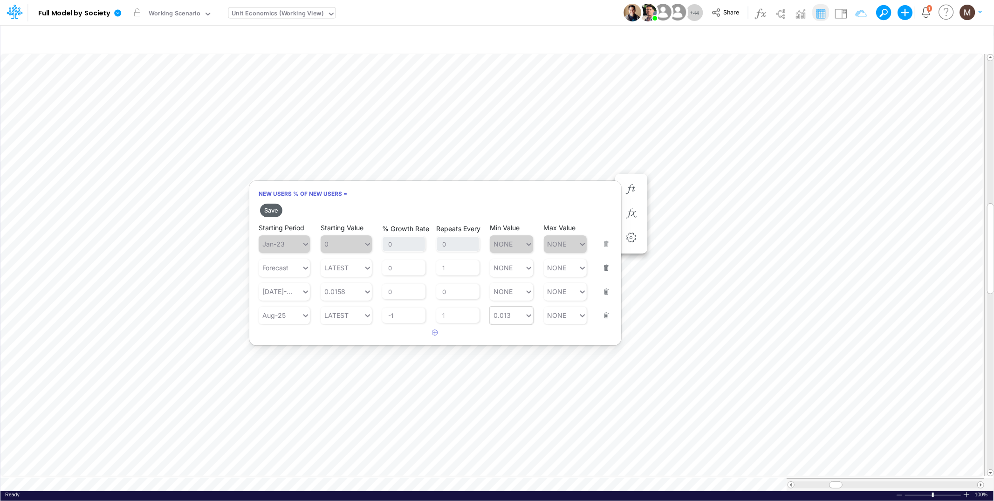
click at [264, 210] on button "Save" at bounding box center [271, 211] width 22 height 14
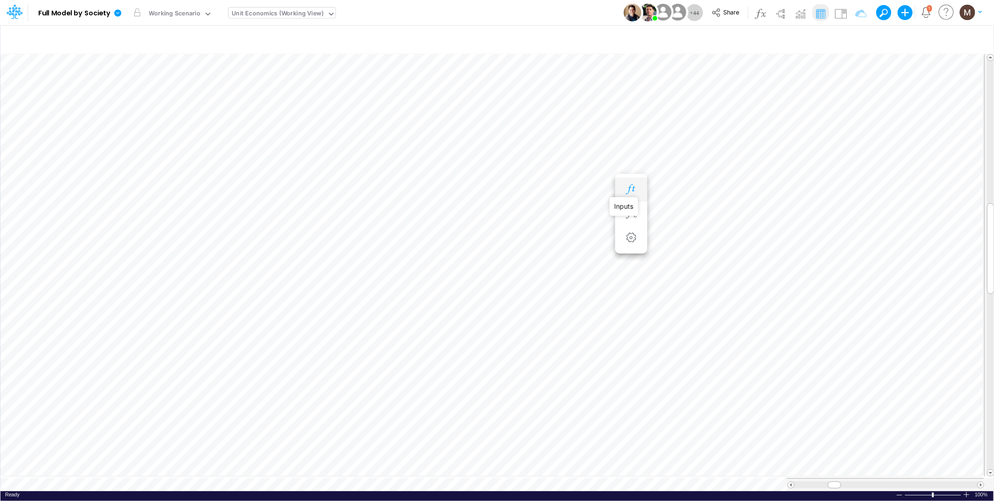
click at [634, 188] on icon "button" at bounding box center [631, 189] width 14 height 10
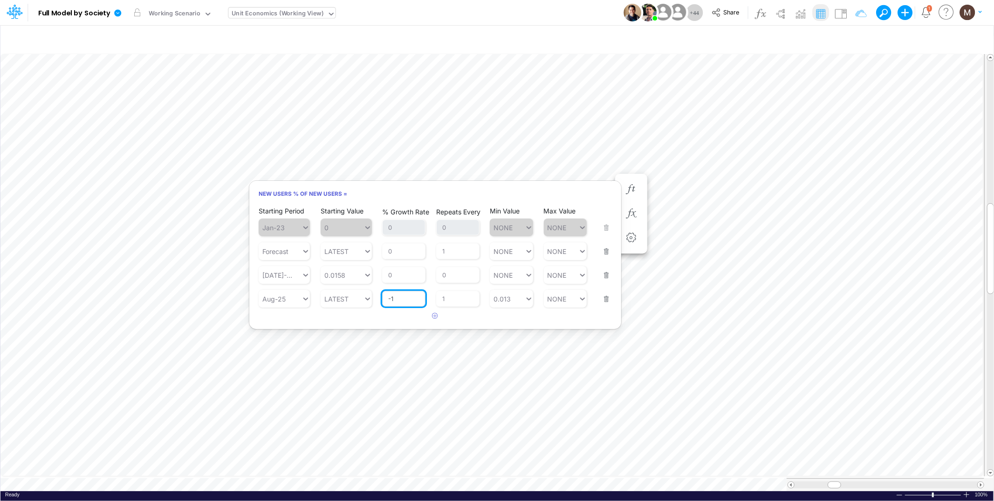
click at [416, 303] on input "-1" at bounding box center [403, 299] width 43 height 16
type input "-2"
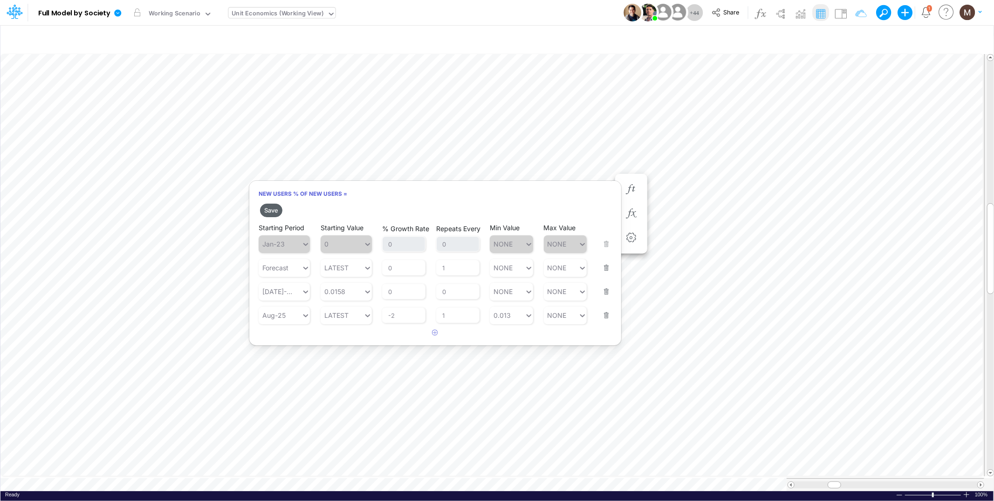
click at [263, 211] on button "Save" at bounding box center [271, 211] width 22 height 14
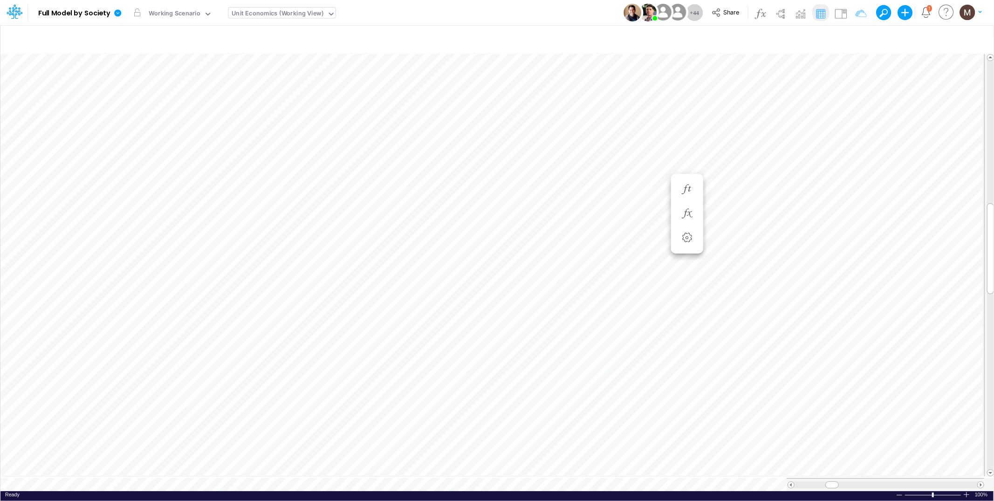
scroll to position [0, 0]
click at [572, 200] on icon "button" at bounding box center [575, 199] width 14 height 10
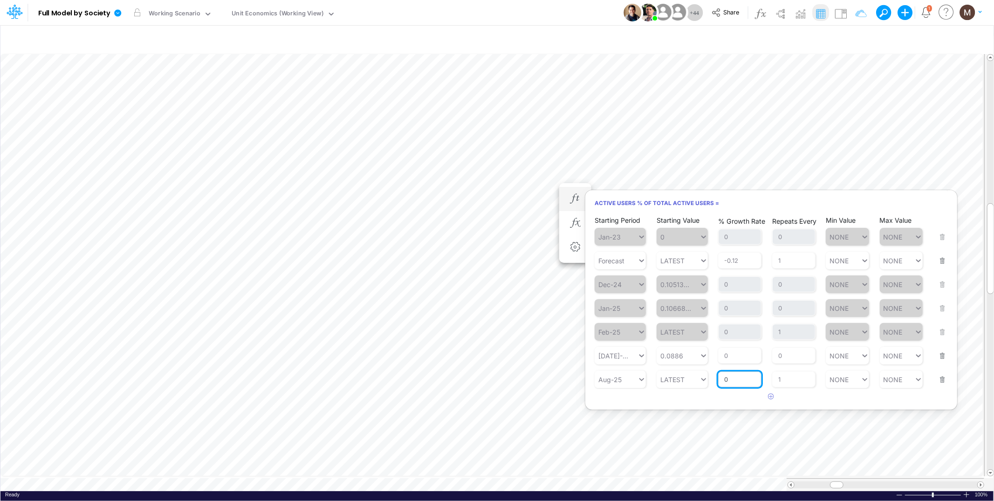
click at [741, 380] on input "0" at bounding box center [739, 379] width 43 height 16
type input "-2"
click at [852, 378] on div "Min Value NONE NONE" at bounding box center [846, 373] width 43 height 29
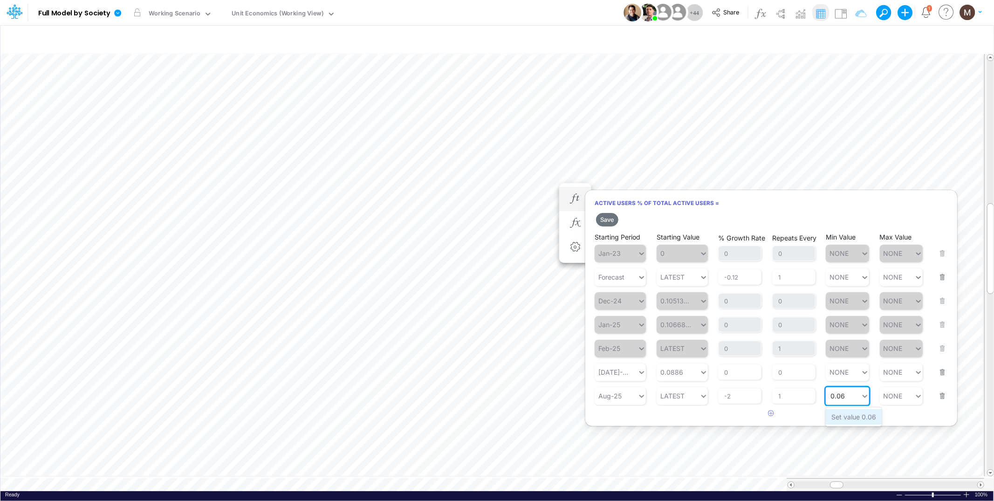
click at [859, 416] on div "Set value 0.06" at bounding box center [853, 416] width 56 height 15
type input "0.06"
click at [606, 222] on button "Save" at bounding box center [607, 220] width 22 height 14
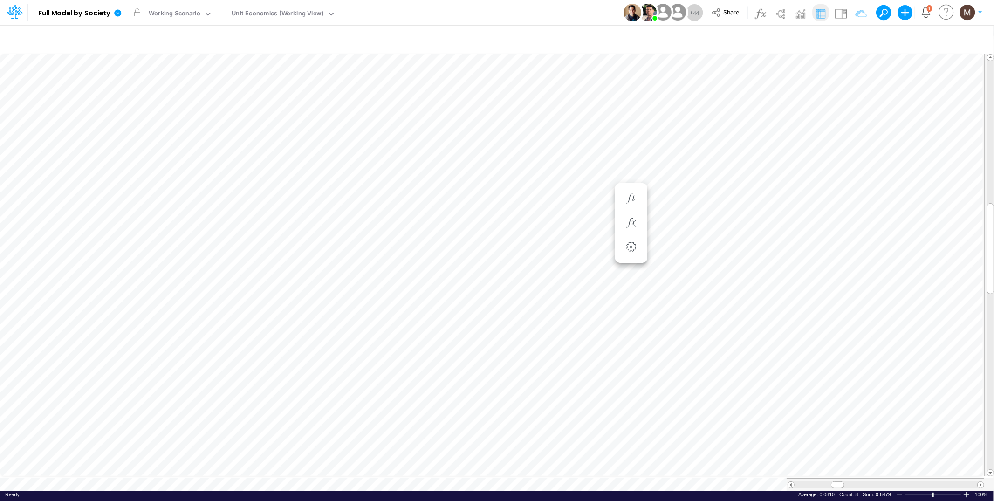
click at [986, 173] on tr at bounding box center [497, 265] width 994 height 426
click at [792, 482] on span at bounding box center [791, 485] width 6 height 6
click at [791, 482] on span at bounding box center [791, 485] width 6 height 6
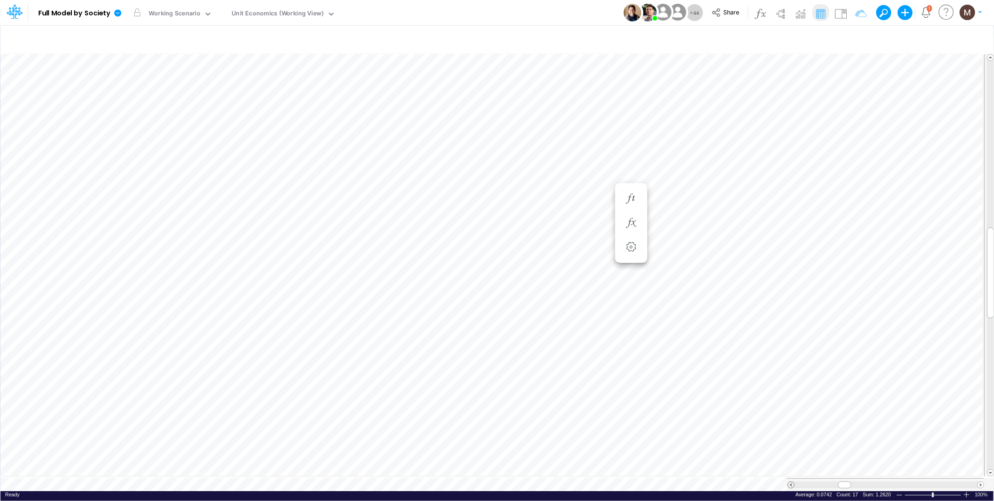
click at [791, 482] on span at bounding box center [791, 485] width 6 height 6
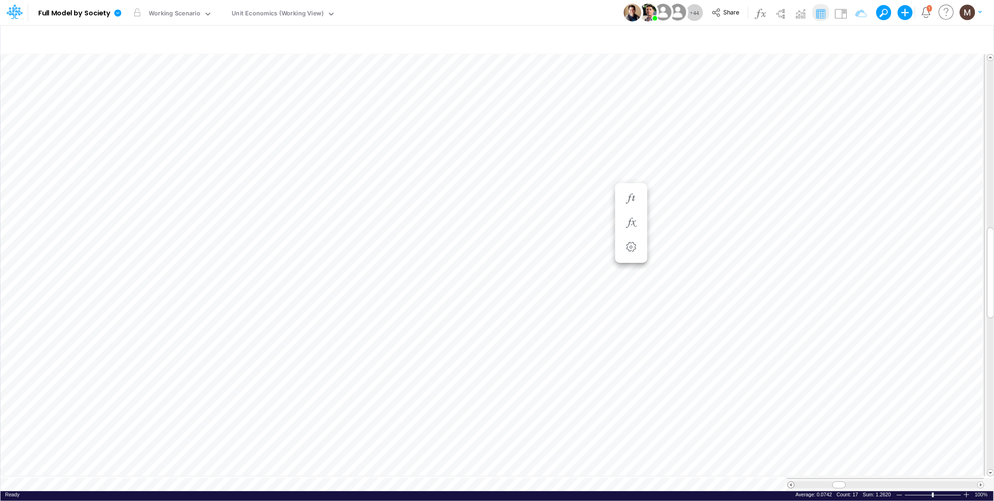
click at [791, 482] on span at bounding box center [791, 485] width 6 height 6
click at [790, 482] on span at bounding box center [791, 485] width 6 height 6
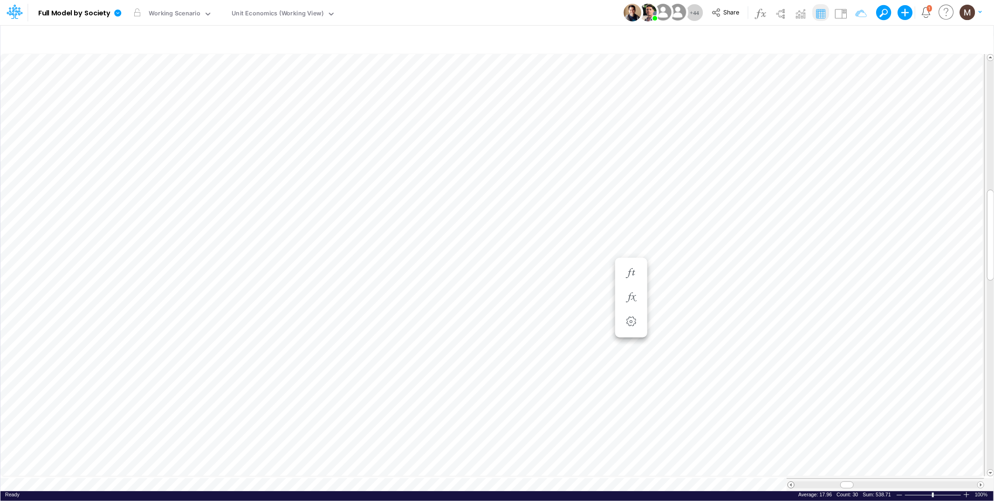
click at [790, 482] on span at bounding box center [791, 485] width 6 height 6
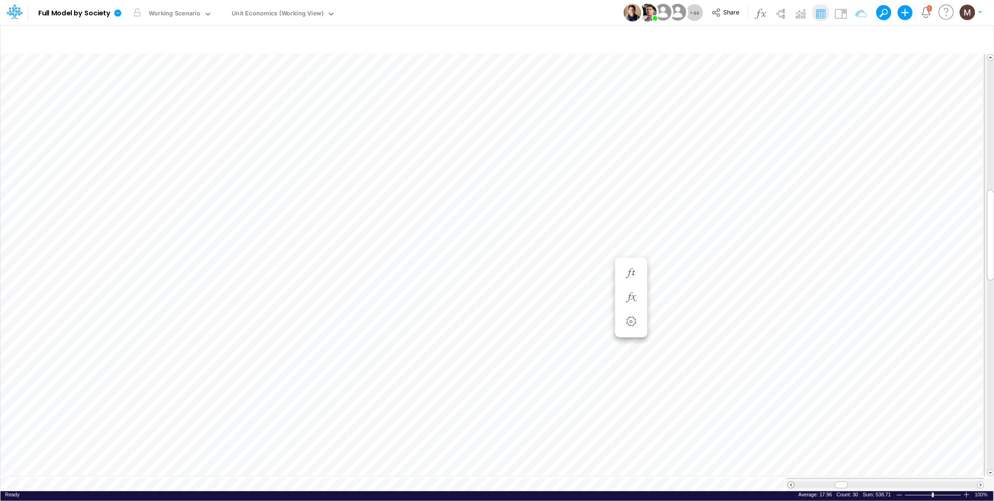
click at [790, 482] on span at bounding box center [791, 485] width 6 height 6
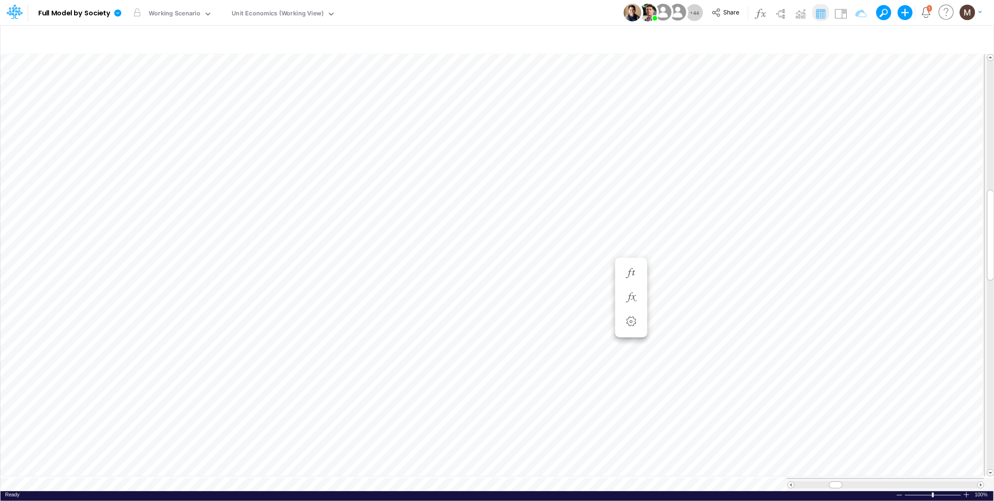
scroll to position [0, 0]
click at [632, 272] on icon "button" at bounding box center [631, 273] width 14 height 10
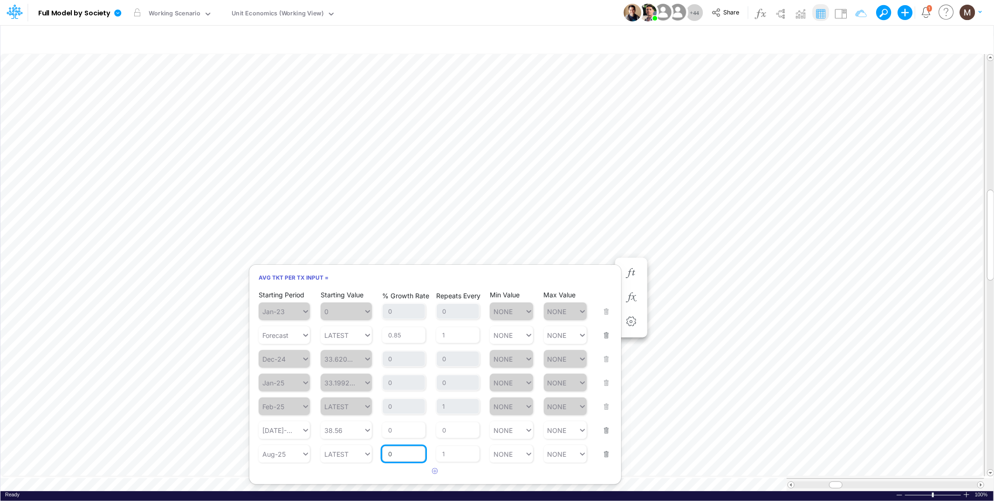
click at [420, 450] on input "0" at bounding box center [403, 454] width 43 height 16
type input "-1"
click at [517, 452] on div "Min Value NONE NONE" at bounding box center [511, 447] width 43 height 29
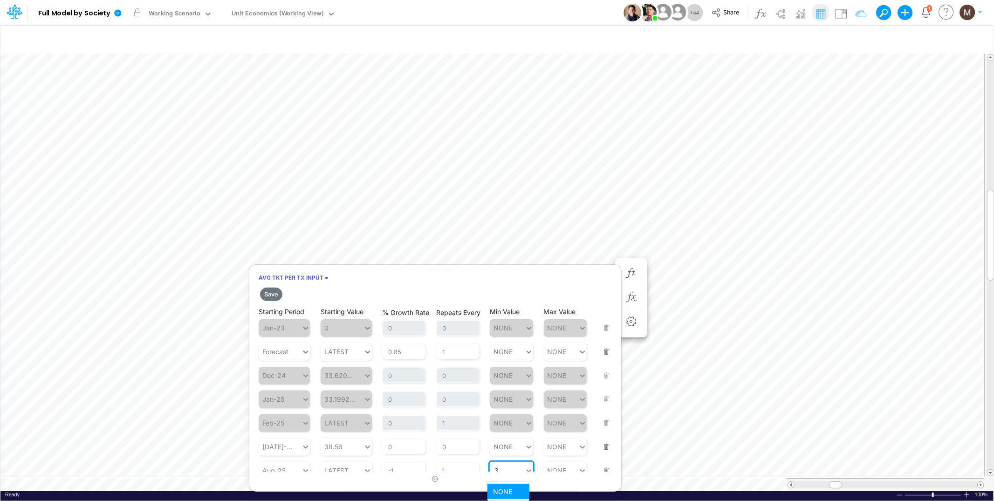
scroll to position [2, 0]
click at [508, 486] on div "Set value 33" at bounding box center [512, 489] width 50 height 15
type input "33"
click at [267, 295] on button "Save" at bounding box center [271, 294] width 22 height 14
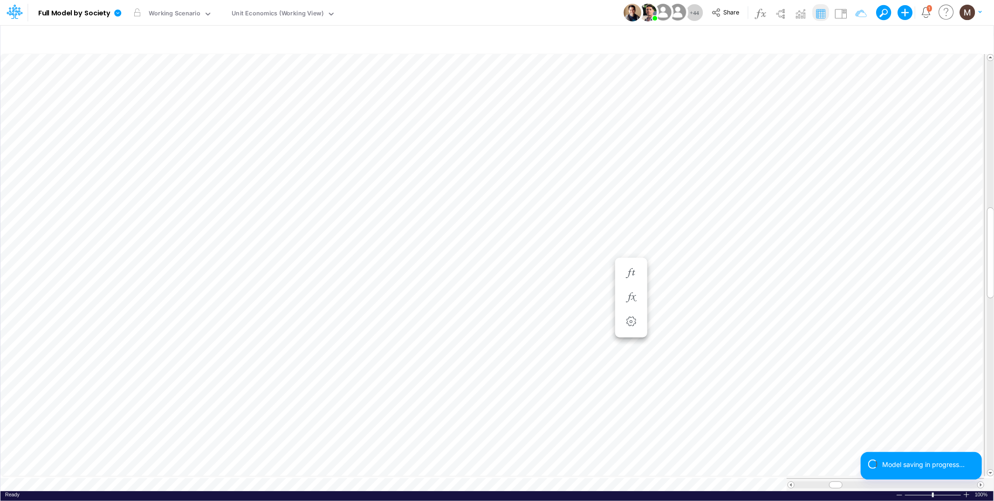
scroll to position [0, 0]
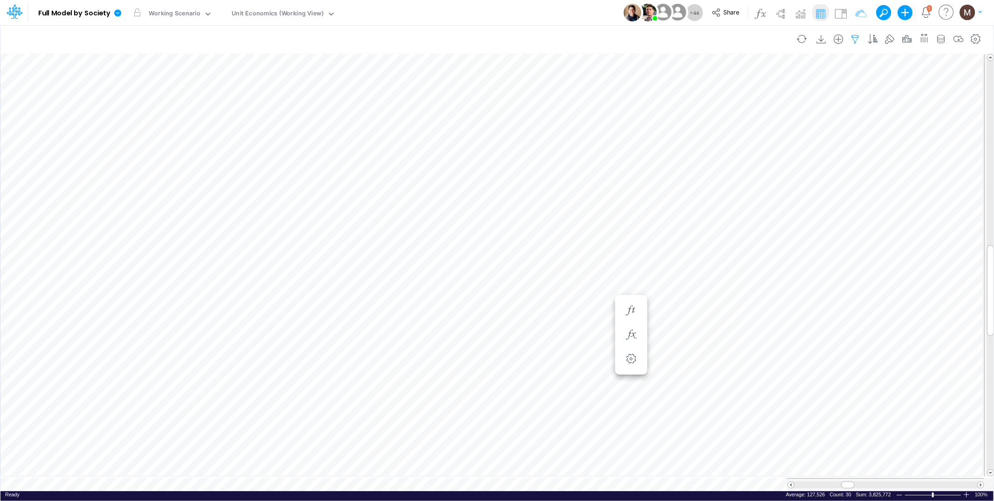
click at [857, 36] on icon "button" at bounding box center [855, 39] width 14 height 10
select select "tableSearchOR"
select select "contains"
click at [816, 124] on input "contas / cc / a vista" at bounding box center [800, 129] width 63 height 16
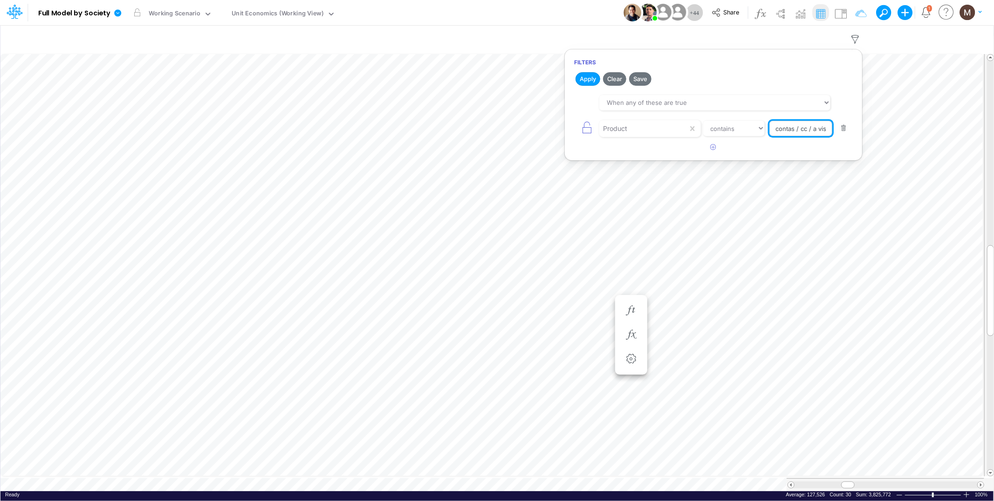
click at [816, 124] on input "contas / cc / a vista" at bounding box center [800, 129] width 63 height 16
type input "contas / cc / install"
click at [591, 79] on button "Apply" at bounding box center [587, 79] width 25 height 14
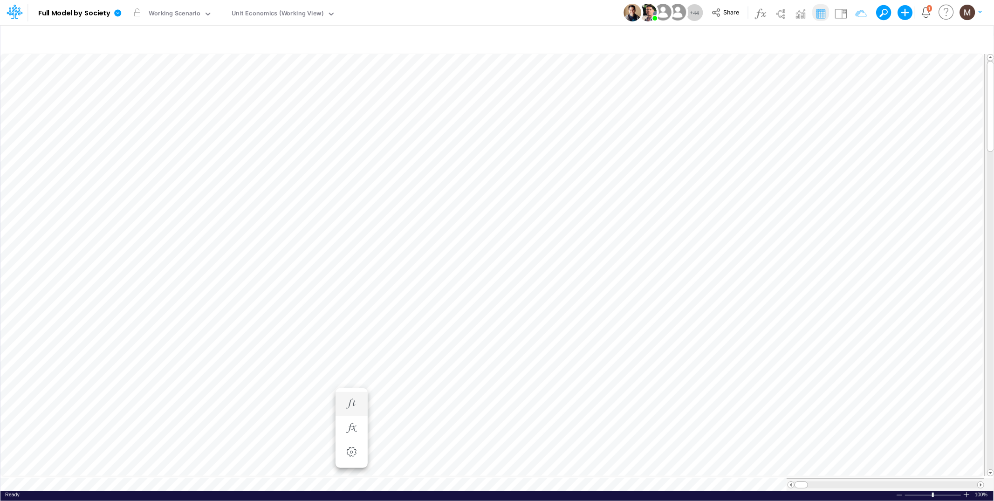
scroll to position [0, 0]
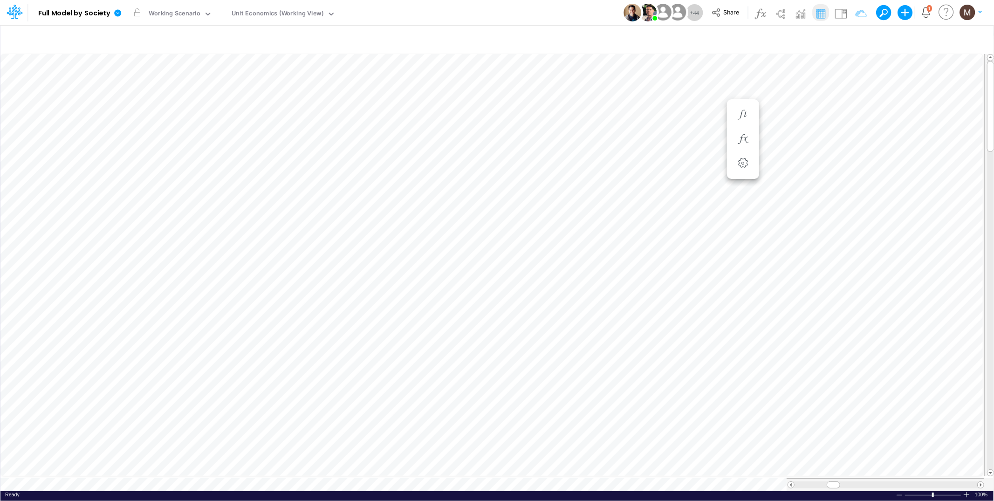
scroll to position [0, 0]
click at [738, 143] on icon "button" at bounding box center [742, 143] width 14 height 10
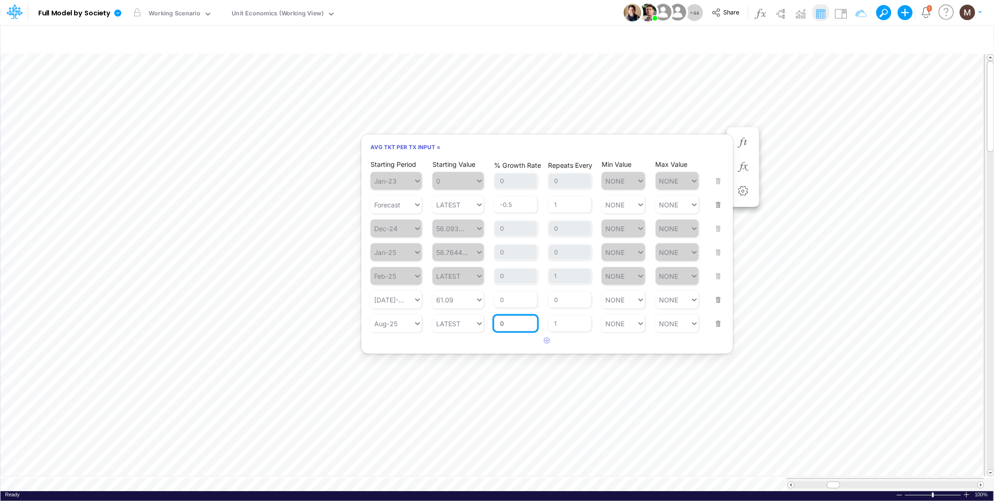
click at [520, 326] on input "0" at bounding box center [515, 323] width 43 height 16
type input "-0.7"
click at [612, 327] on div "Min Value NONE NONE" at bounding box center [622, 317] width 43 height 29
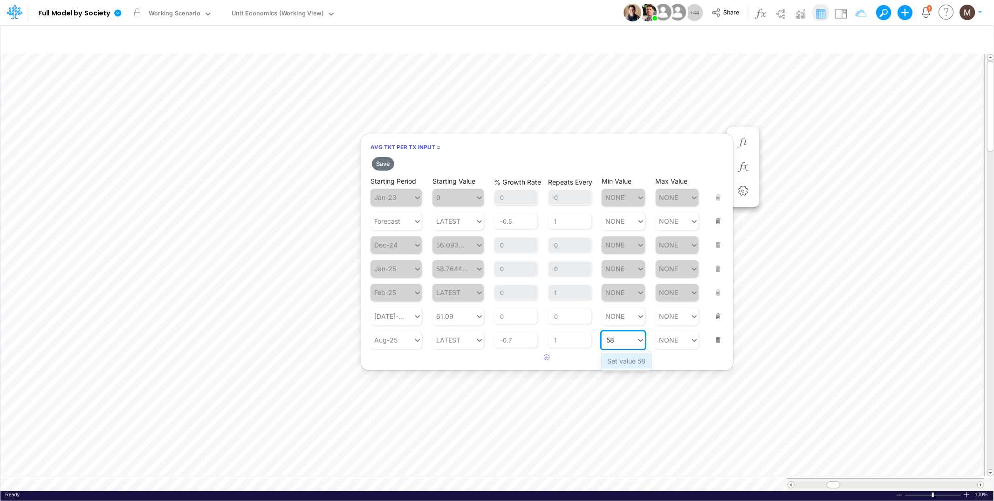
click at [631, 358] on div "Set value 58" at bounding box center [625, 360] width 49 height 15
type input "58"
click at [378, 166] on button "Save" at bounding box center [383, 164] width 22 height 14
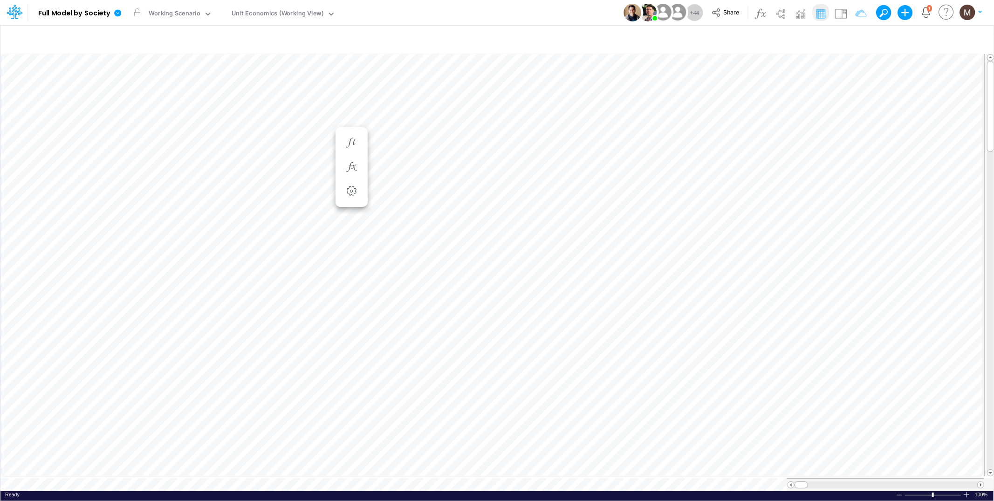
scroll to position [0, 0]
click at [521, 134] on icon "button" at bounding box center [519, 134] width 14 height 10
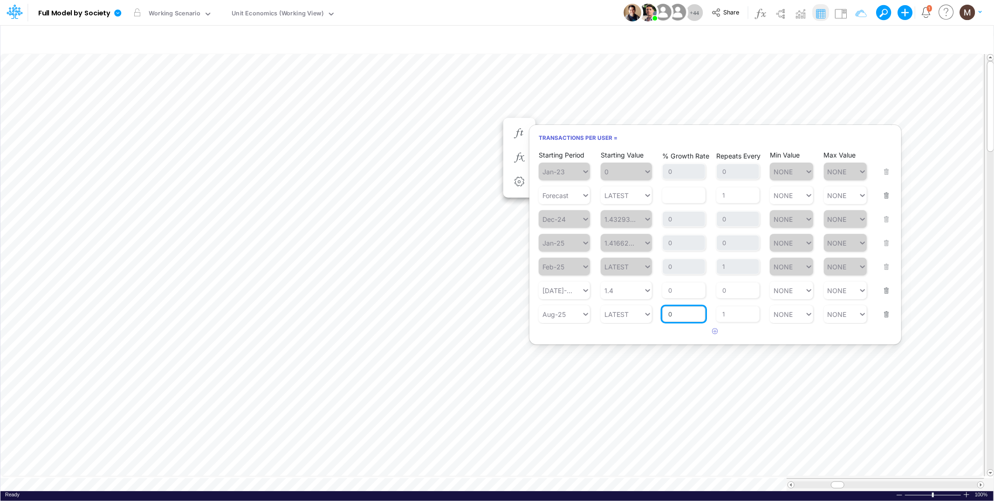
click at [680, 310] on input "0" at bounding box center [683, 314] width 43 height 16
type input "-2"
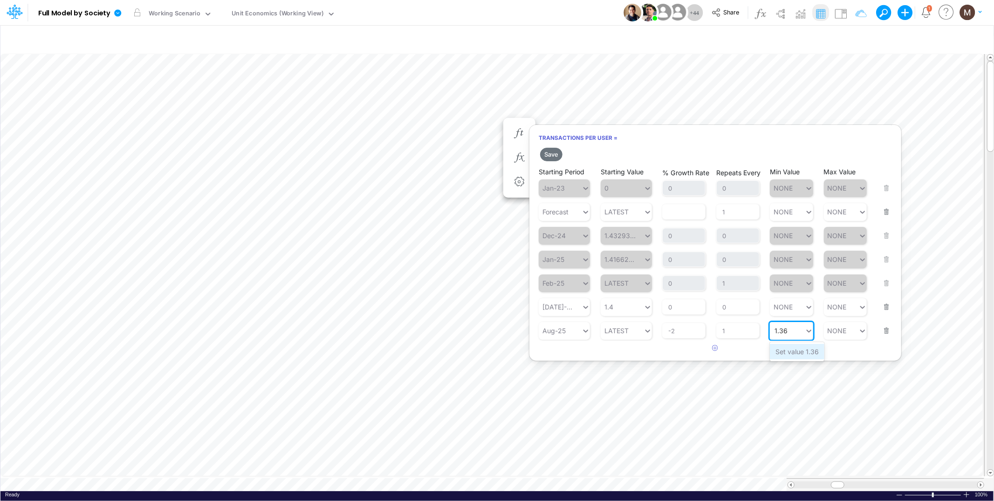
click at [794, 349] on div "Set value 1.36" at bounding box center [796, 351] width 54 height 15
type input "1.36"
click at [548, 151] on button "Save" at bounding box center [551, 155] width 22 height 14
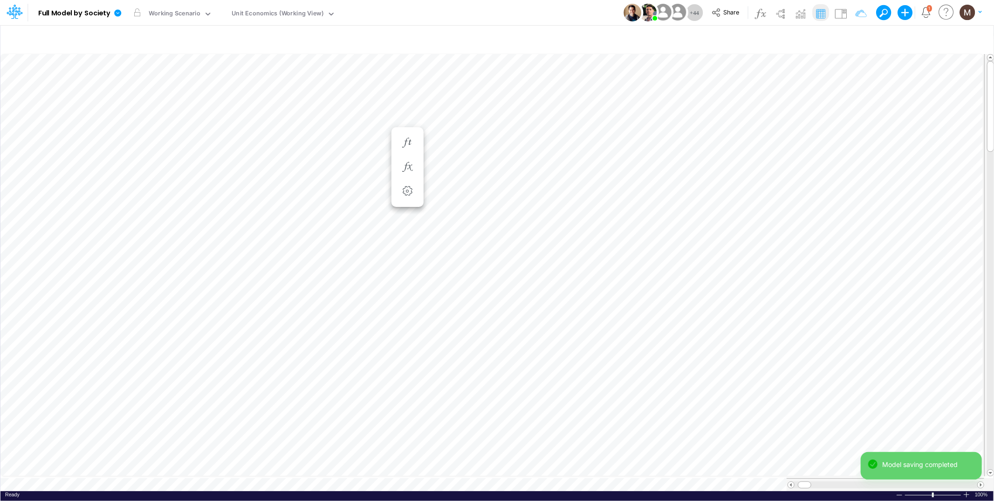
scroll to position [0, 0]
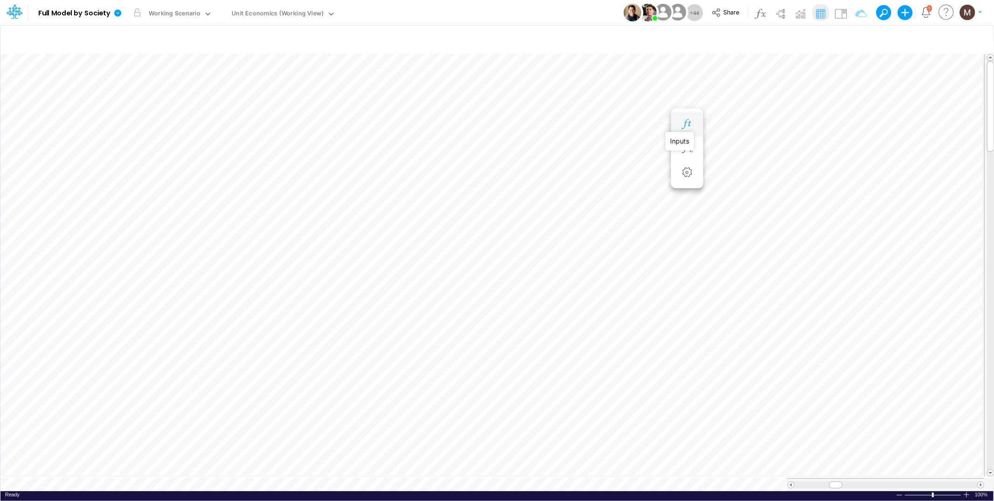
click at [685, 123] on icon "button" at bounding box center [687, 124] width 14 height 10
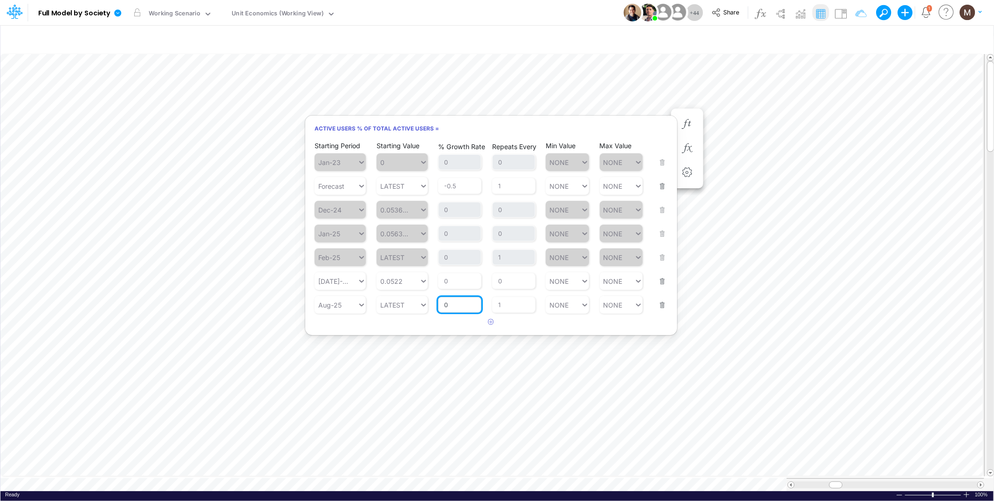
click at [471, 304] on input "0" at bounding box center [459, 305] width 43 height 16
type input "-1"
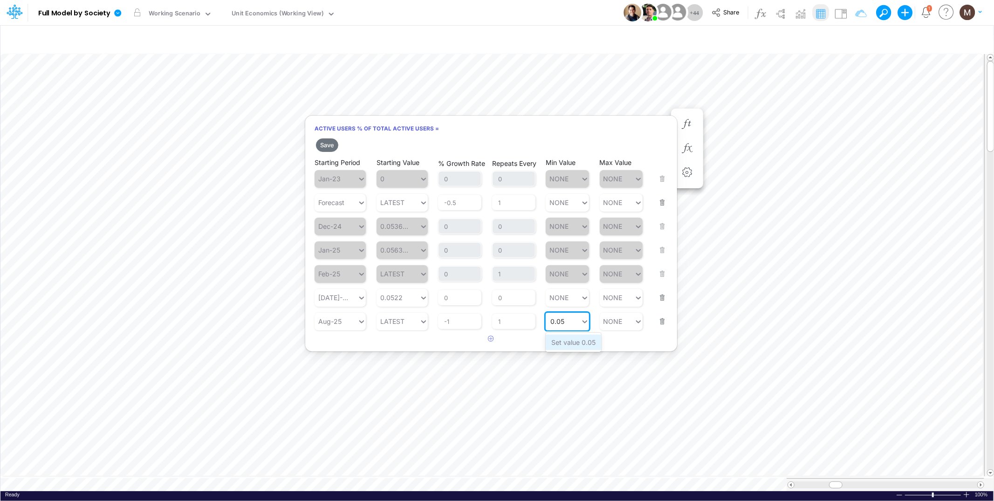
click at [570, 338] on div "Set value 0.05" at bounding box center [572, 341] width 55 height 15
type input "0.05"
click at [326, 141] on button "Save" at bounding box center [327, 145] width 22 height 14
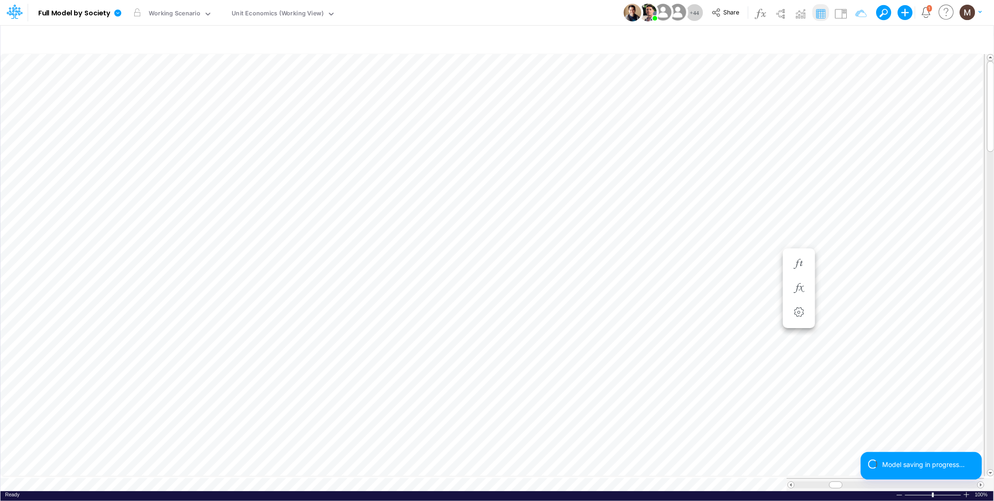
scroll to position [0, 0]
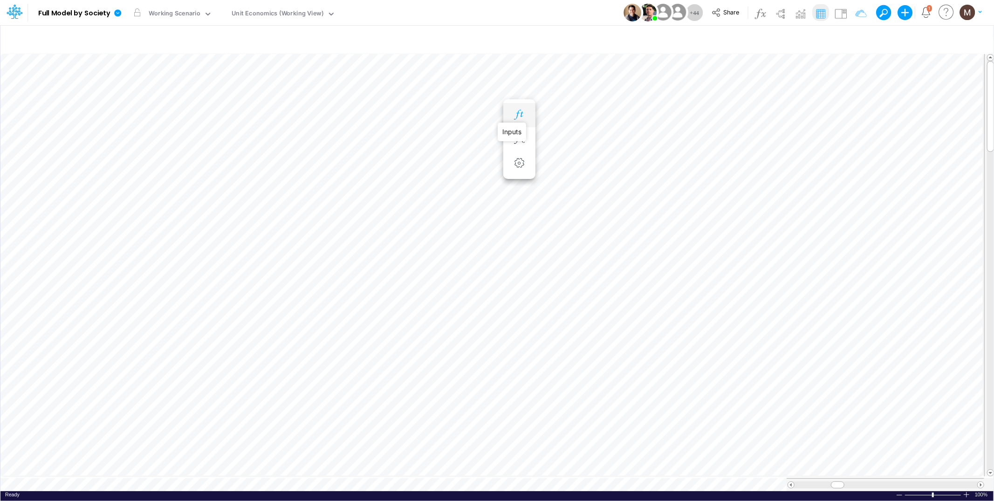
click at [525, 117] on icon "button" at bounding box center [519, 115] width 14 height 10
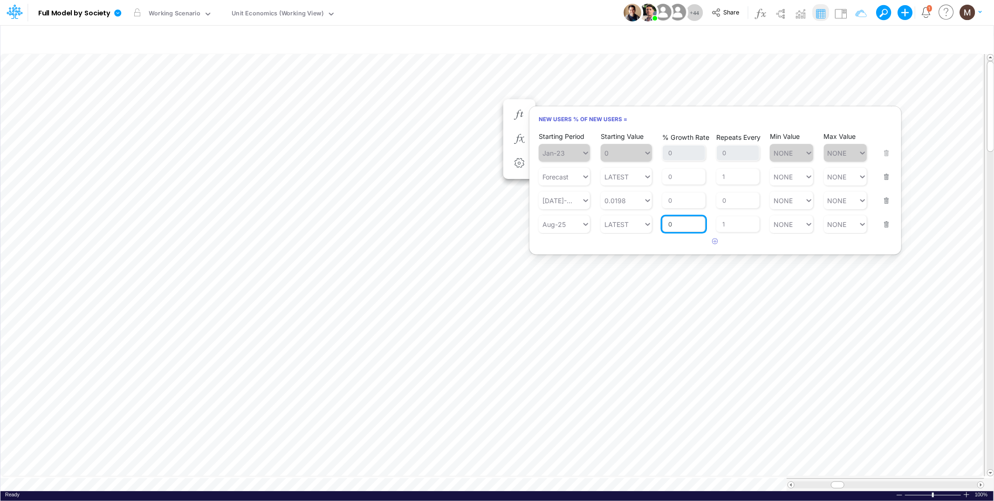
click at [674, 224] on input "0" at bounding box center [683, 224] width 43 height 16
type input "-2"
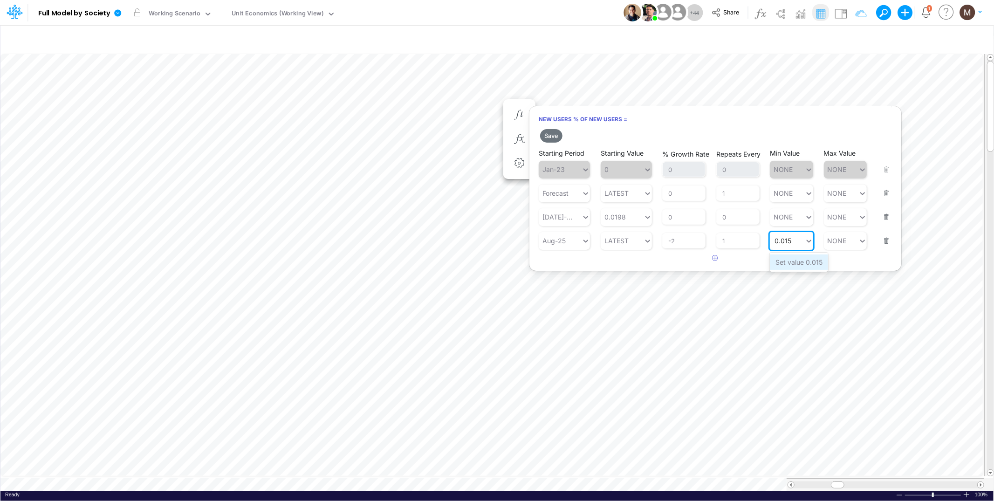
click at [792, 260] on div "Set value 0.015" at bounding box center [798, 261] width 58 height 15
type input "0.015"
click at [548, 136] on button "Save" at bounding box center [551, 136] width 22 height 14
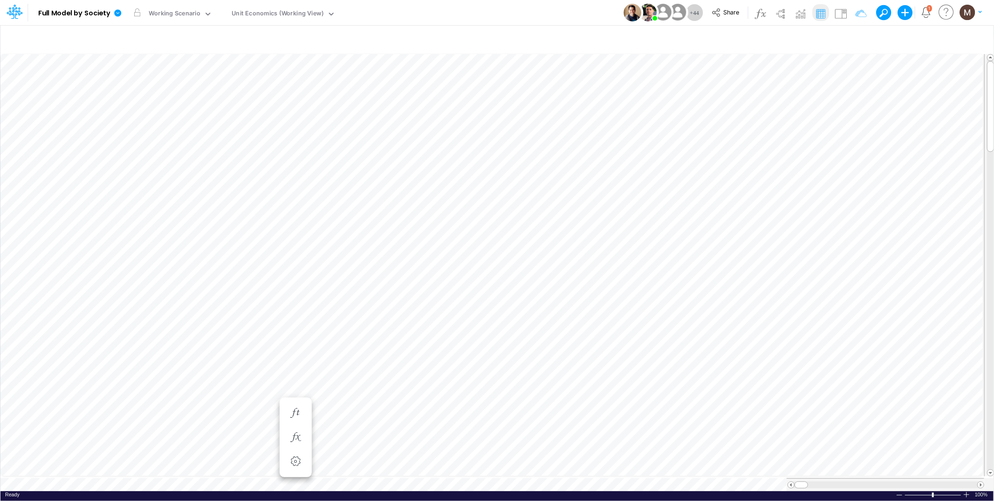
scroll to position [0, 0]
drag, startPoint x: 848, startPoint y: 481, endPoint x: 809, endPoint y: 479, distance: 38.7
click at [809, 482] on span at bounding box center [811, 485] width 6 height 6
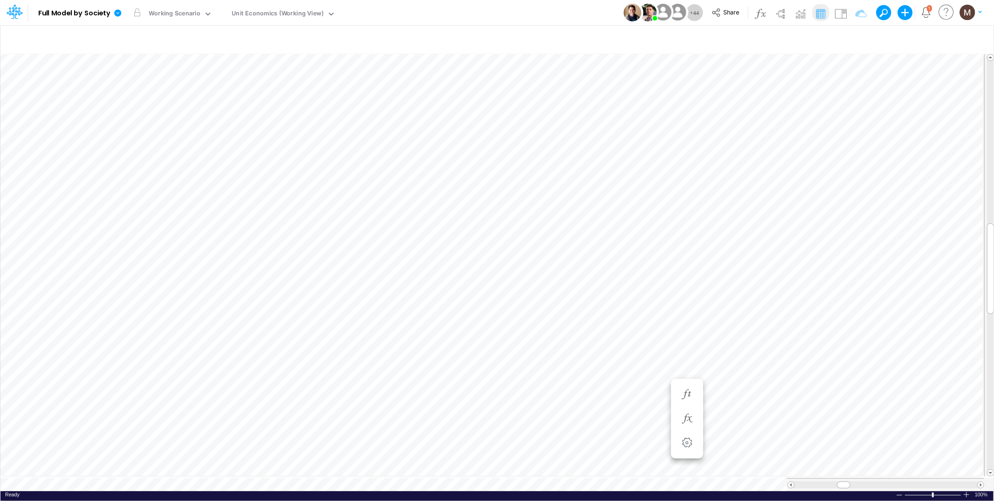
scroll to position [0, 0]
type input "DC by Vertical"
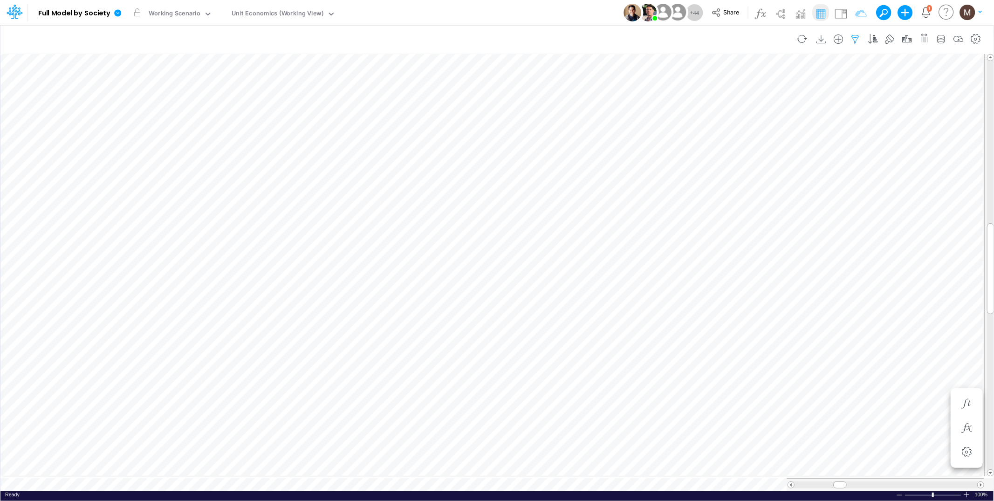
click at [852, 43] on icon "button" at bounding box center [855, 39] width 14 height 10
select select "tableSearchOR"
select select "contains"
click at [803, 129] on input "contas / cc / install" at bounding box center [800, 129] width 63 height 16
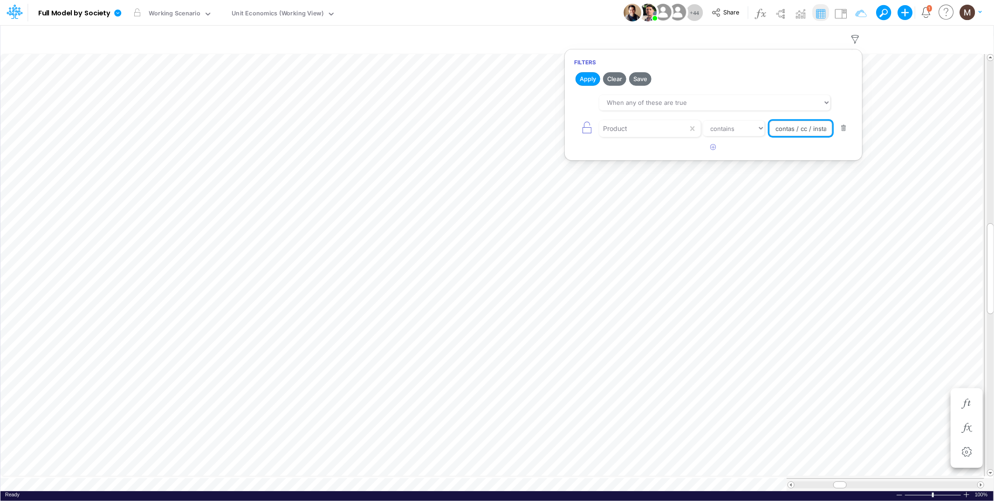
click at [803, 129] on input "contas / cc / install" at bounding box center [800, 129] width 63 height 16
type input "boletos / wallet"
click at [583, 82] on button "Apply" at bounding box center [587, 79] width 25 height 14
click at [266, 11] on div "Unit Economics (Working View)" at bounding box center [278, 14] width 92 height 11
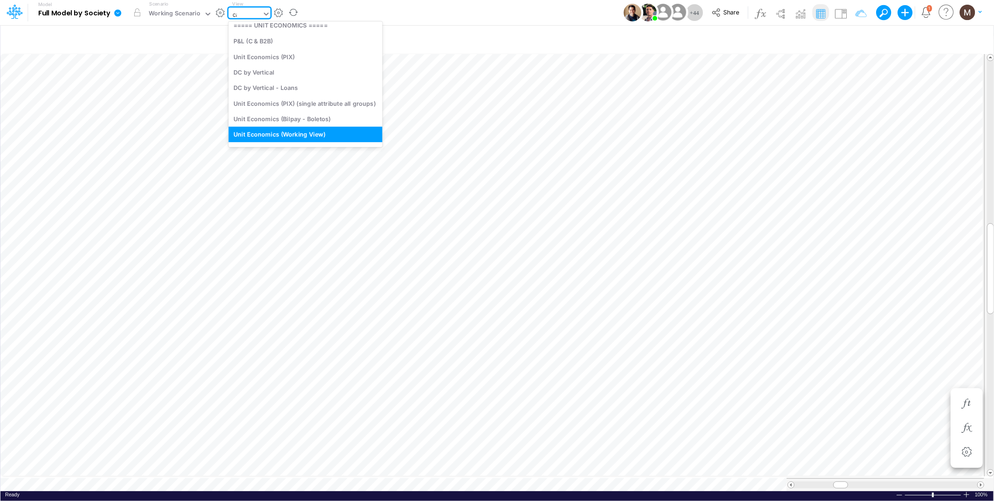
scroll to position [0, 0]
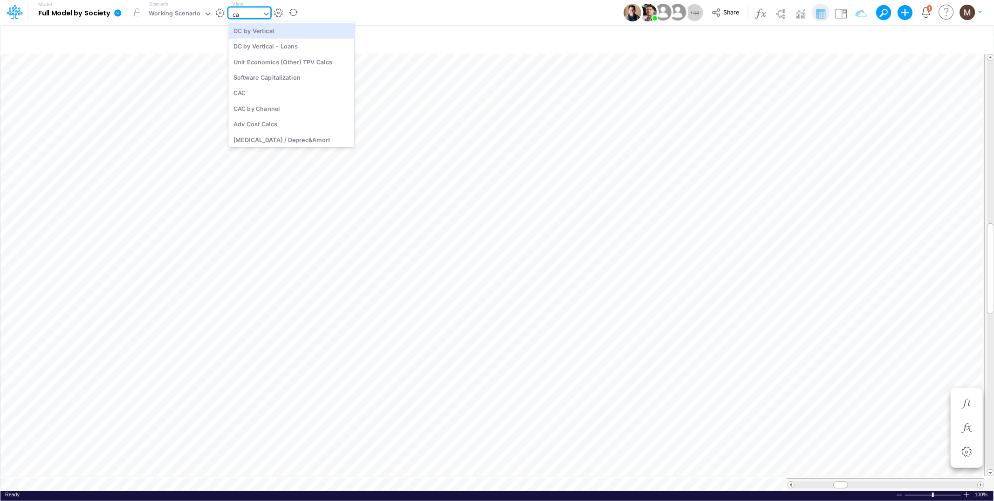
type input "cac"
click at [274, 32] on div "CAC" at bounding box center [291, 30] width 126 height 15
click at [251, 12] on div "CAC" at bounding box center [245, 14] width 34 height 14
type input "cac"
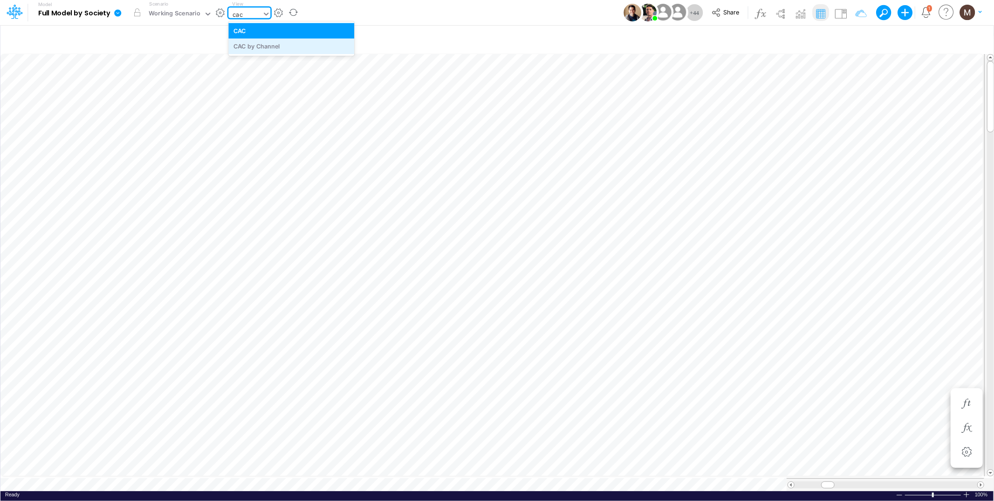
click at [263, 47] on div "CAC by Channel" at bounding box center [291, 46] width 126 height 15
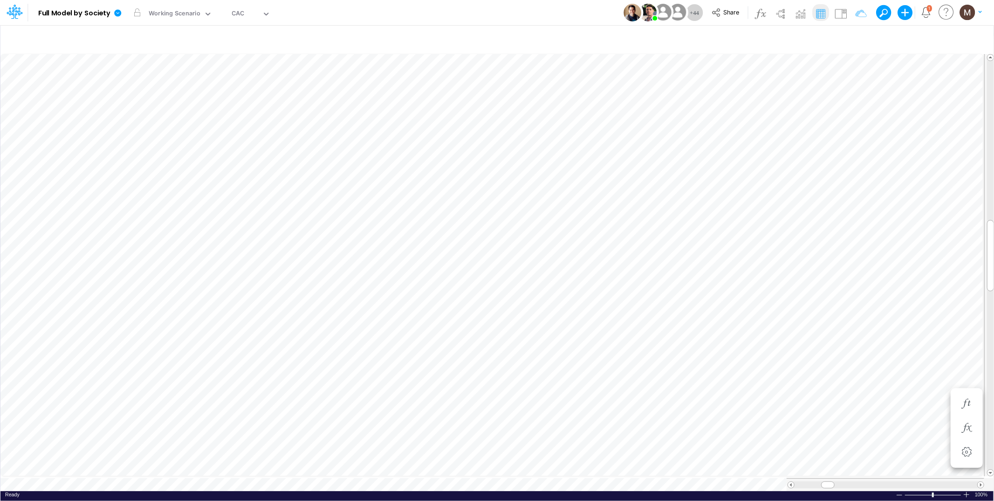
scroll to position [0, 0]
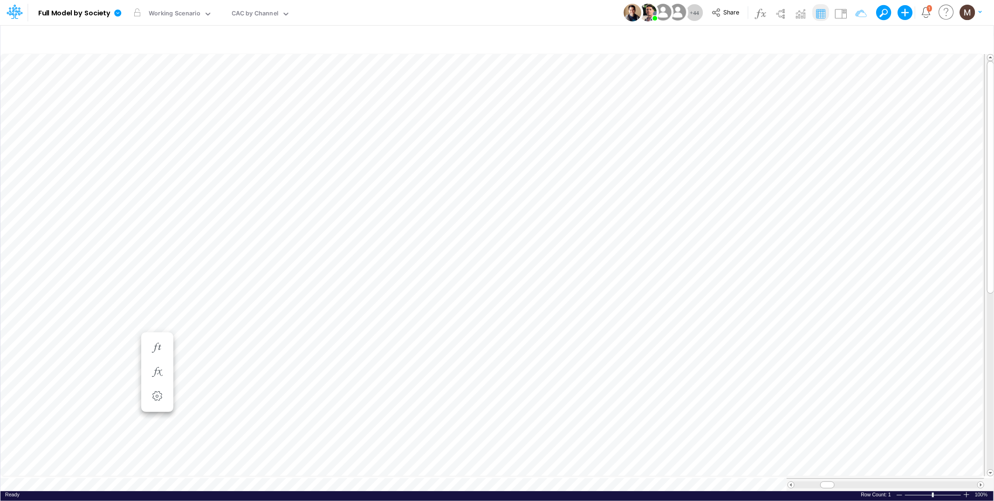
scroll to position [0, 0]
click at [791, 482] on span at bounding box center [791, 485] width 6 height 6
click at [790, 482] on span at bounding box center [791, 485] width 6 height 6
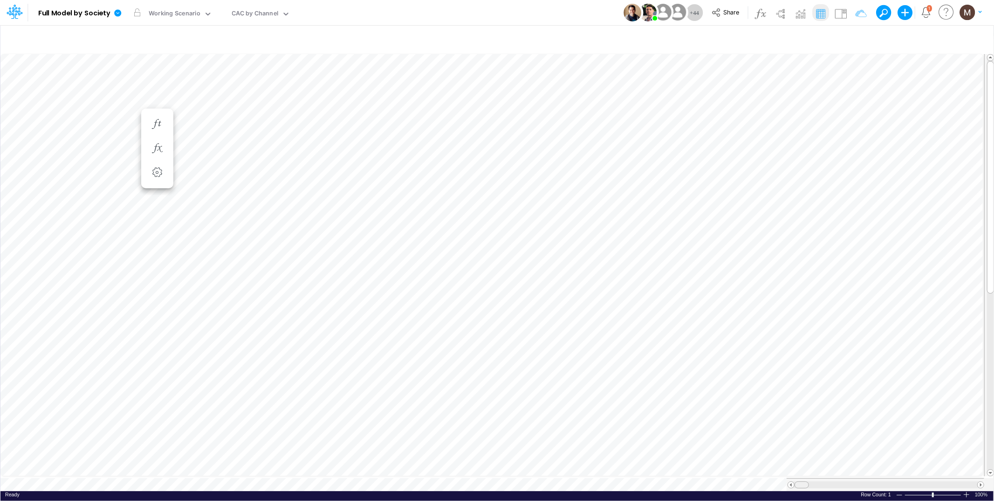
drag, startPoint x: 826, startPoint y: 481, endPoint x: 799, endPoint y: 479, distance: 27.5
click at [799, 482] on span at bounding box center [801, 485] width 6 height 6
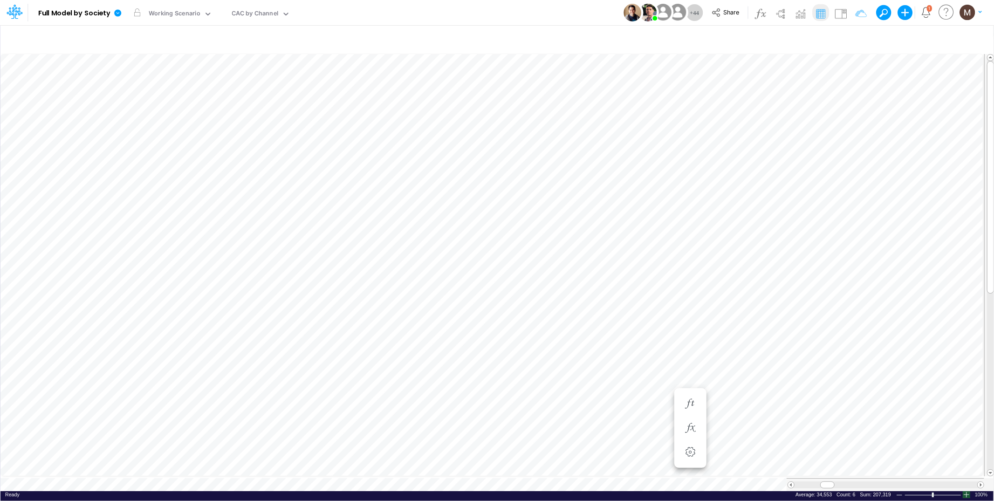
click at [966, 491] on div at bounding box center [965, 494] width 7 height 7
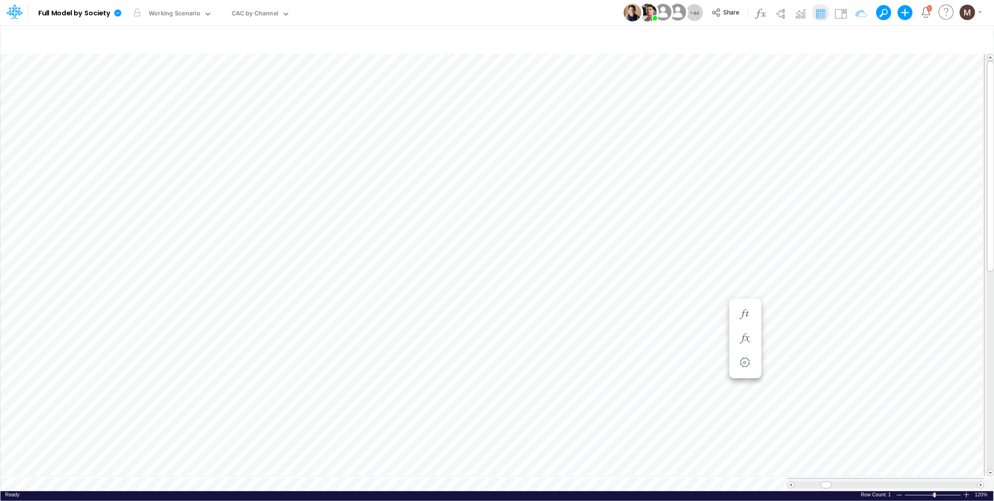
scroll to position [0, 0]
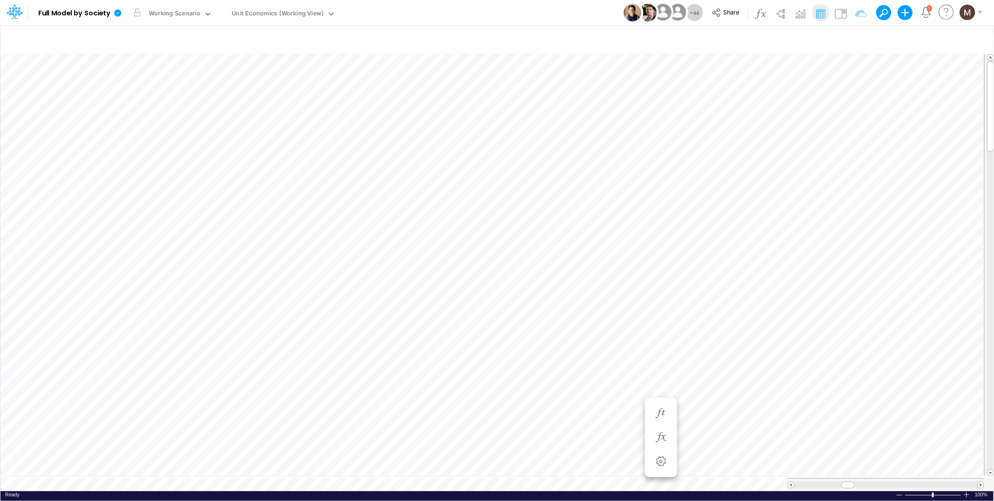
scroll to position [0, 0]
click at [439, 112] on icon "button" at bounding box center [437, 115] width 14 height 10
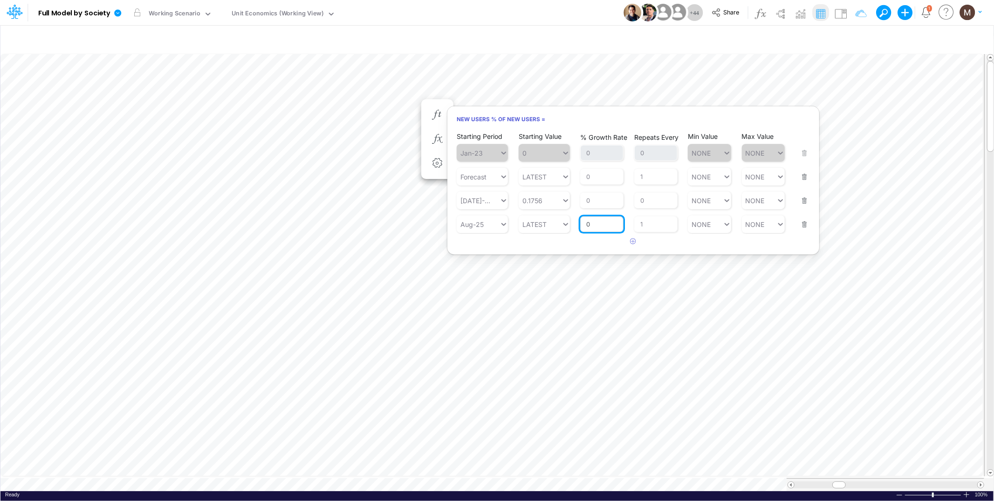
click at [590, 223] on input "0" at bounding box center [601, 224] width 43 height 16
type input "-2"
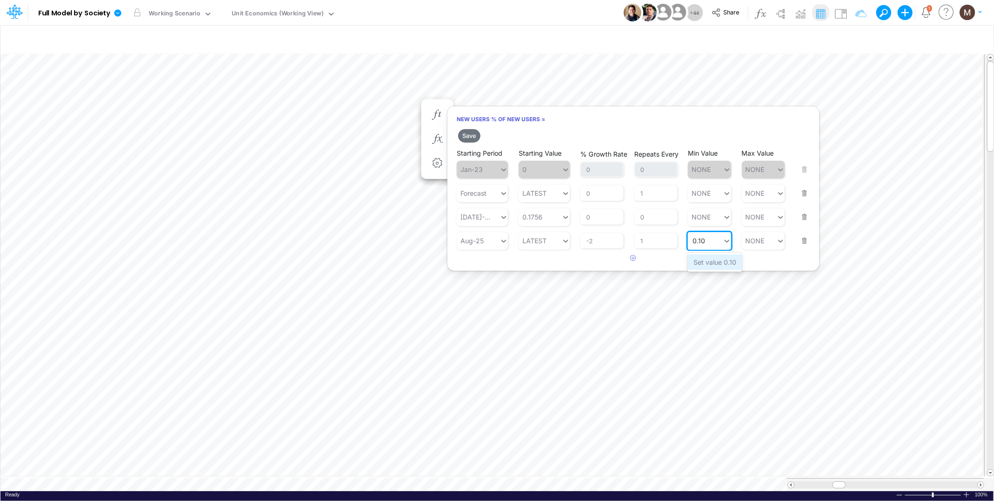
click at [709, 261] on div "Set value 0.10" at bounding box center [714, 261] width 54 height 15
type input "0.10"
click at [468, 140] on button "Save" at bounding box center [469, 136] width 22 height 14
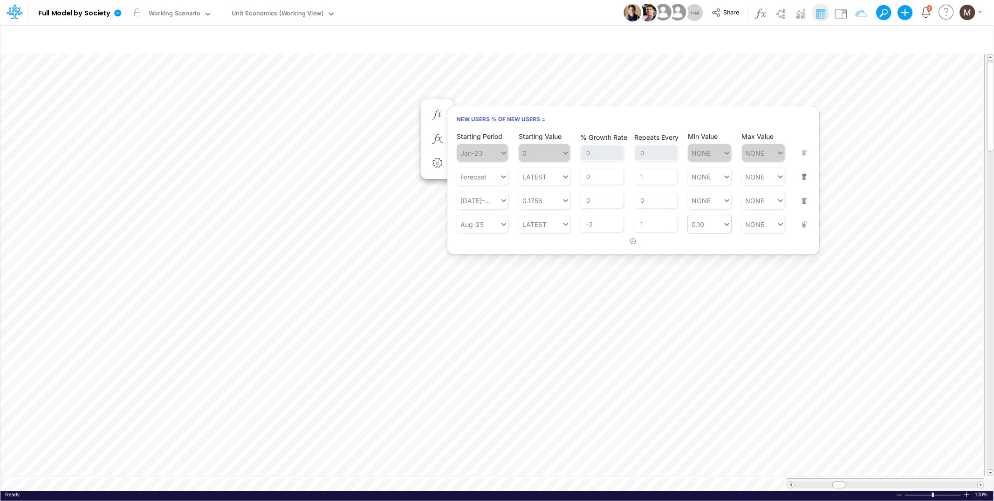
scroll to position [0, 0]
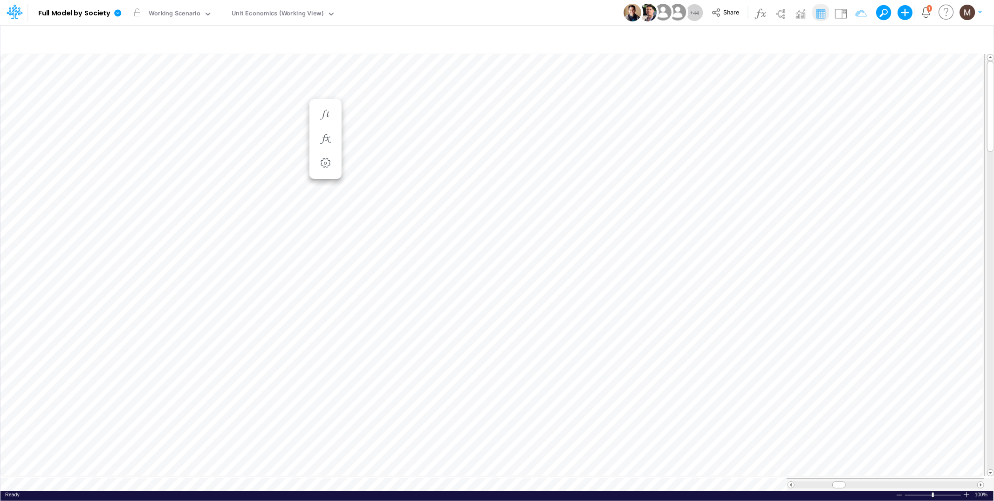
scroll to position [0, 0]
click at [440, 118] on icon "button" at bounding box center [437, 115] width 14 height 10
click at [830, 124] on icon "button" at bounding box center [828, 124] width 14 height 10
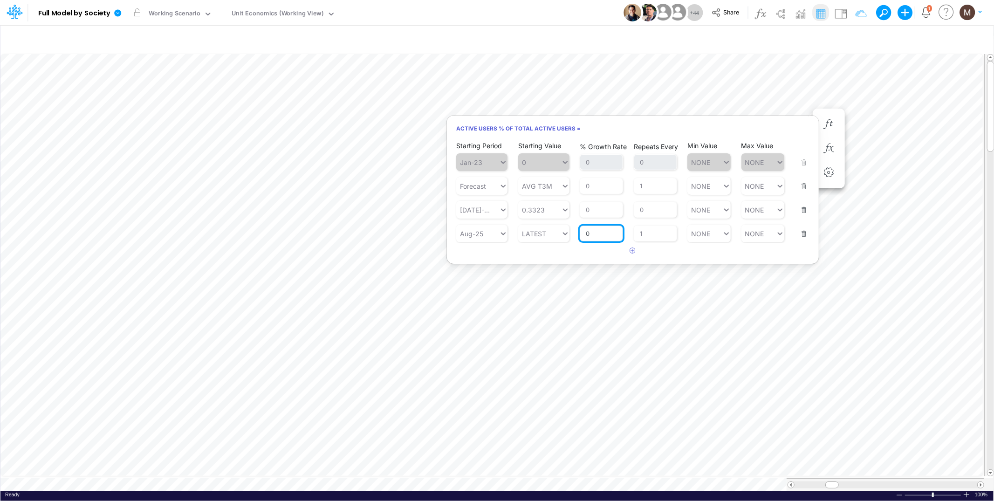
click at [592, 236] on input "0" at bounding box center [600, 233] width 43 height 16
type input "-1"
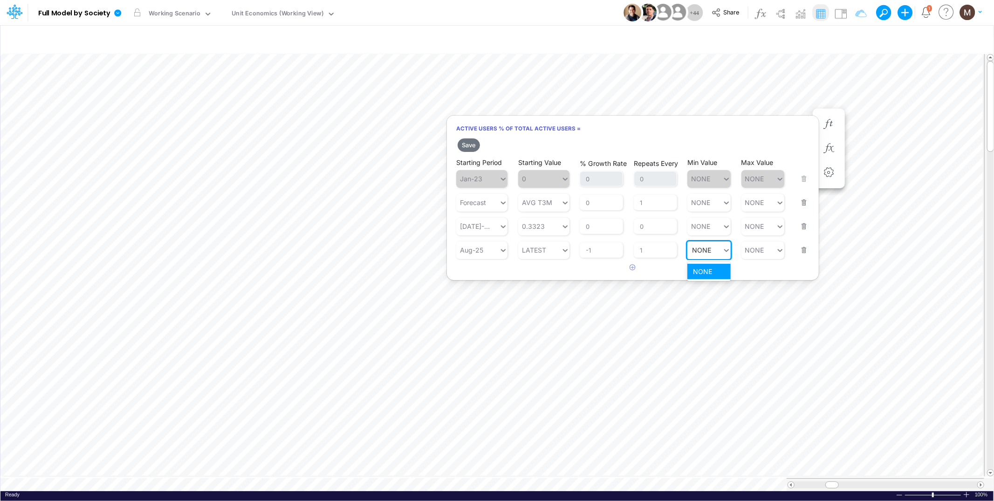
click at [716, 238] on div "Min Value option NONE focused, 1 of 1. 1 result available for search term NONE.…" at bounding box center [708, 244] width 43 height 29
click at [716, 270] on div "Set value 0.25" at bounding box center [714, 271] width 55 height 15
type input "0.25"
click at [461, 144] on button "Save" at bounding box center [468, 145] width 22 height 14
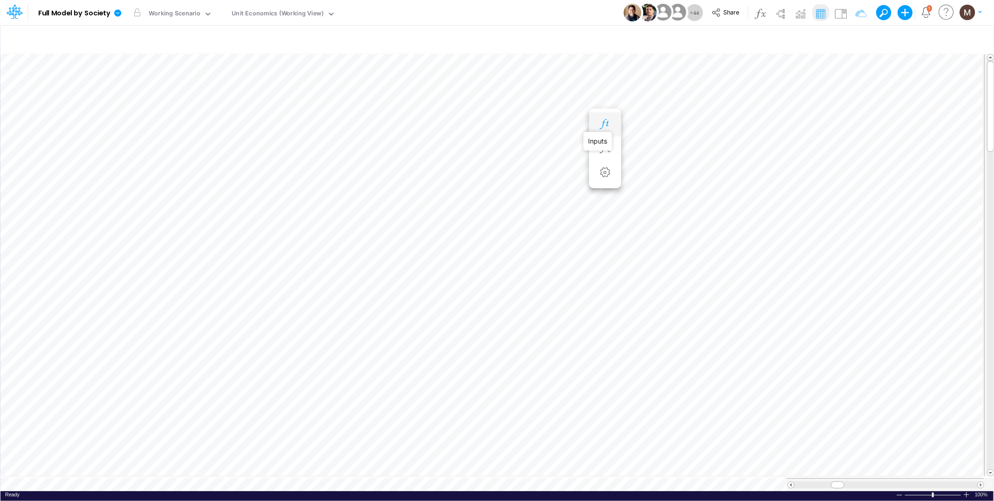
click at [606, 122] on icon "button" at bounding box center [605, 124] width 14 height 10
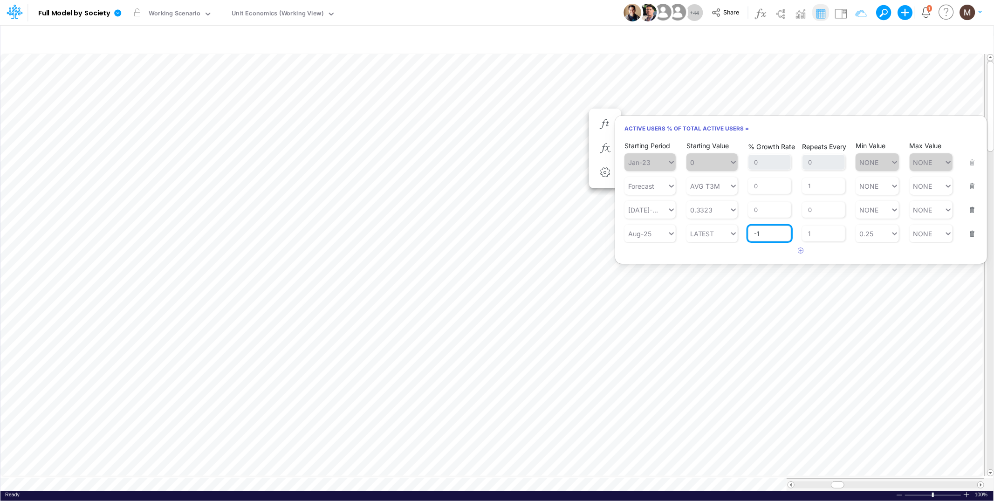
click at [765, 230] on input "-1" at bounding box center [769, 233] width 43 height 16
type input "-1.5"
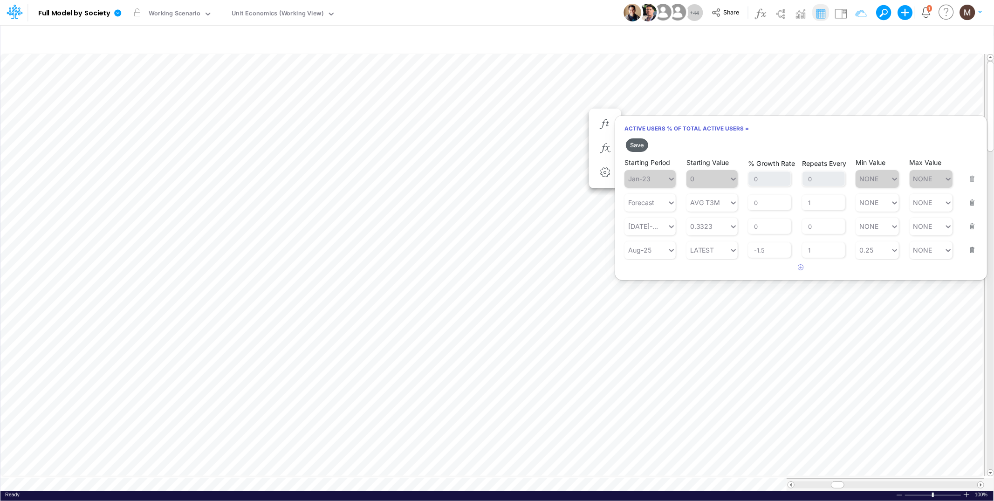
click at [634, 143] on button "Save" at bounding box center [637, 145] width 22 height 14
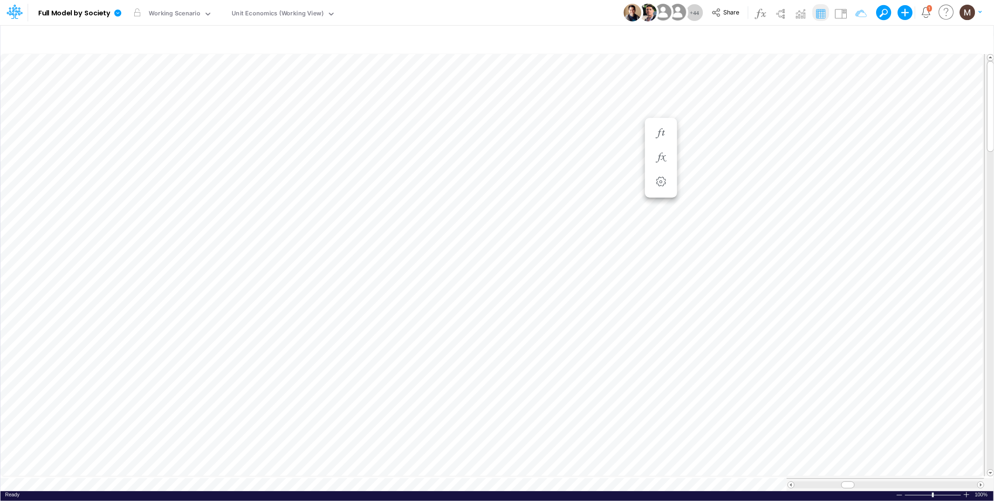
scroll to position [0, 0]
click at [380, 121] on icon "button" at bounding box center [381, 124] width 14 height 10
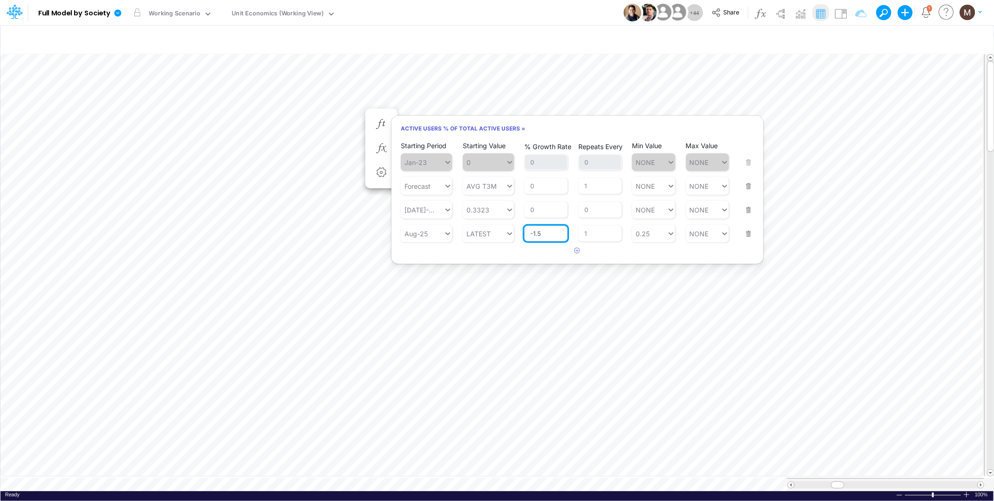
click at [550, 228] on input "-1.5" at bounding box center [545, 233] width 43 height 16
type input "-2"
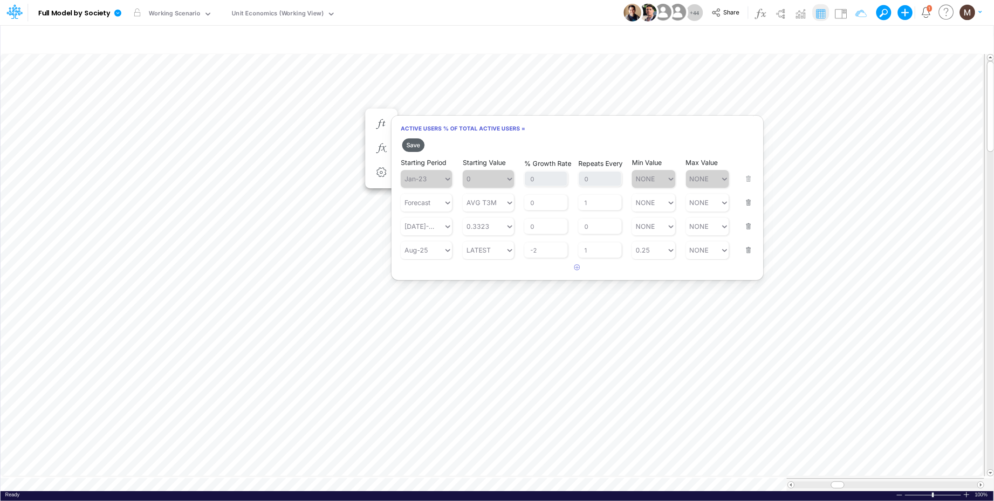
click at [413, 146] on button "Save" at bounding box center [413, 145] width 22 height 14
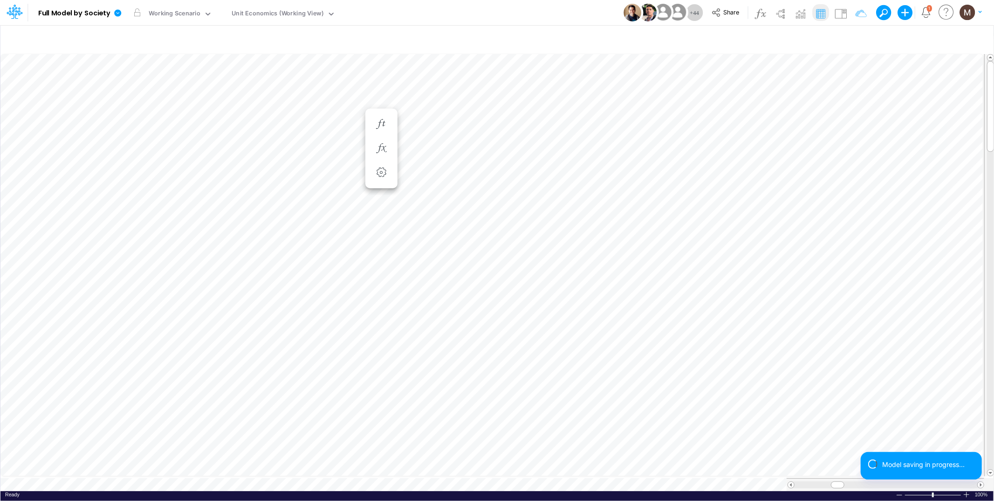
scroll to position [0, 0]
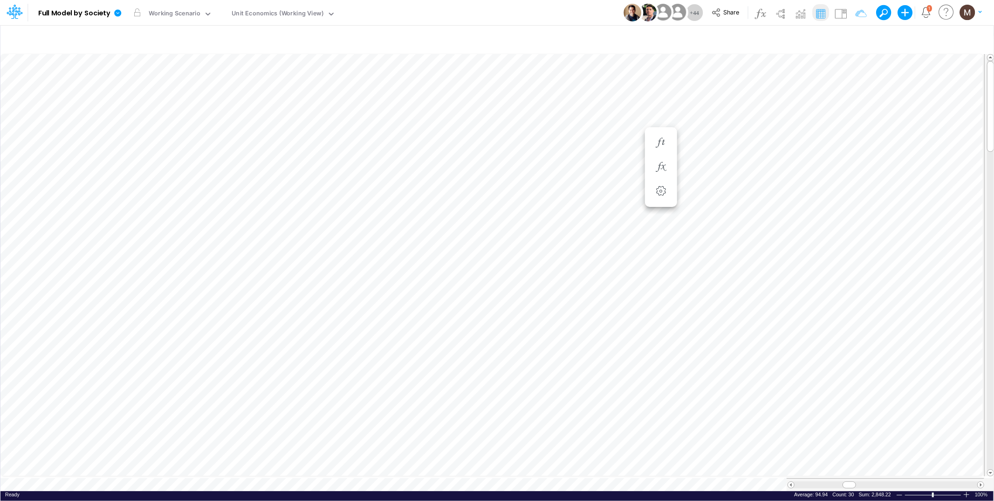
click at [790, 482] on span at bounding box center [791, 485] width 6 height 6
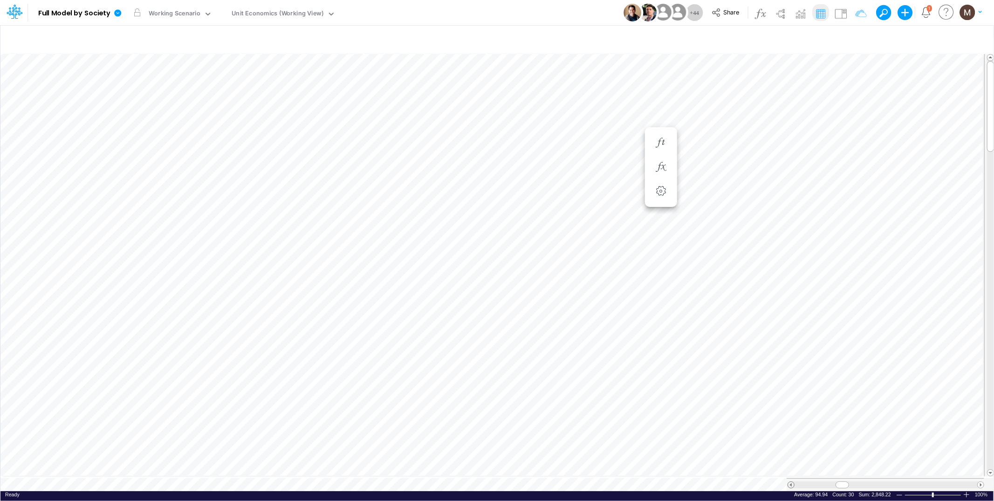
click at [790, 482] on span at bounding box center [791, 485] width 6 height 6
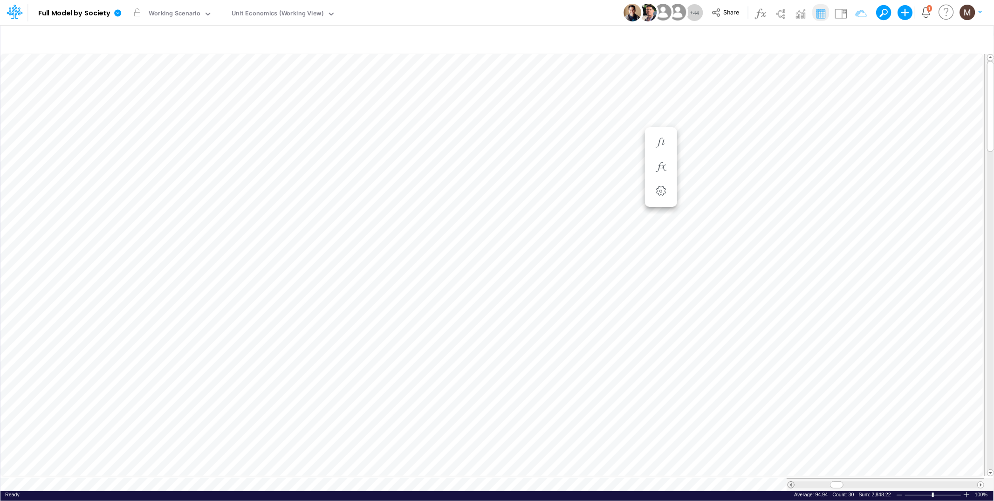
click at [790, 482] on span at bounding box center [791, 485] width 6 height 6
click at [658, 142] on icon "button" at bounding box center [660, 143] width 14 height 10
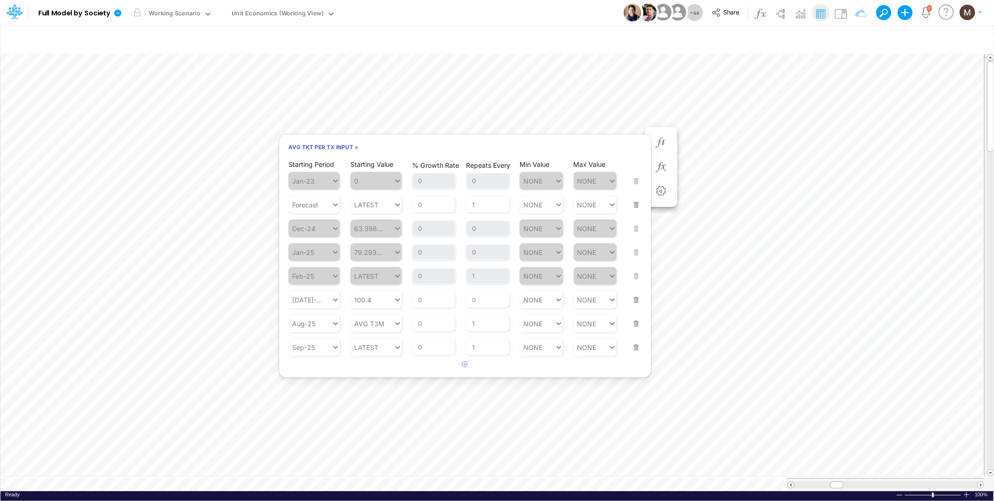
click at [637, 347] on button "button" at bounding box center [633, 341] width 12 height 25
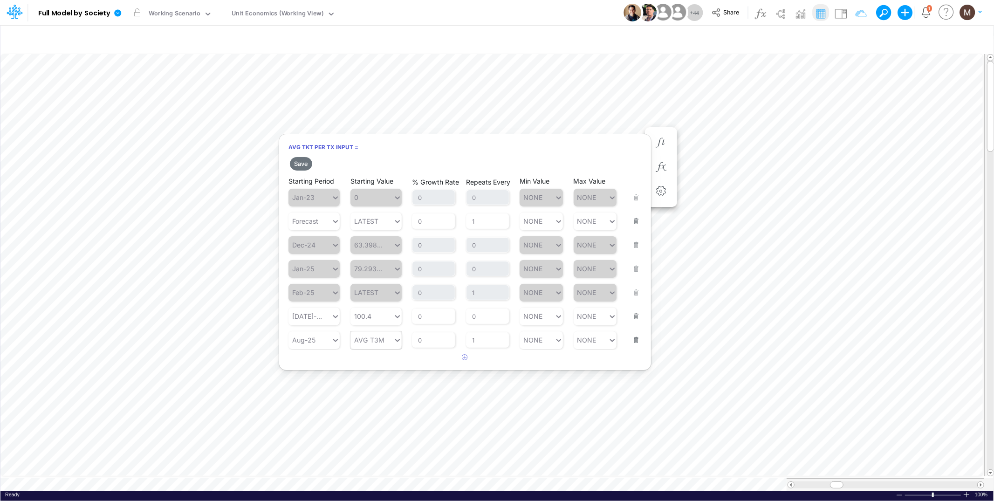
type input "AVG T3M"
click at [394, 341] on icon at bounding box center [397, 339] width 8 height 9
click at [379, 364] on div "LATEST" at bounding box center [375, 360] width 51 height 15
click at [430, 337] on input "0" at bounding box center [433, 340] width 43 height 16
type input "-0.5"
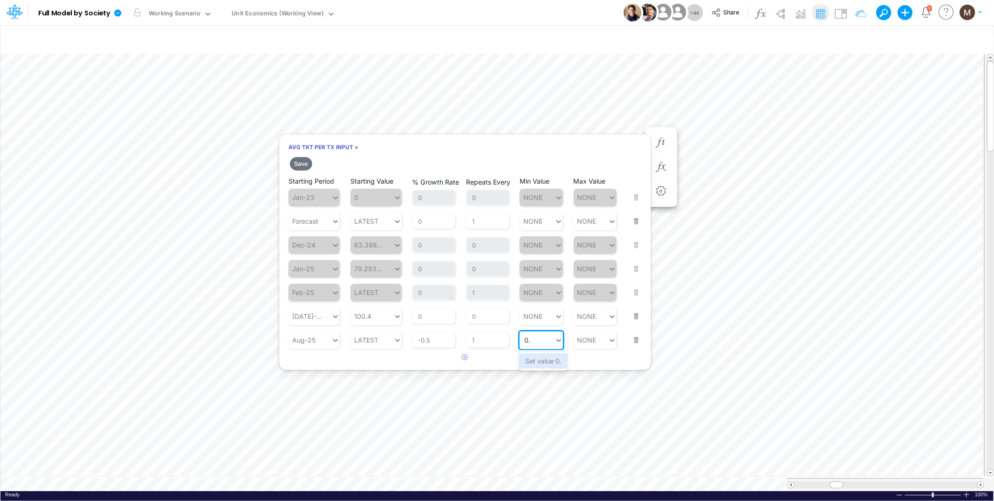
type input "0"
click at [557, 361] on div "Set value 90" at bounding box center [544, 360] width 50 height 15
type input "90"
click at [300, 163] on button "Save" at bounding box center [301, 164] width 22 height 14
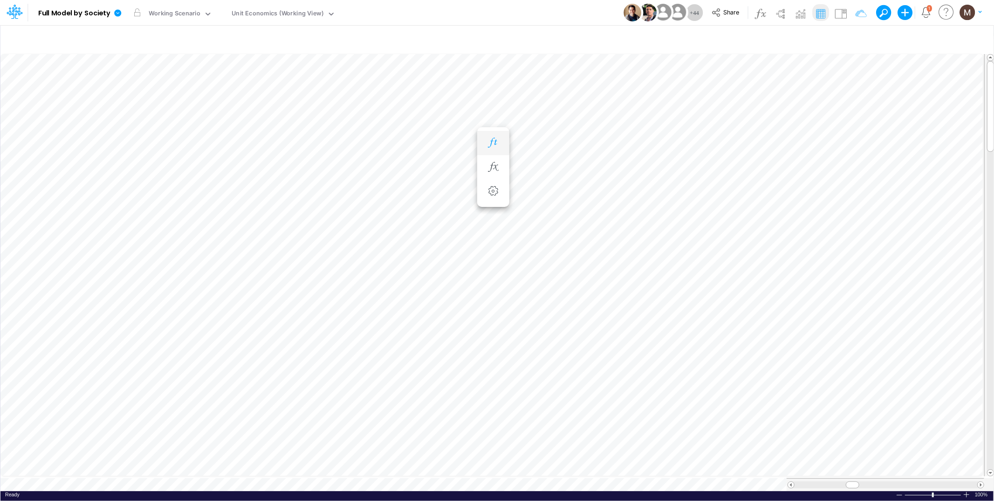
click at [493, 148] on button "button" at bounding box center [492, 143] width 17 height 19
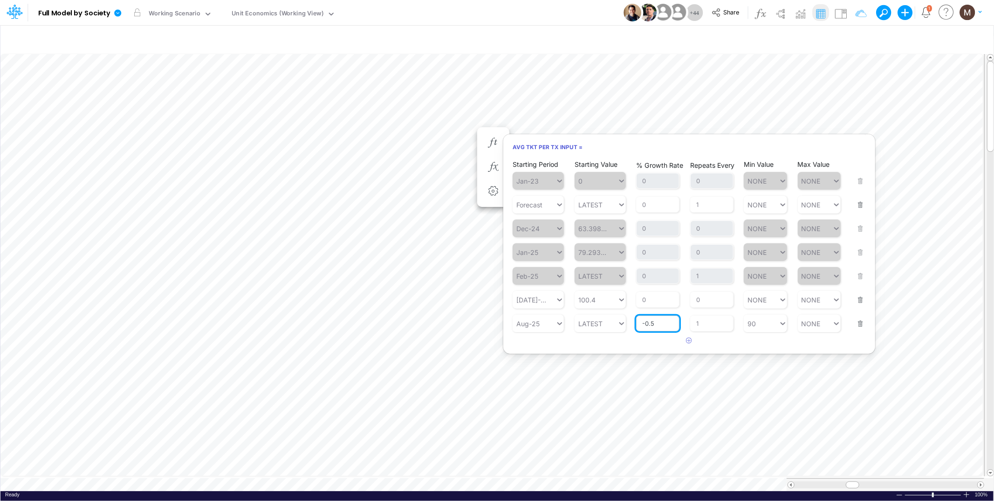
click at [659, 324] on input "-0.5" at bounding box center [657, 323] width 43 height 16
type input "-1"
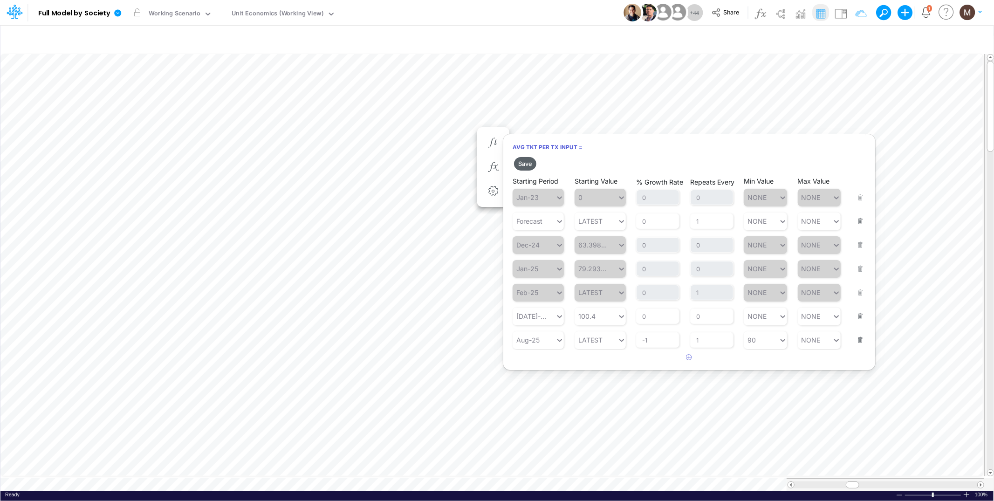
click at [518, 165] on button "Save" at bounding box center [525, 164] width 22 height 14
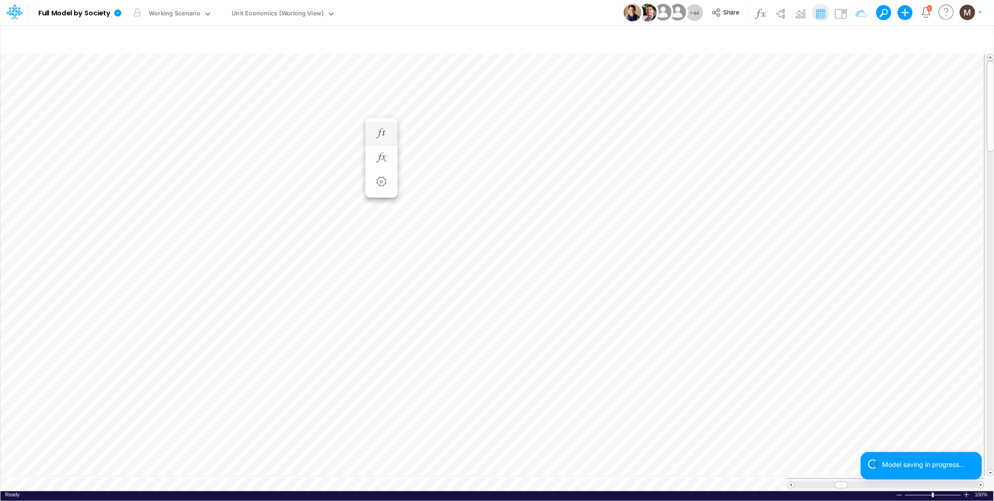
scroll to position [0, 0]
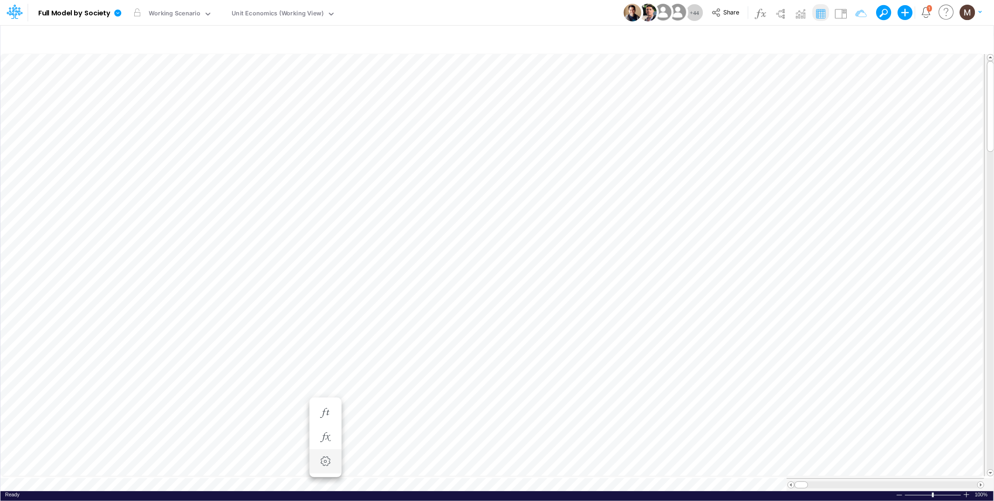
scroll to position [0, 0]
drag, startPoint x: 853, startPoint y: 480, endPoint x: 837, endPoint y: 477, distance: 16.5
click at [837, 481] on div at bounding box center [833, 484] width 14 height 7
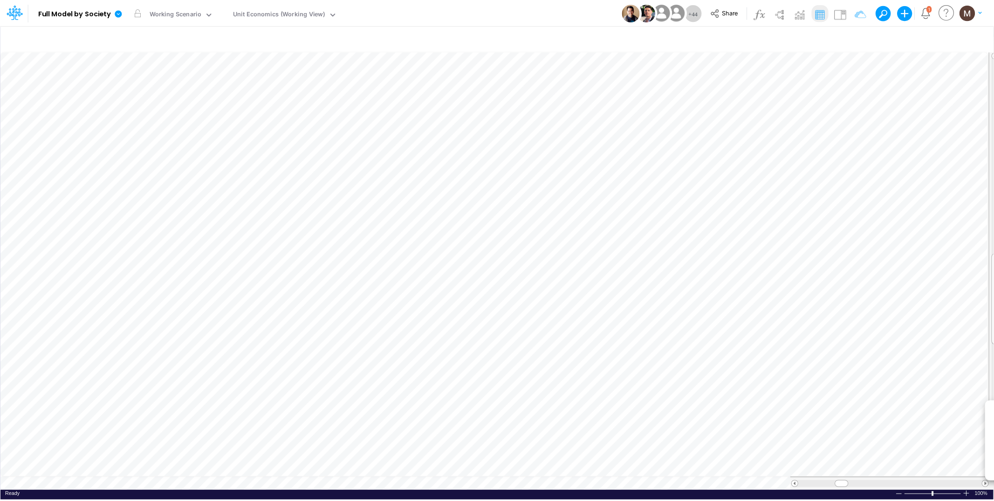
scroll to position [0, 0]
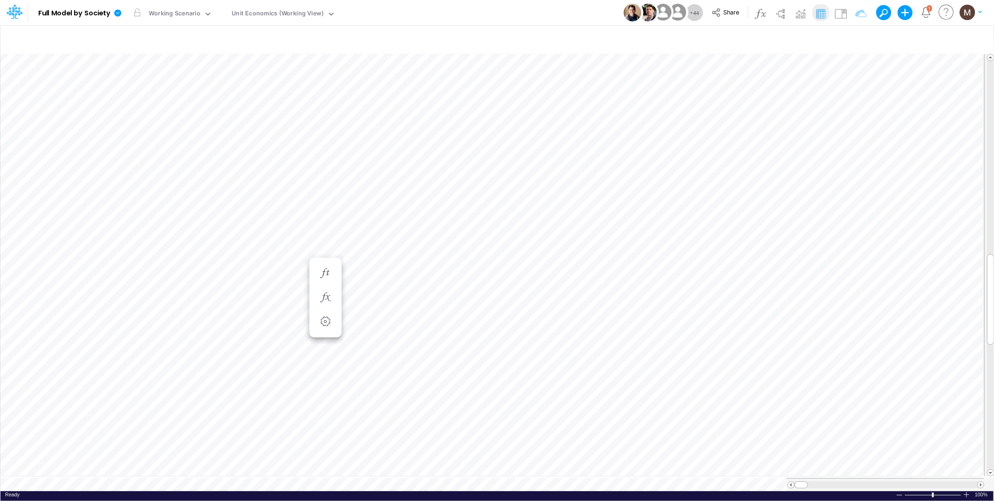
scroll to position [0, 0]
click at [790, 482] on span at bounding box center [791, 485] width 6 height 6
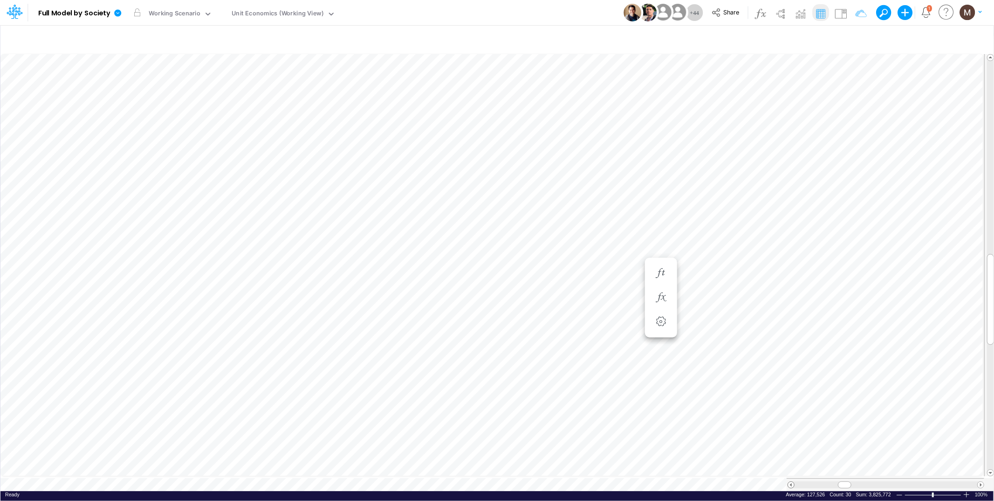
click at [790, 482] on span at bounding box center [791, 485] width 6 height 6
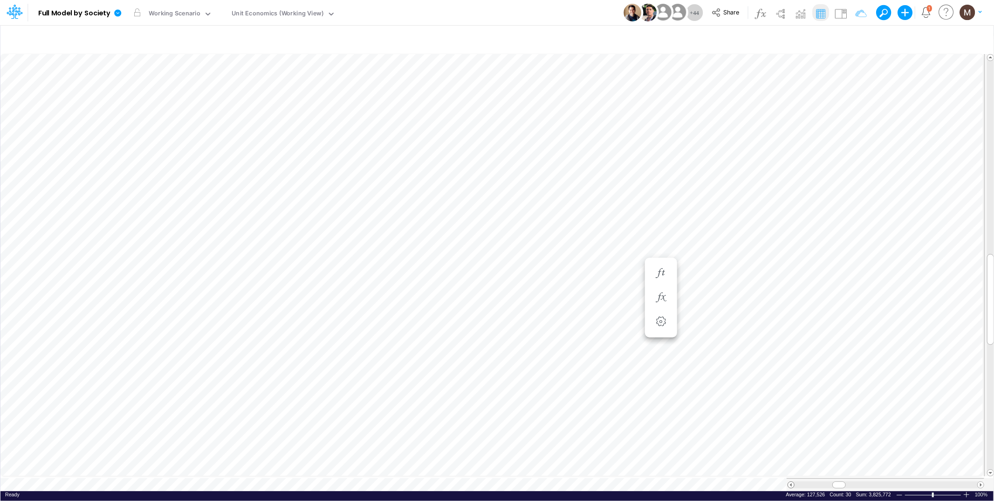
click at [790, 482] on span at bounding box center [791, 485] width 6 height 6
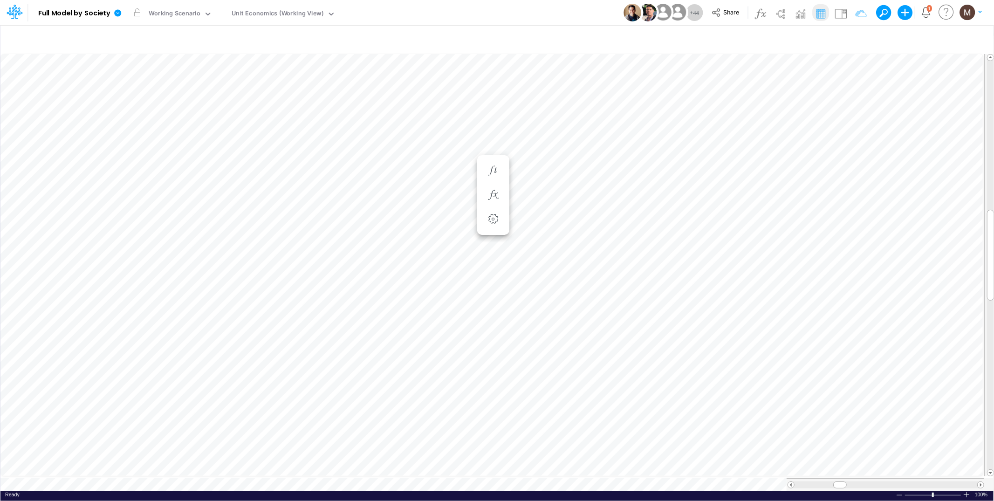
scroll to position [0, 0]
click at [437, 171] on icon "button" at bounding box center [437, 171] width 14 height 10
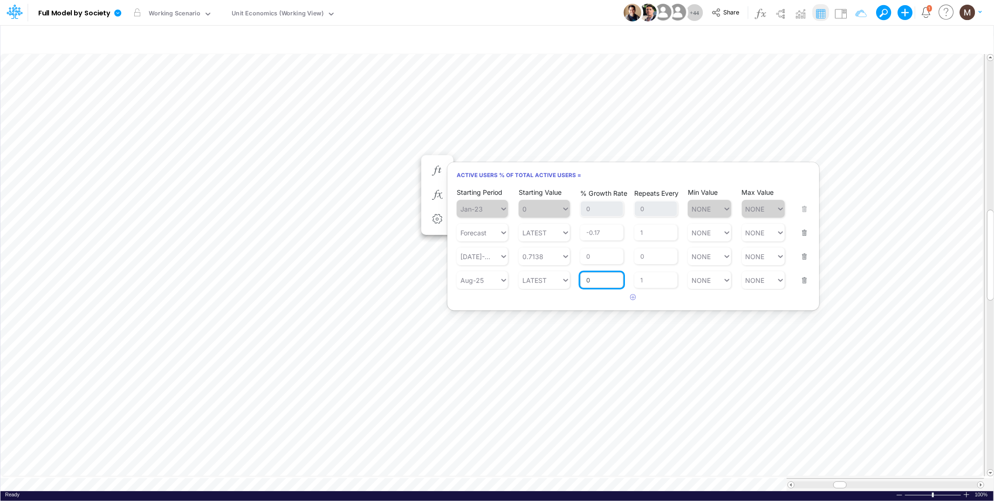
click at [603, 281] on input "0" at bounding box center [601, 280] width 43 height 16
type input "-1"
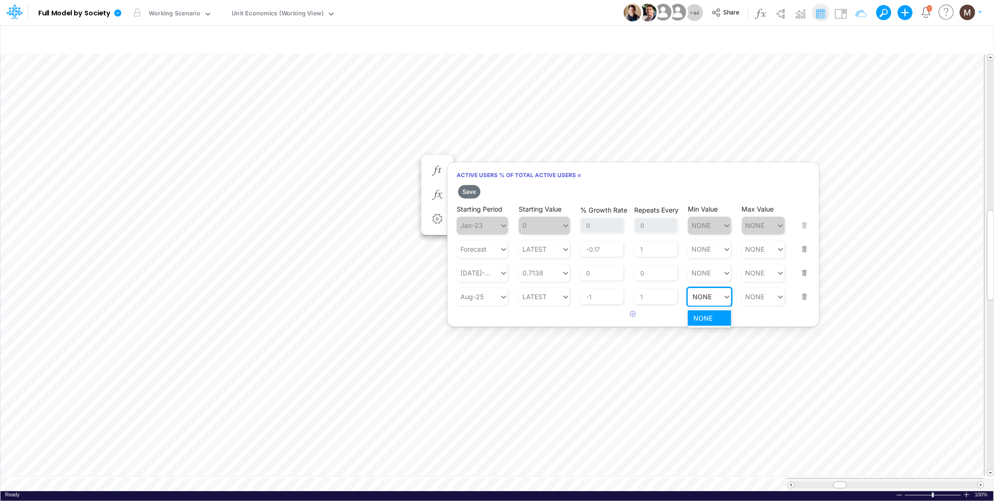
click at [702, 284] on div "Min Value option NONE focused, 1 of 1. 1 result available for search term NONE.…" at bounding box center [708, 290] width 43 height 29
click at [706, 313] on div "Set value 0.63" at bounding box center [715, 317] width 56 height 15
type input "0.63"
click at [460, 191] on button "Save" at bounding box center [469, 192] width 22 height 14
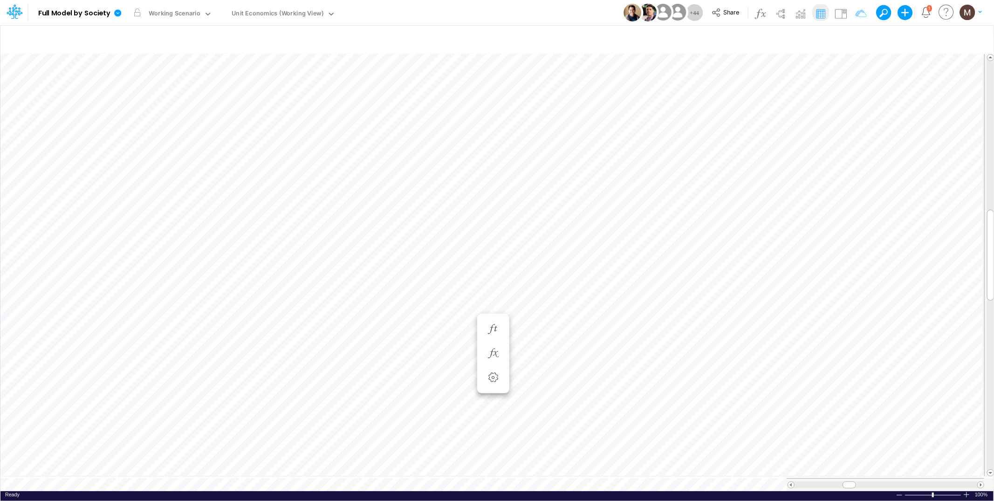
scroll to position [0, 0]
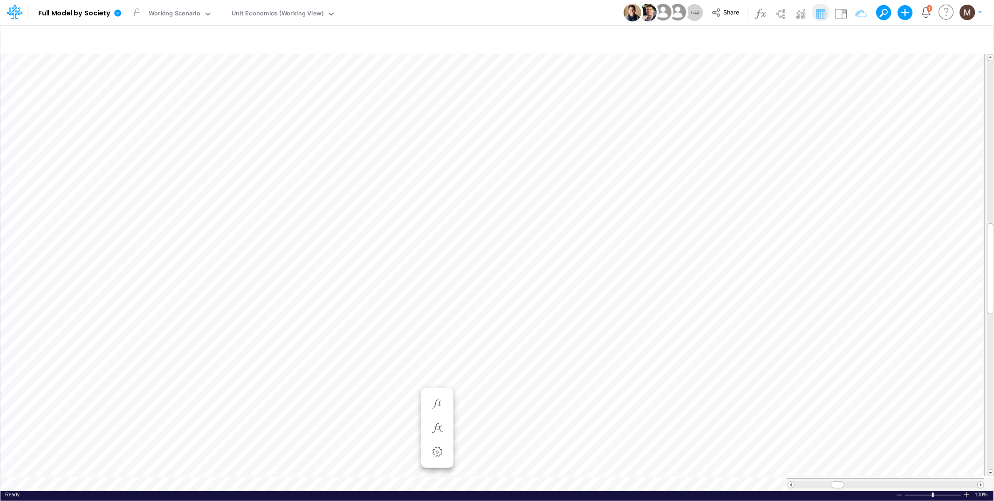
scroll to position [0, 0]
click at [495, 136] on icon "button" at bounding box center [493, 134] width 14 height 10
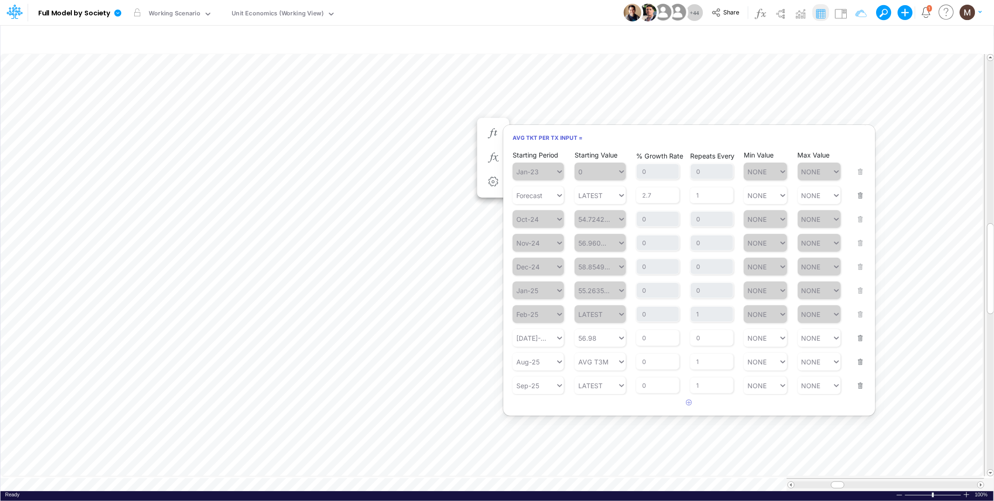
click at [863, 380] on button "button" at bounding box center [857, 379] width 12 height 25
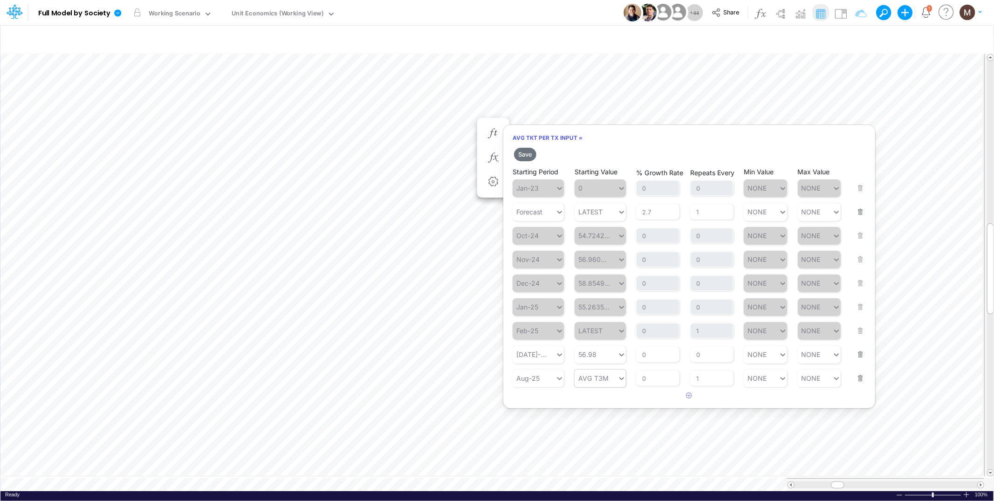
type input "AVG T3M"
click at [610, 376] on div "AVG T3M AVG T3M" at bounding box center [595, 378] width 43 height 14
click at [589, 401] on div "LATEST" at bounding box center [599, 398] width 51 height 15
click at [671, 375] on input "0" at bounding box center [657, 378] width 43 height 16
type input "-1"
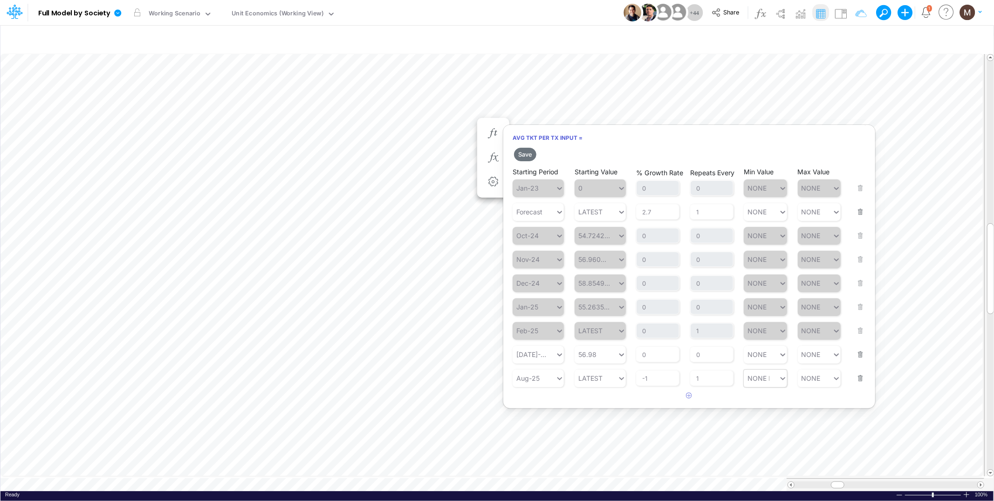
click at [772, 377] on div "NONE NONE" at bounding box center [760, 378] width 35 height 14
type input "0"
click at [770, 401] on div "Set value 40" at bounding box center [768, 398] width 50 height 15
type input "40"
click at [527, 155] on button "Save" at bounding box center [525, 155] width 22 height 14
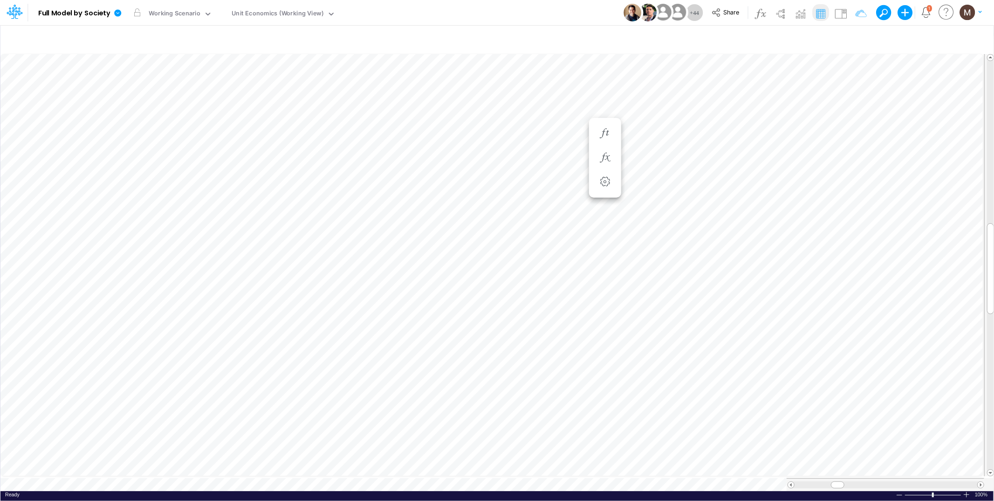
scroll to position [0, 0]
click at [883, 122] on icon "button" at bounding box center [884, 124] width 14 height 10
click at [771, 130] on icon "button" at bounding box center [772, 134] width 14 height 10
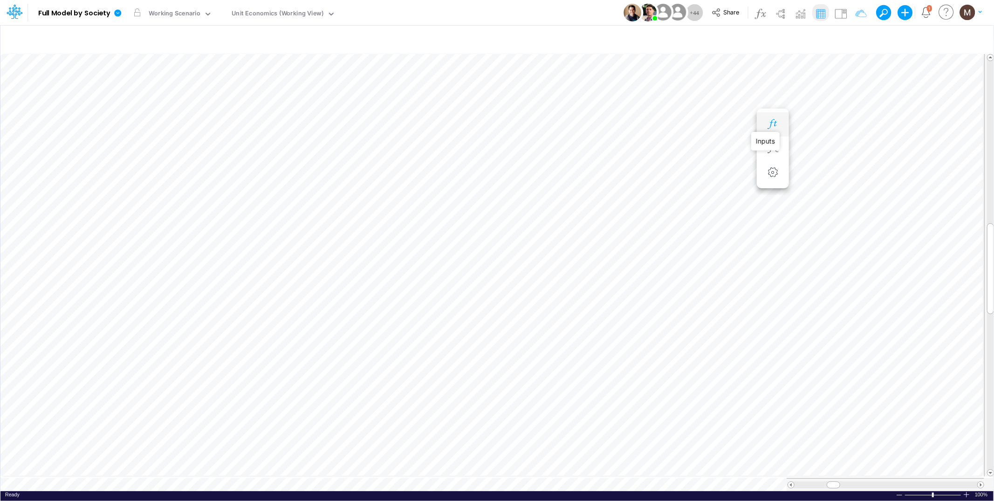
click at [769, 123] on icon "button" at bounding box center [772, 124] width 14 height 10
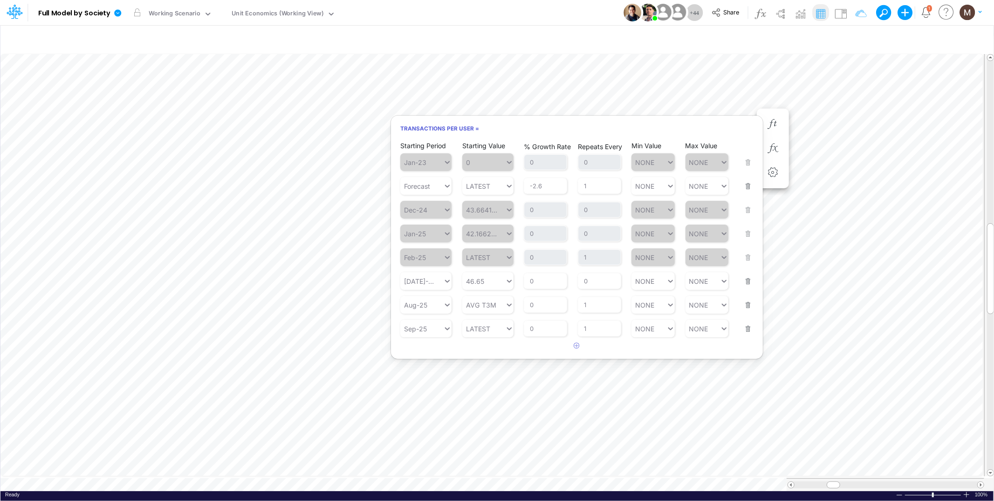
click at [749, 326] on button "button" at bounding box center [745, 322] width 12 height 25
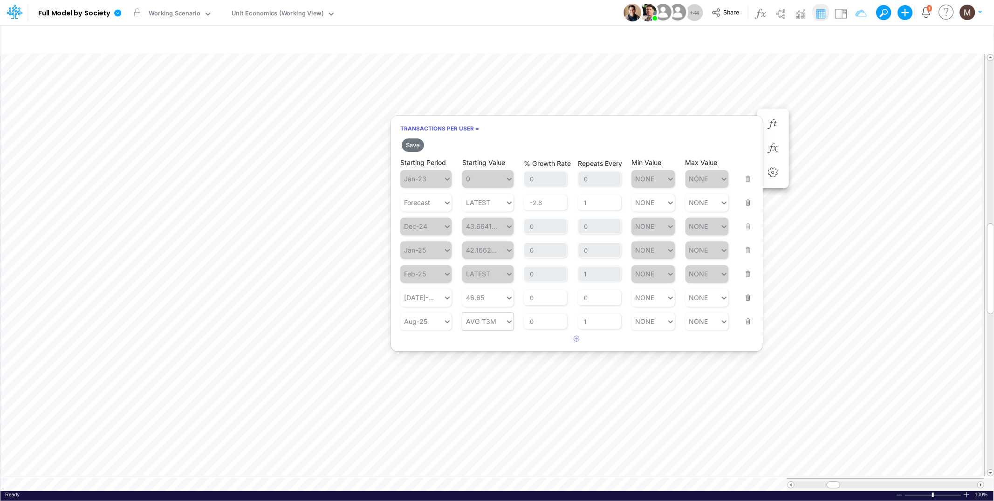
type input "AVG T3M"
click at [507, 324] on icon at bounding box center [509, 321] width 8 height 9
click at [492, 347] on div "LATEST" at bounding box center [487, 341] width 51 height 15
click at [539, 320] on input "0" at bounding box center [545, 321] width 43 height 16
type input "-1"
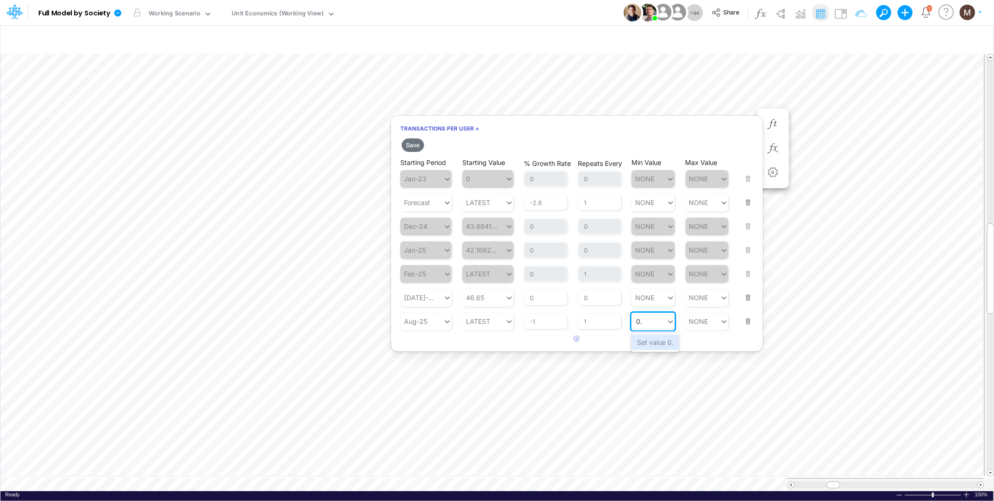
type input "0"
click at [646, 340] on div "Set value 39" at bounding box center [656, 341] width 50 height 15
type input "39"
click at [408, 145] on button "Save" at bounding box center [412, 145] width 22 height 14
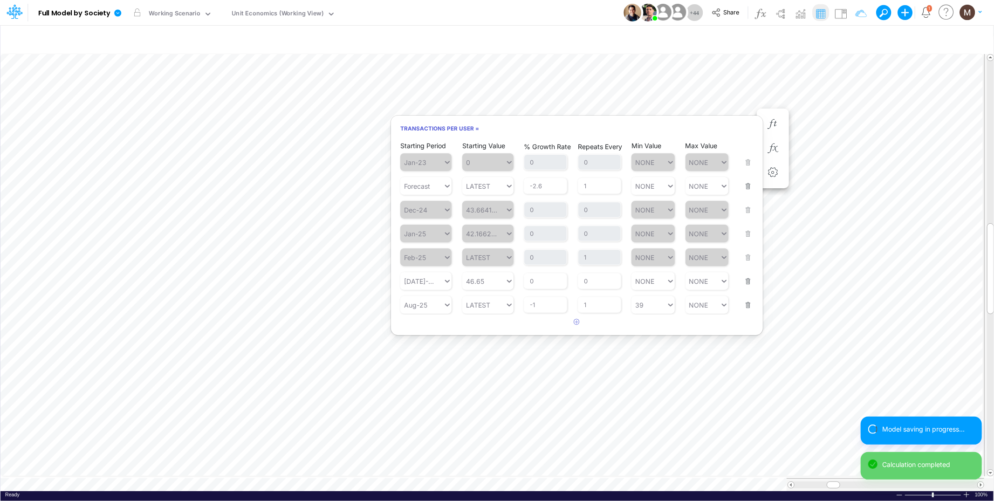
scroll to position [0, 0]
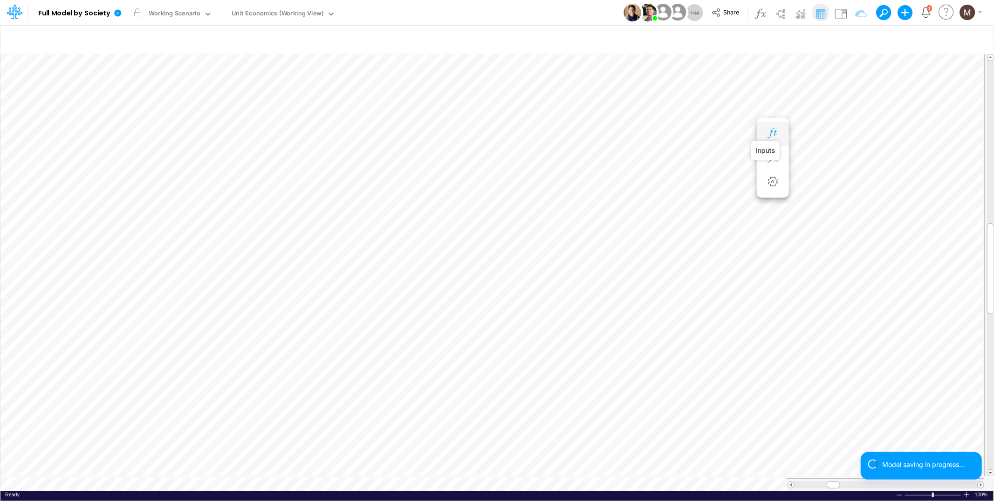
click at [775, 130] on icon "button" at bounding box center [772, 134] width 14 height 10
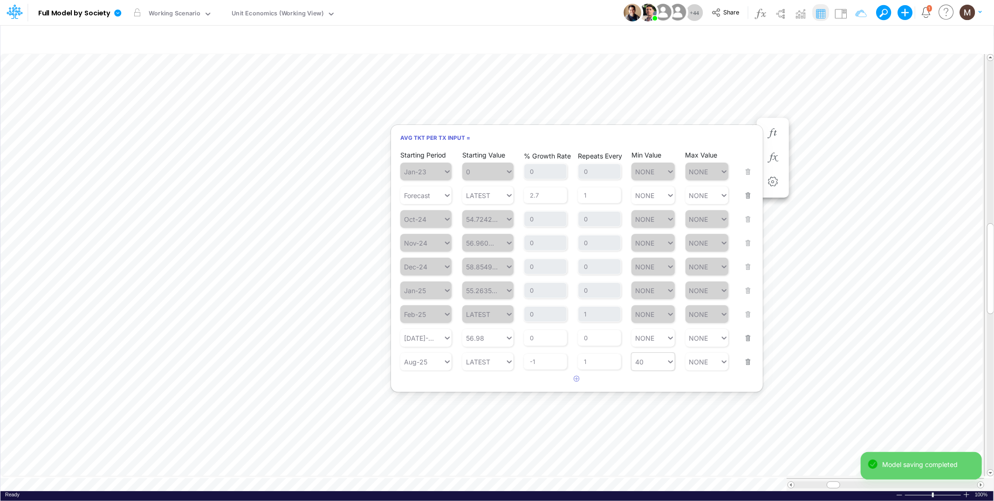
type input "40"
click at [649, 363] on div "40 40" at bounding box center [648, 362] width 35 height 14
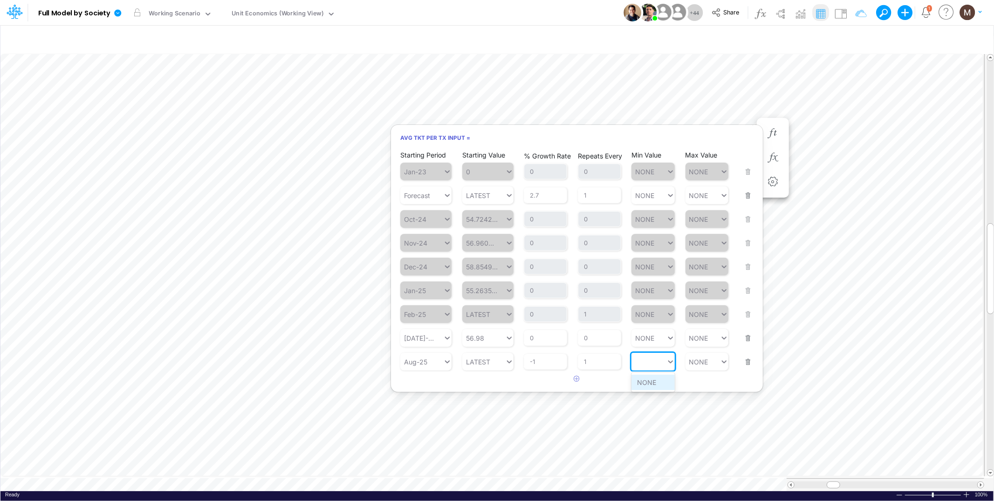
click at [656, 383] on div "NONE" at bounding box center [652, 381] width 43 height 15
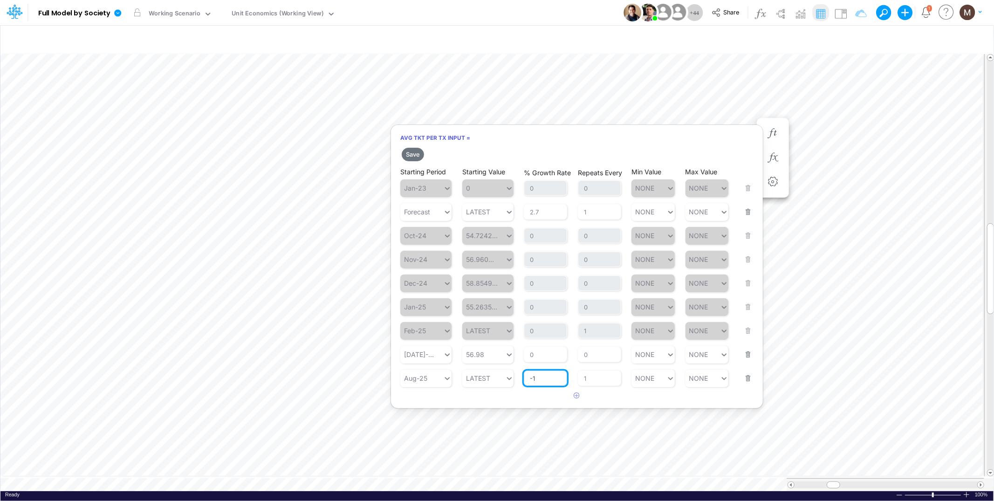
click at [535, 375] on input "-1" at bounding box center [545, 378] width 43 height 16
type input "-"
type input "0"
click at [412, 152] on button "Save" at bounding box center [412, 155] width 22 height 14
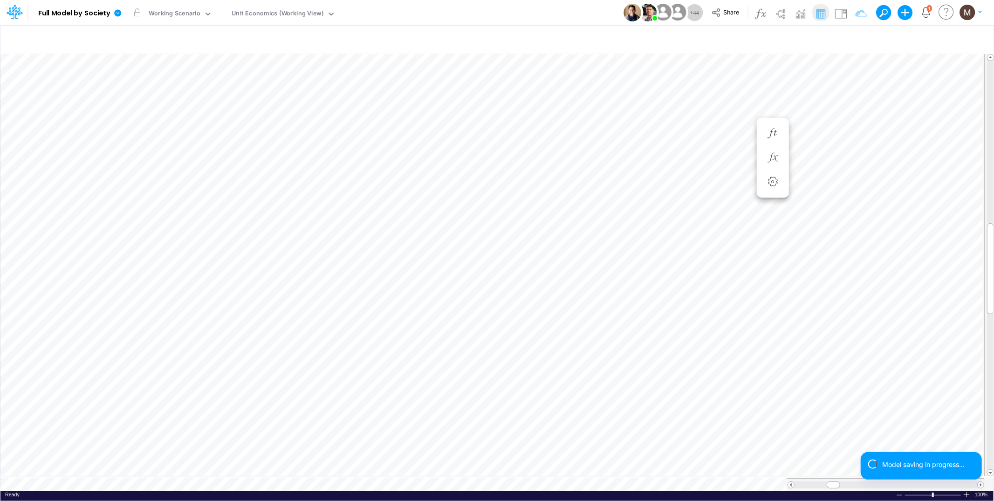
scroll to position [0, 0]
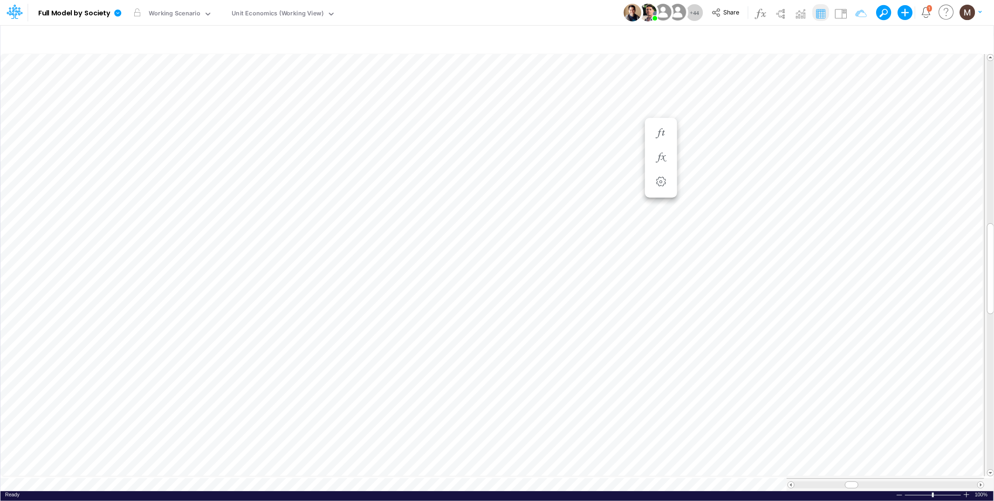
scroll to position [0, 0]
click at [823, 133] on icon "button" at bounding box center [828, 134] width 14 height 10
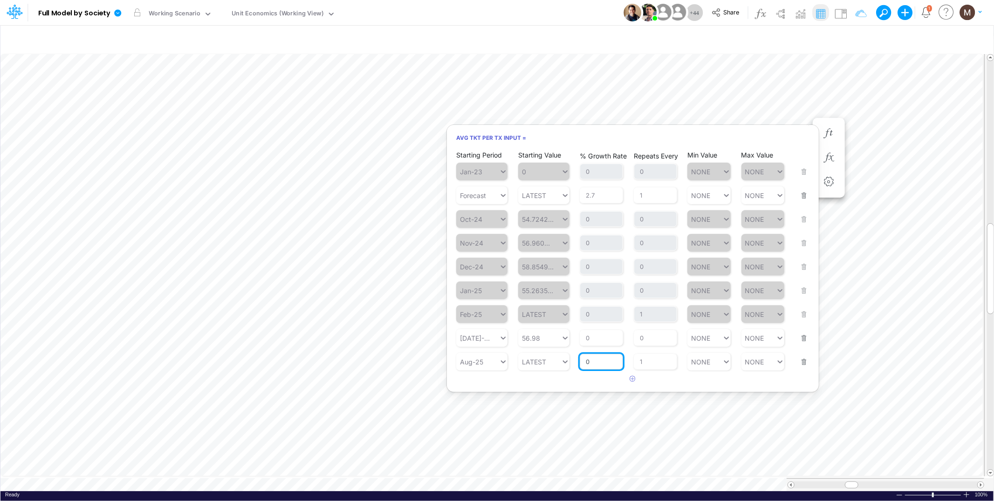
click at [601, 358] on input "0" at bounding box center [600, 362] width 43 height 16
type input "-1"
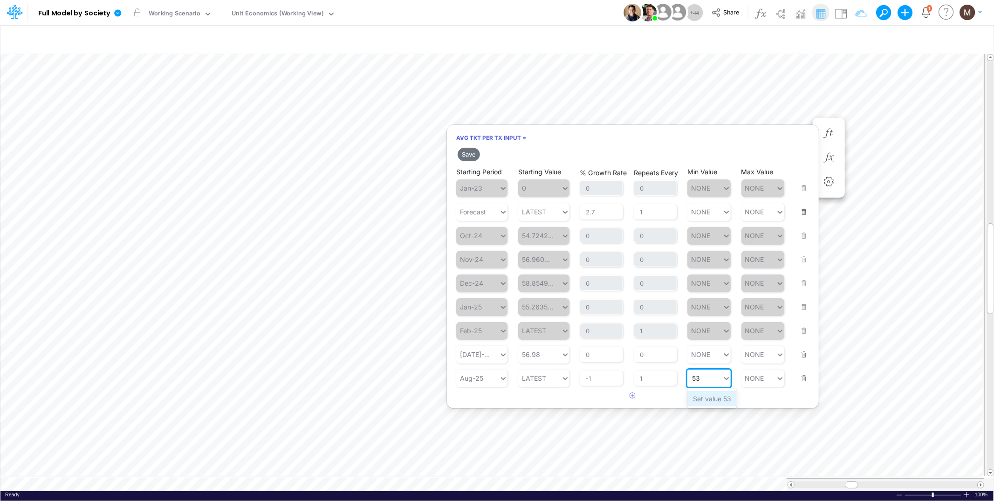
click at [704, 401] on div "Set value 53" at bounding box center [711, 398] width 49 height 15
type input "53"
click at [468, 157] on button "Save" at bounding box center [468, 155] width 22 height 14
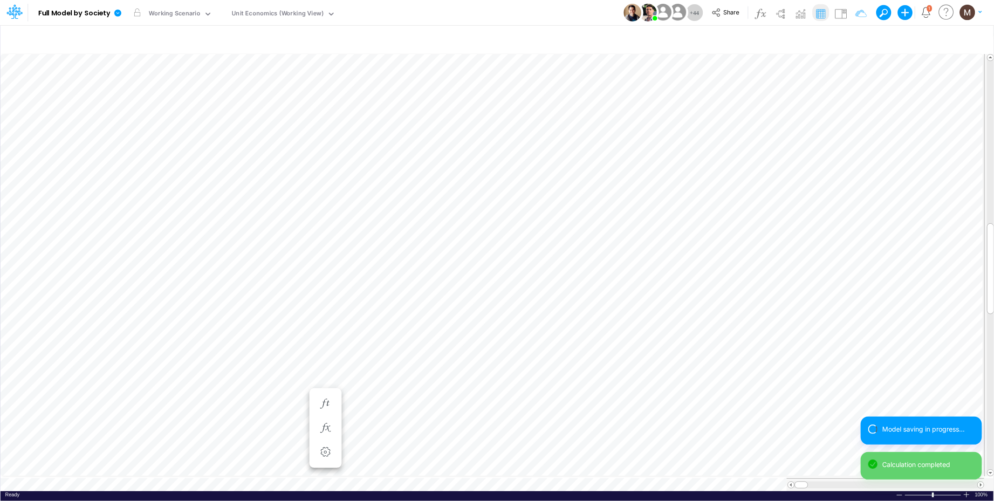
scroll to position [0, 0]
click at [797, 481] on div at bounding box center [885, 484] width 183 height 7
click at [799, 481] on div at bounding box center [885, 484] width 183 height 7
click at [799, 482] on span at bounding box center [801, 485] width 6 height 6
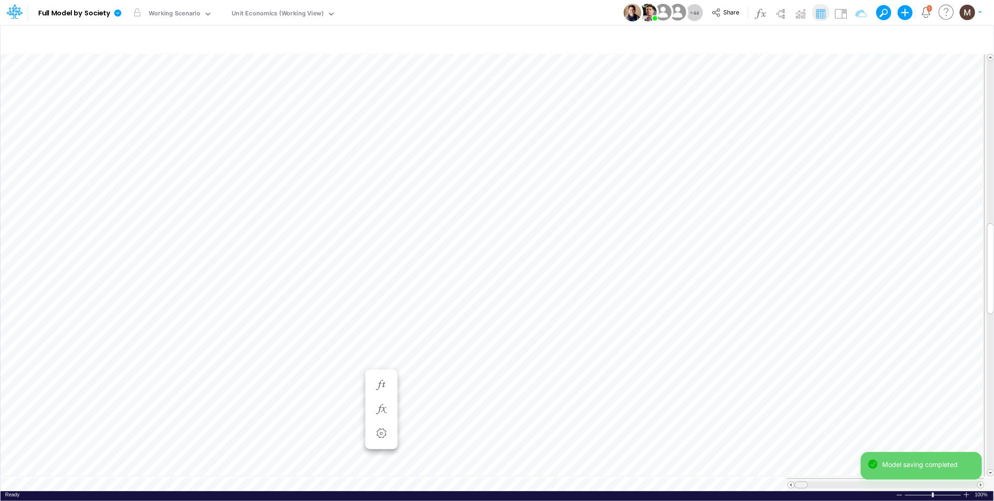
click at [799, 482] on span at bounding box center [801, 485] width 6 height 6
